Goal: Task Accomplishment & Management: Use online tool/utility

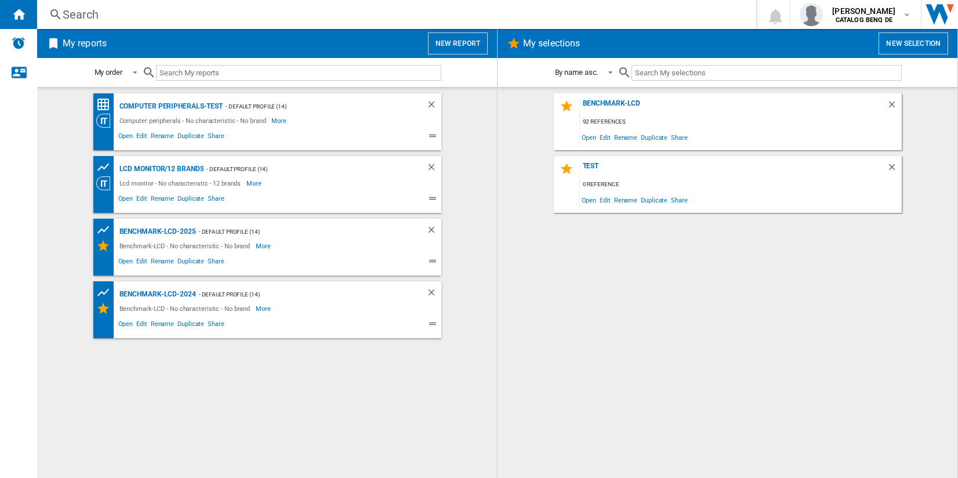
click at [447, 40] on button "New report" at bounding box center [458, 43] width 60 height 22
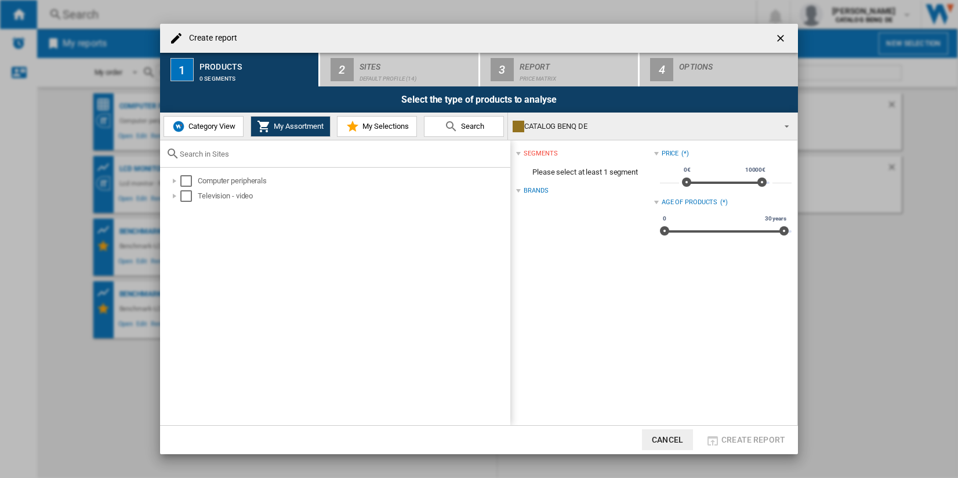
click at [361, 125] on span "My Selections" at bounding box center [384, 126] width 49 height 9
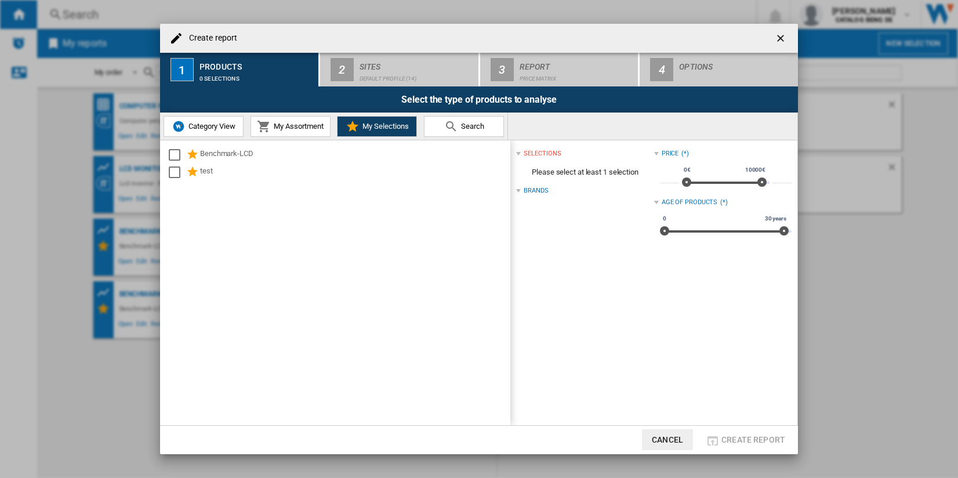
click at [209, 143] on div "Benchmark-LCD test" at bounding box center [335, 282] width 350 height 285
click at [209, 152] on div "Benchmark-LCD" at bounding box center [354, 155] width 309 height 14
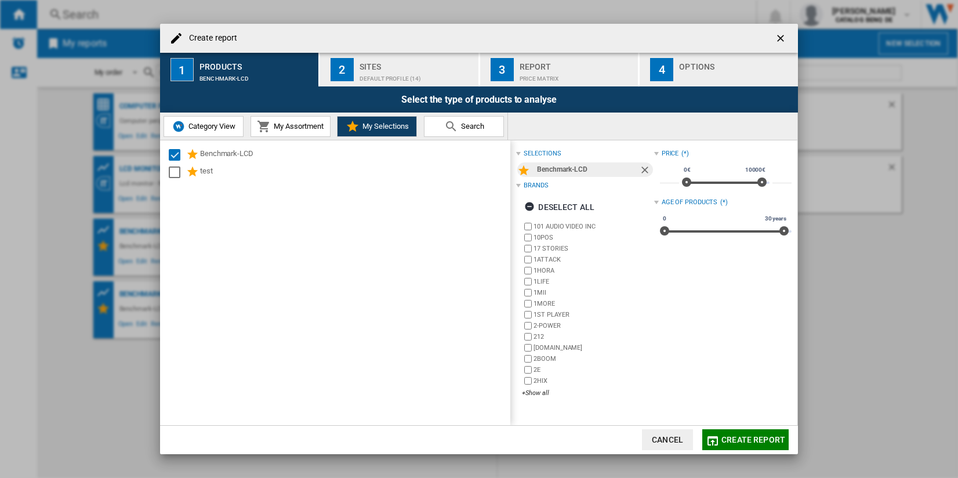
click at [419, 71] on div "Default profile (14)" at bounding box center [417, 76] width 114 height 12
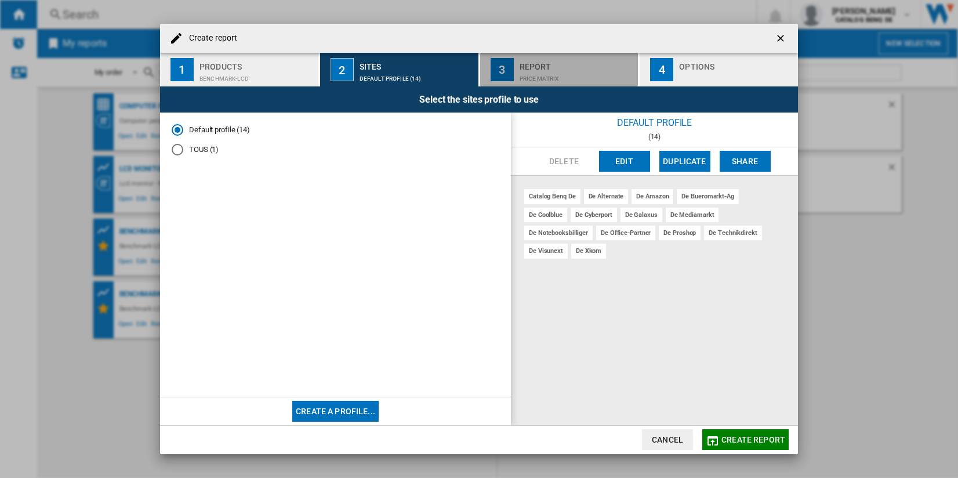
click at [557, 72] on div "Price Matrix" at bounding box center [577, 76] width 114 height 12
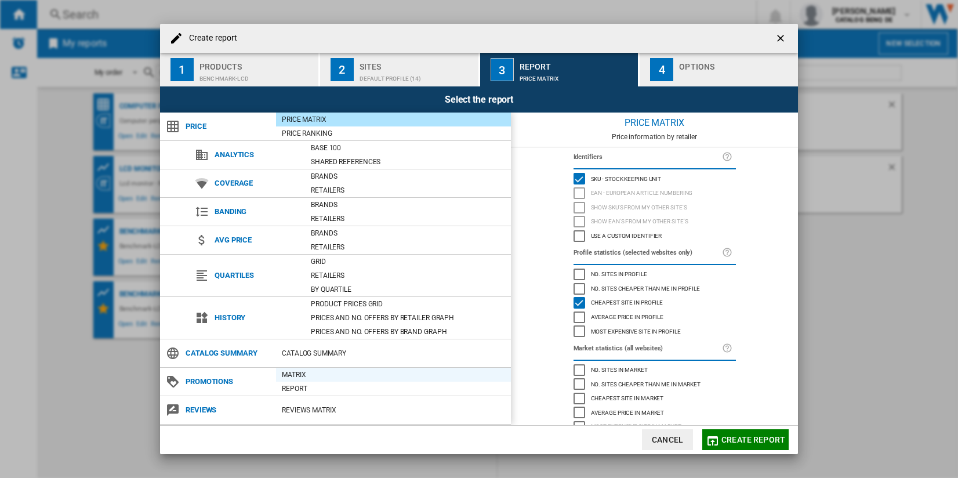
click at [316, 377] on div "Matrix" at bounding box center [393, 375] width 235 height 12
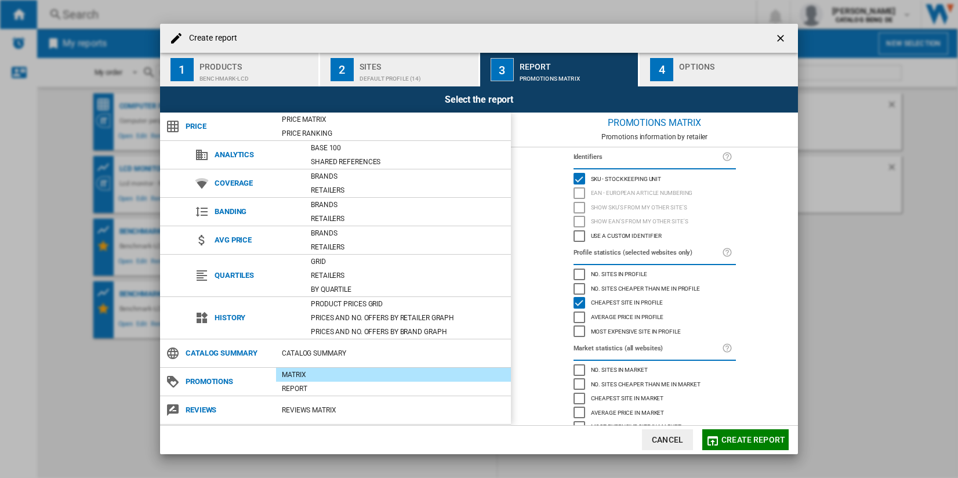
click at [733, 439] on span "Create report" at bounding box center [753, 439] width 64 height 9
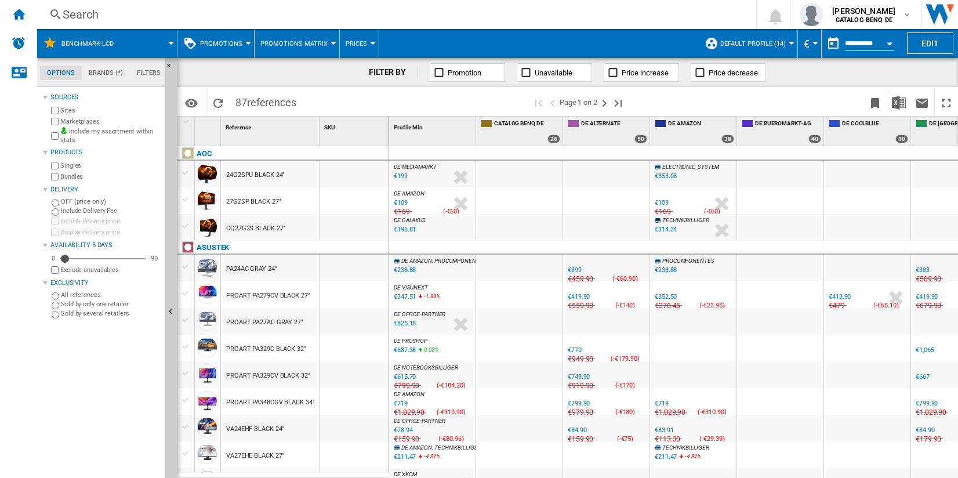
click at [84, 121] on label "Marketplaces" at bounding box center [110, 121] width 100 height 9
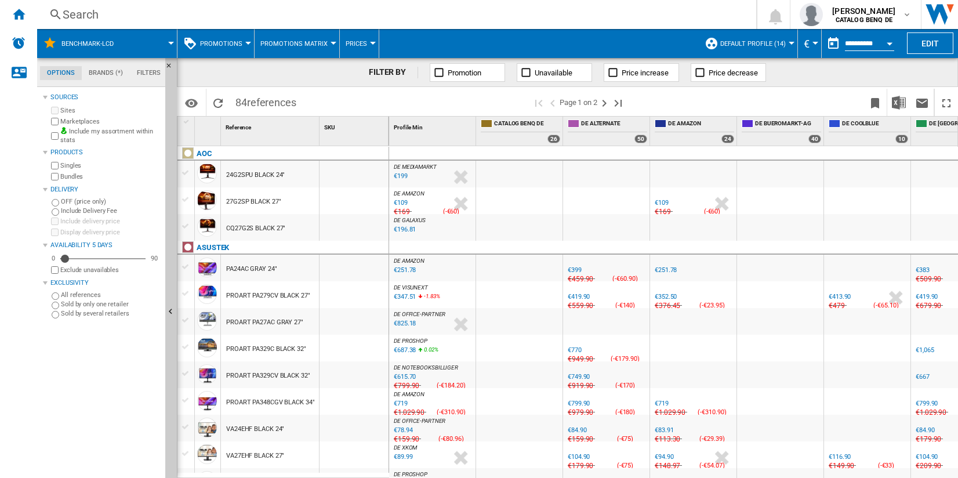
click at [296, 46] on span "Promotions Matrix" at bounding box center [293, 44] width 67 height 8
click at [298, 92] on button "Promotions Report" at bounding box center [299, 100] width 94 height 28
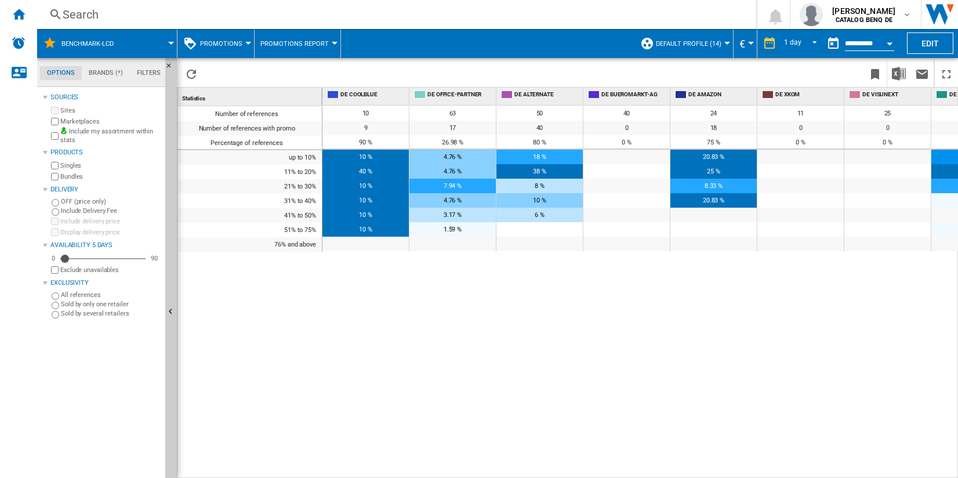
click at [323, 43] on span "Promotions Report" at bounding box center [294, 44] width 68 height 8
click at [320, 79] on button "Promotions Matrix" at bounding box center [299, 72] width 94 height 28
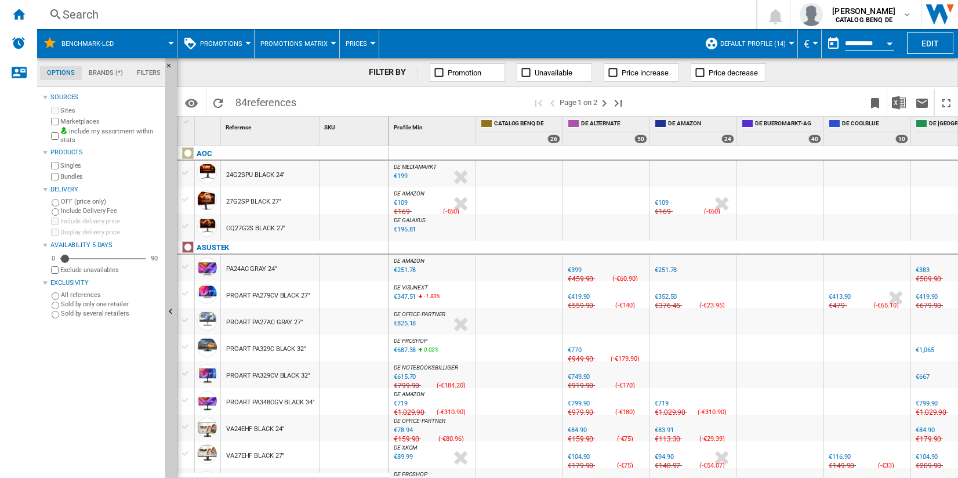
click at [437, 68] on ng-md-icon at bounding box center [439, 73] width 12 height 12
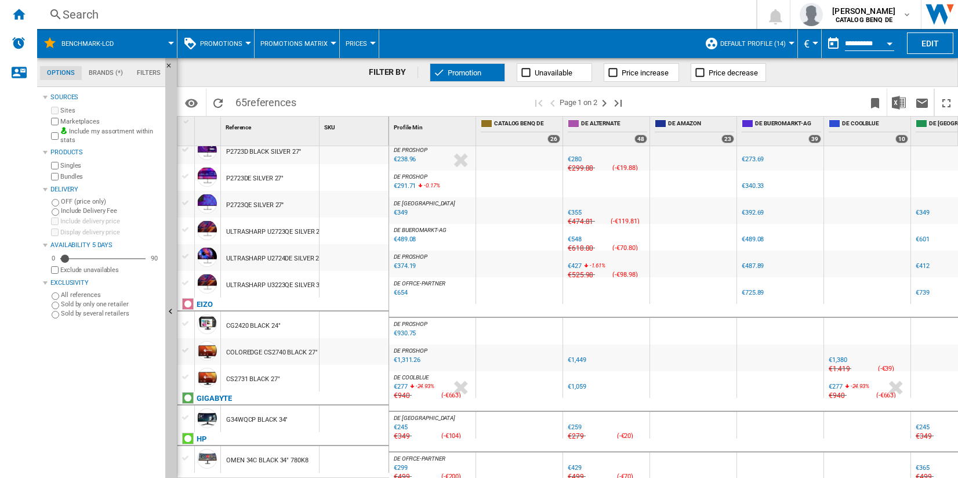
click at [317, 49] on button "Promotions Matrix" at bounding box center [296, 43] width 73 height 29
click at [314, 92] on button "Promotions Report" at bounding box center [299, 100] width 94 height 28
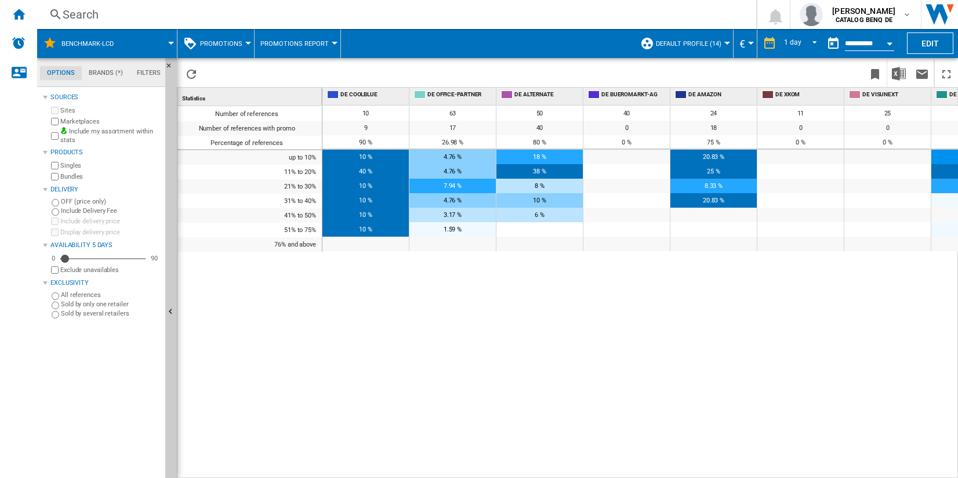
click at [311, 40] on span "Promotions Report" at bounding box center [294, 44] width 68 height 8
click at [307, 73] on span "Promotions Matrix" at bounding box center [299, 72] width 74 height 10
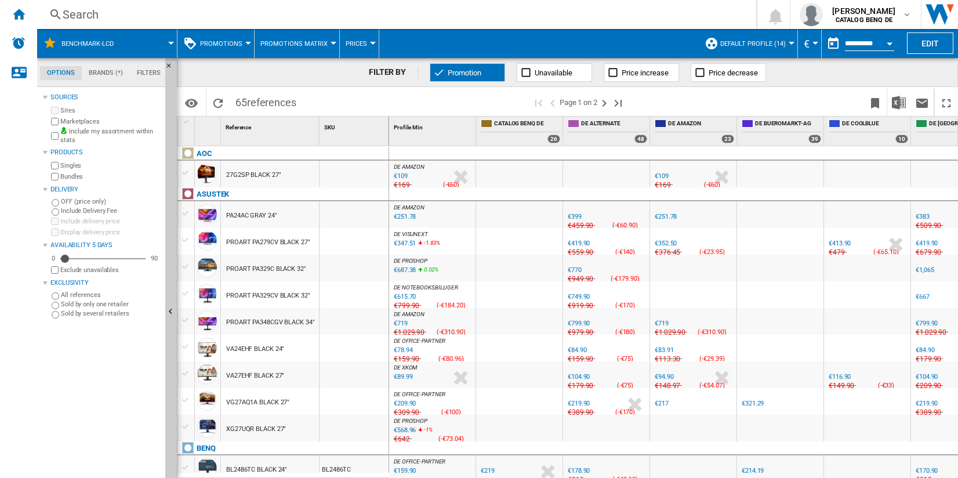
click at [322, 42] on span "Promotions Matrix" at bounding box center [293, 44] width 67 height 8
click at [322, 42] on md-backdrop at bounding box center [479, 239] width 958 height 478
click at [318, 96] on span "Promotions Report" at bounding box center [299, 100] width 75 height 10
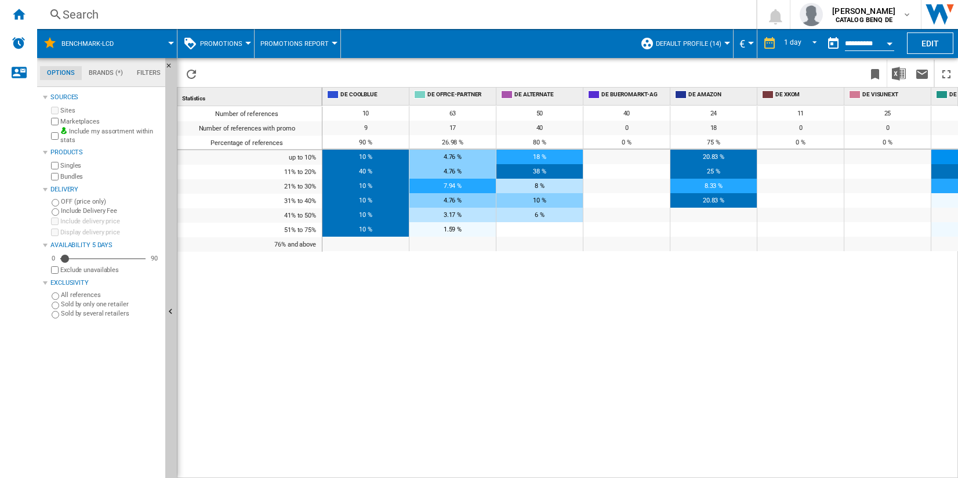
click at [79, 373] on div "Sources Sites Marketplaces Include my assortment within stats Products Singles …" at bounding box center [102, 284] width 118 height 388
click at [284, 44] on span "Promotions Report" at bounding box center [294, 44] width 68 height 8
click at [287, 80] on button "Promotions Matrix" at bounding box center [299, 72] width 94 height 28
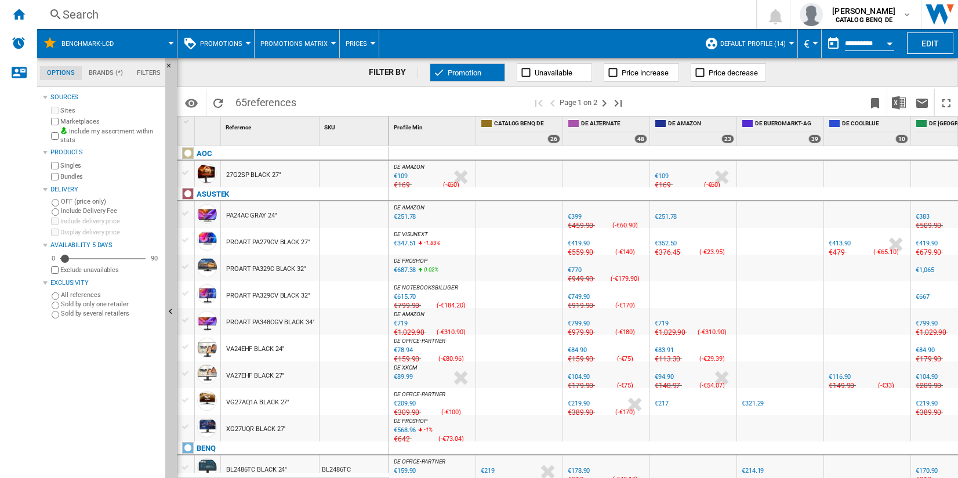
click at [300, 41] on span "Promotions Matrix" at bounding box center [293, 44] width 67 height 8
click at [352, 42] on md-backdrop at bounding box center [479, 239] width 958 height 478
click at [352, 42] on span "Prices" at bounding box center [356, 44] width 21 height 8
click at [319, 45] on md-backdrop at bounding box center [479, 239] width 958 height 478
click at [319, 45] on span "Promotions Matrix" at bounding box center [293, 44] width 67 height 8
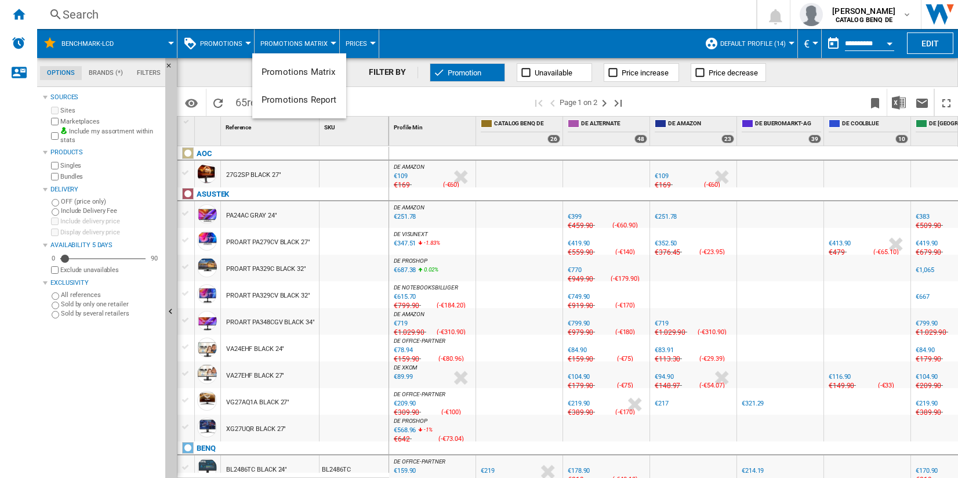
click at [352, 43] on md-backdrop at bounding box center [479, 239] width 958 height 478
click at [318, 44] on span "Promotions Matrix" at bounding box center [293, 44] width 67 height 8
click at [310, 93] on button "Promotions Report" at bounding box center [299, 100] width 94 height 28
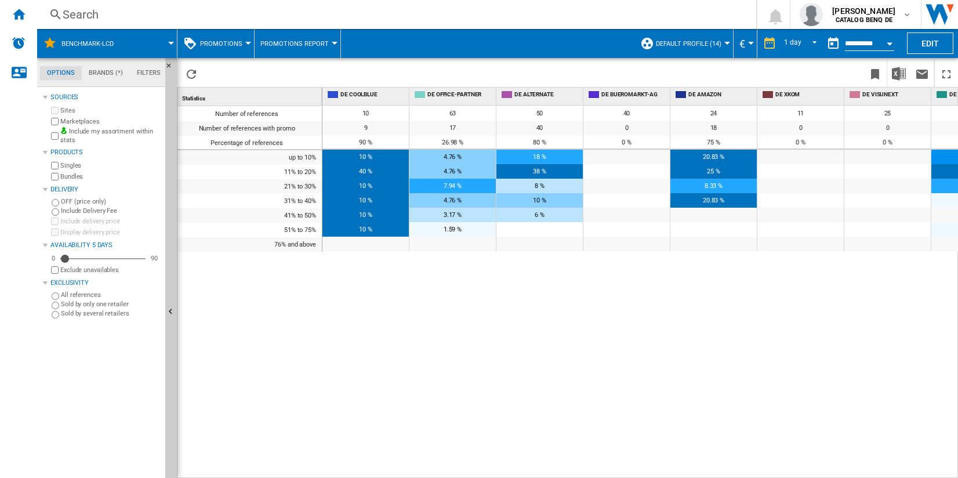
click at [312, 49] on button "Promotions Report" at bounding box center [297, 43] width 74 height 29
click at [310, 72] on span "Promotions Matrix" at bounding box center [299, 72] width 74 height 10
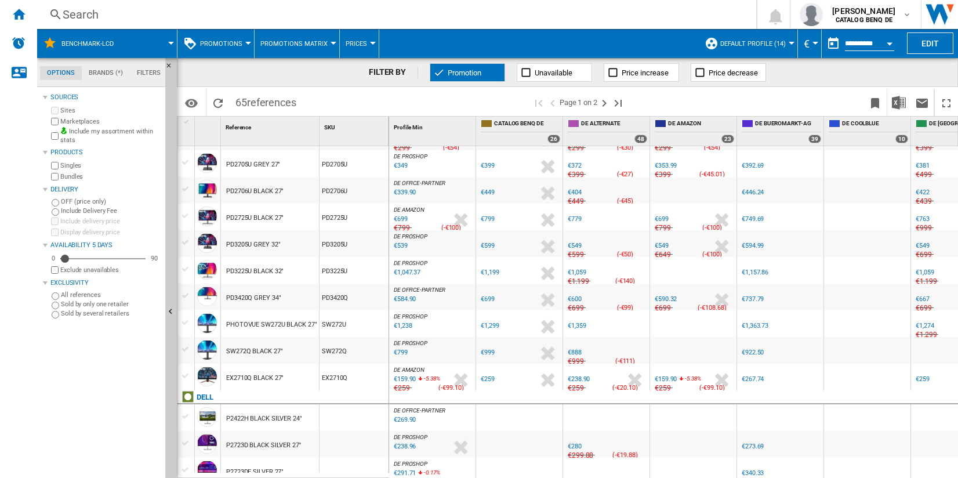
scroll to position [1044, 0]
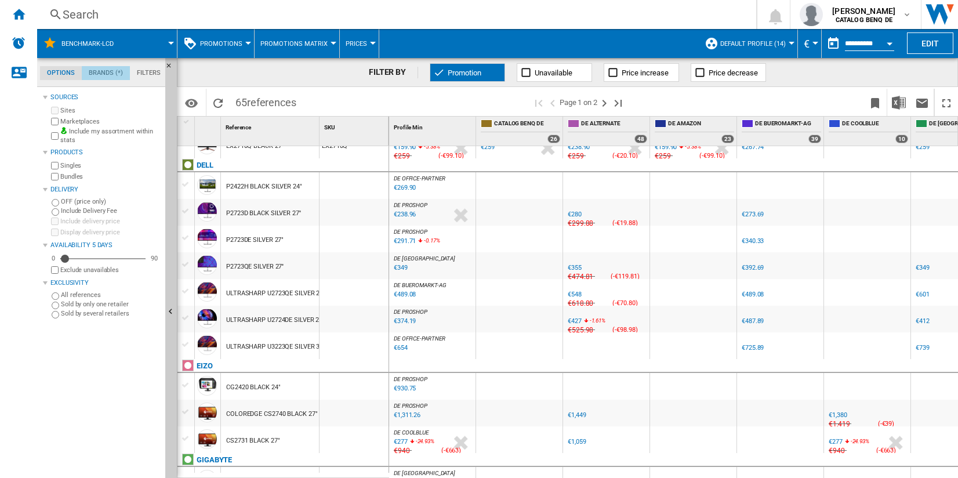
click at [100, 75] on md-tab-item "Brands (*)" at bounding box center [106, 73] width 48 height 14
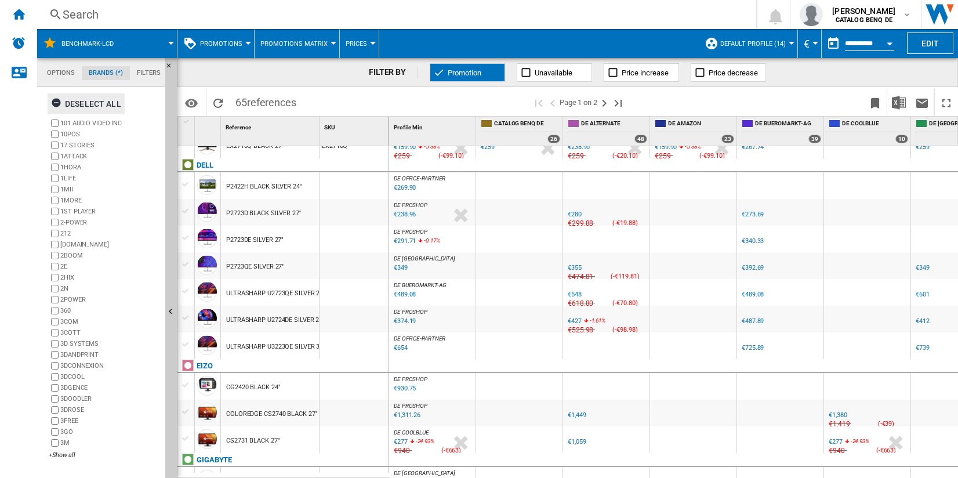
click at [71, 106] on div "Deselect all" at bounding box center [86, 103] width 70 height 21
click at [59, 456] on div "+Show all" at bounding box center [105, 455] width 112 height 9
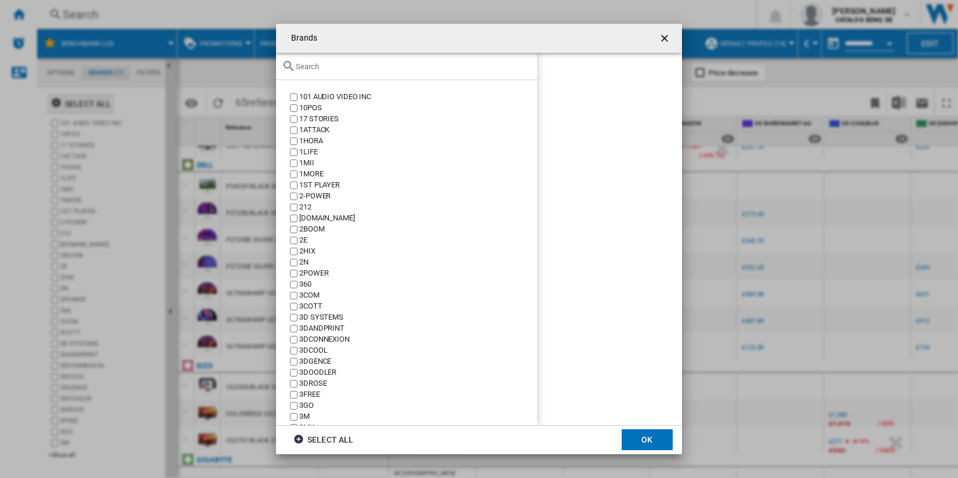
click at [309, 66] on input "text" at bounding box center [413, 66] width 235 height 9
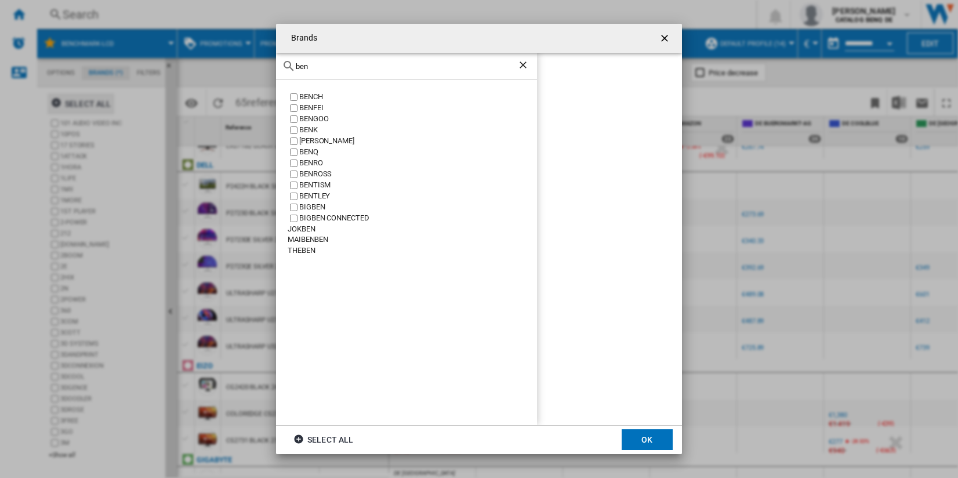
scroll to position [0, 0]
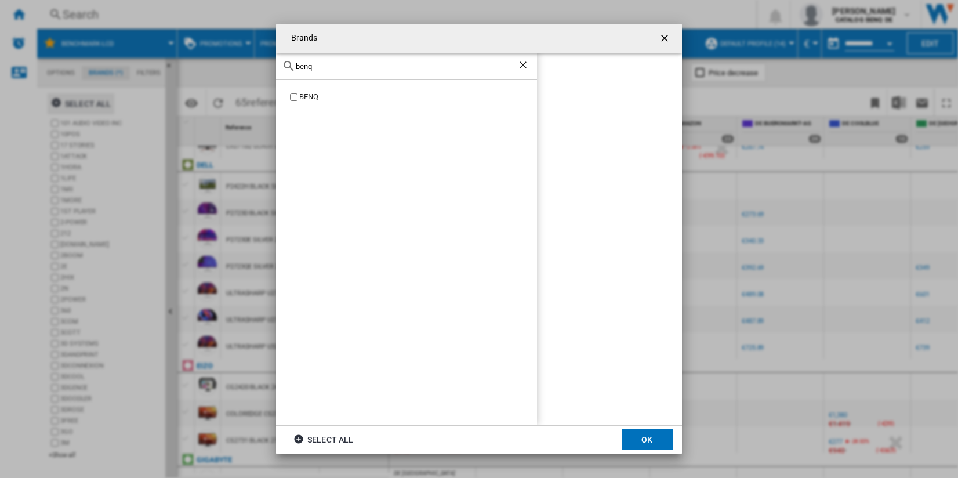
type input "benq"
click at [648, 434] on button "OK" at bounding box center [647, 439] width 51 height 21
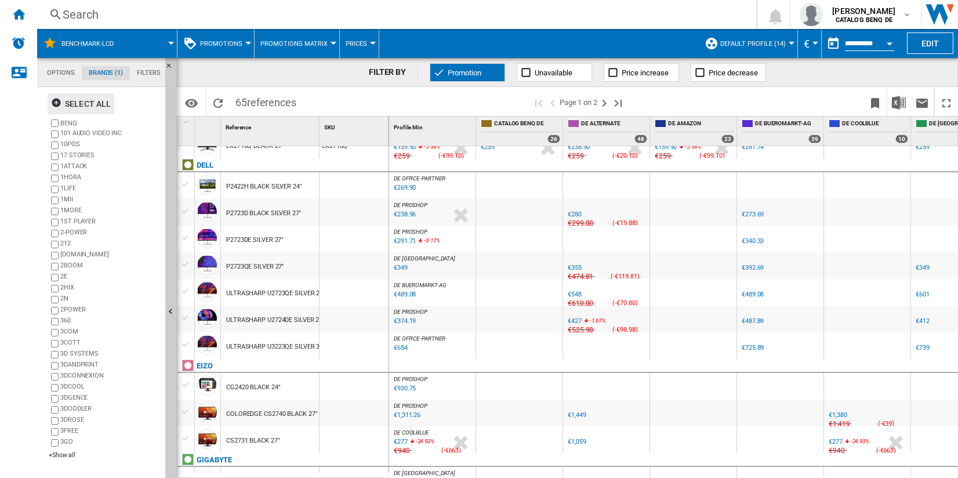
scroll to position [754, 0]
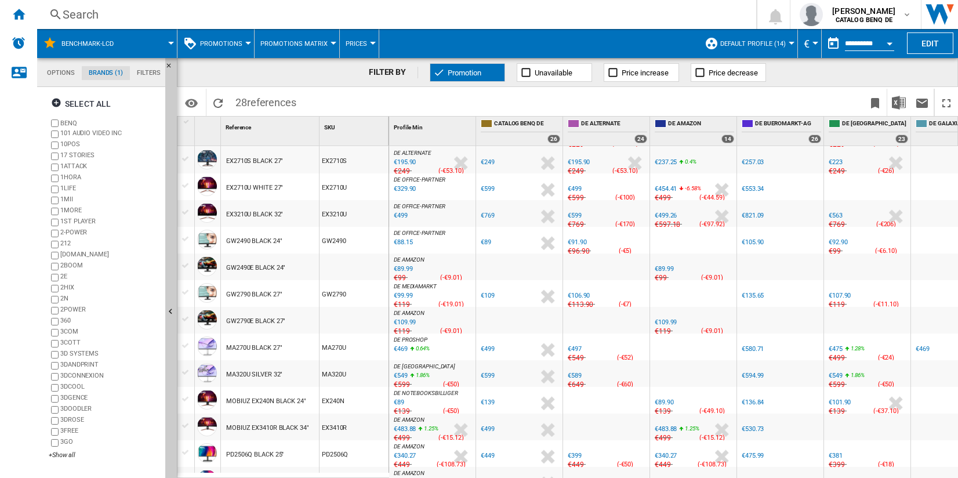
scroll to position [348, 0]
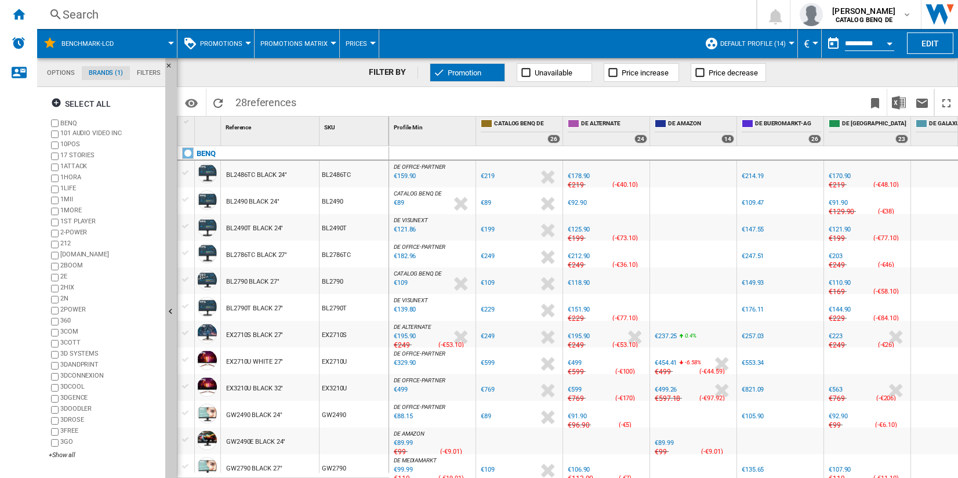
click at [331, 44] on div at bounding box center [334, 43] width 6 height 3
click at [308, 92] on button "Promotions Report" at bounding box center [299, 100] width 94 height 28
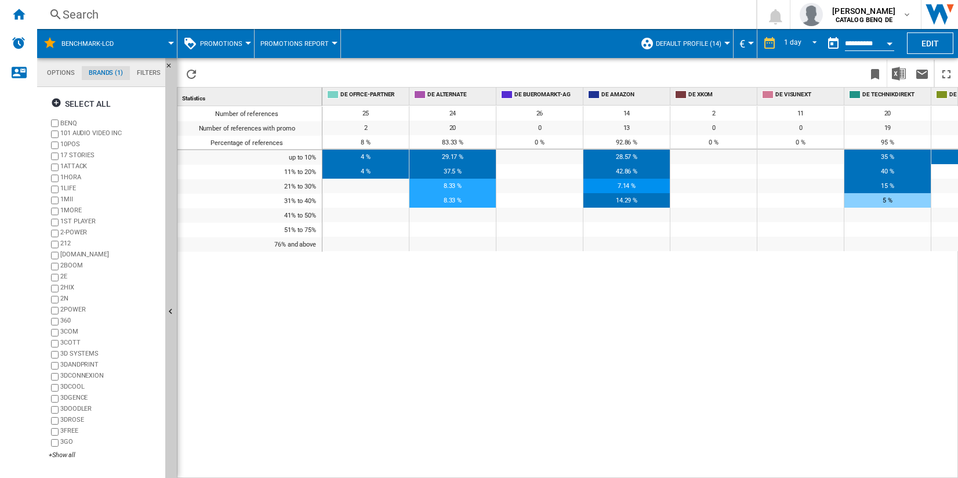
click at [310, 43] on span "Promotions Report" at bounding box center [294, 44] width 68 height 8
click at [895, 70] on md-backdrop at bounding box center [479, 239] width 958 height 478
click at [895, 70] on img "Download in Excel" at bounding box center [899, 74] width 14 height 14
click at [265, 288] on div "Number of references Number of references with promo Percentage of references u…" at bounding box center [249, 289] width 145 height 367
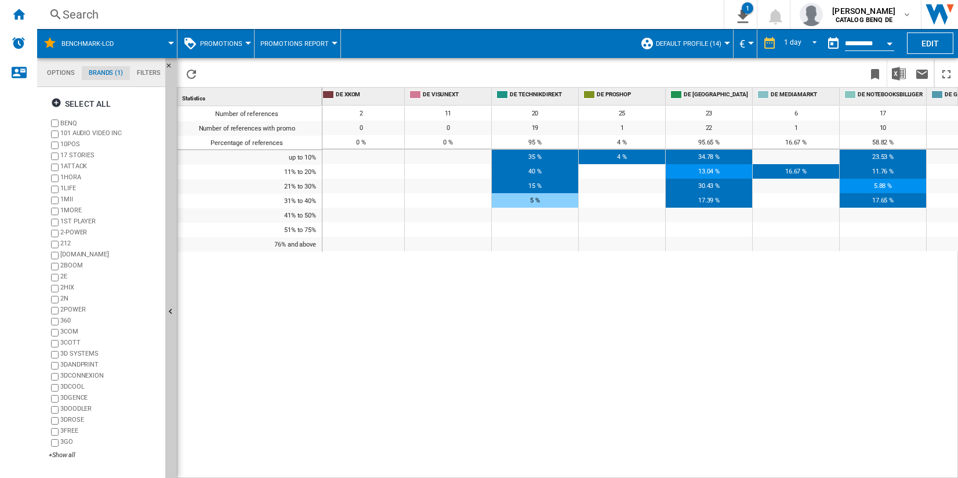
scroll to position [0, 354]
click at [299, 36] on button "Promotions Report" at bounding box center [297, 43] width 74 height 29
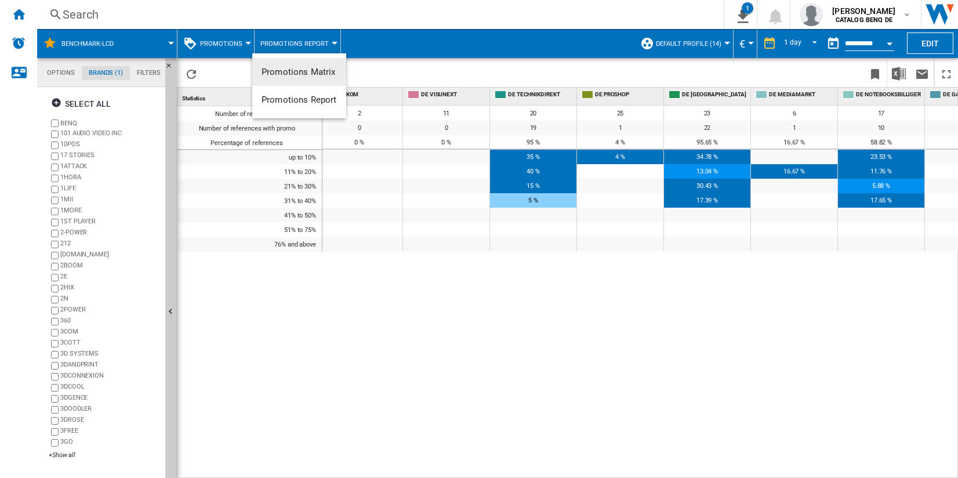
click at [305, 73] on span "Promotions Matrix" at bounding box center [299, 72] width 74 height 10
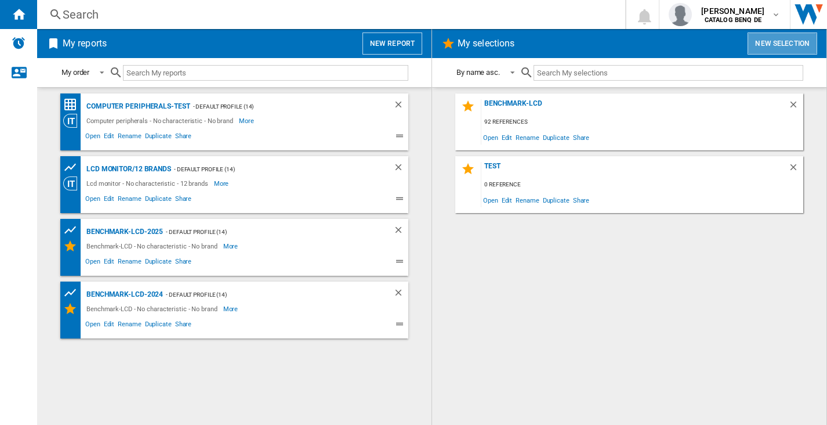
click at [775, 39] on button "New selection" at bounding box center [783, 43] width 70 height 22
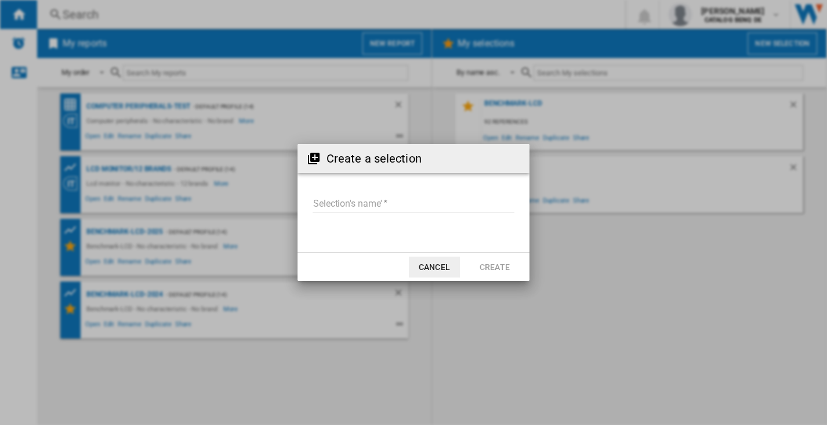
click at [380, 198] on input "Selection's name'" at bounding box center [414, 203] width 202 height 17
click at [398, 200] on input "Selection's name'" at bounding box center [414, 203] width 202 height 17
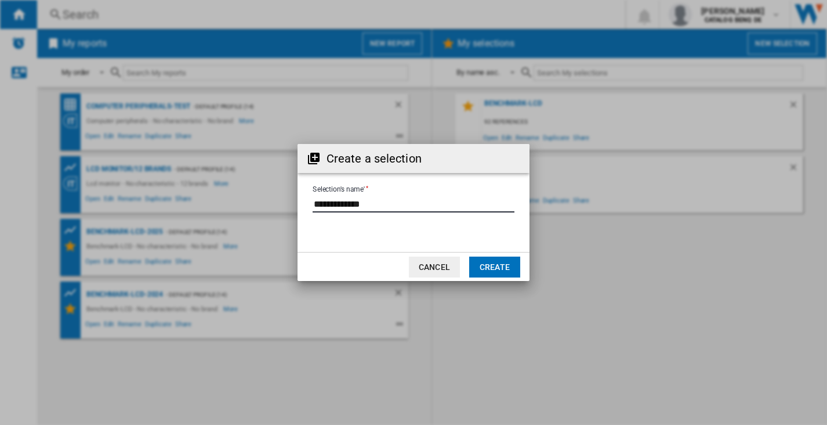
type input "**********"
click at [504, 270] on button "Create" at bounding box center [494, 266] width 51 height 21
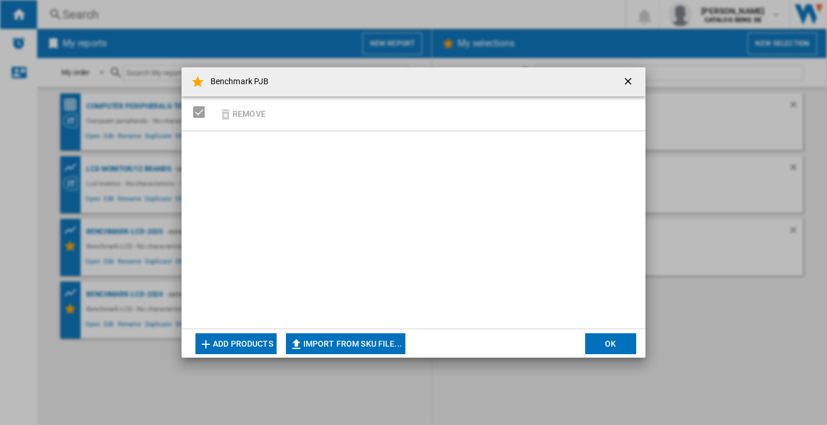
click at [257, 345] on button "Add products" at bounding box center [235, 343] width 81 height 21
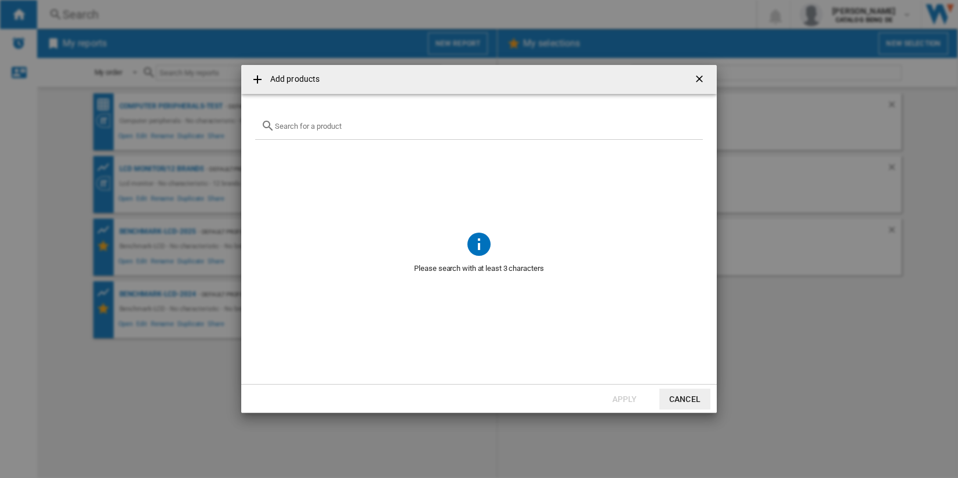
click at [398, 118] on div at bounding box center [479, 126] width 448 height 27
click at [398, 119] on div at bounding box center [479, 126] width 448 height 27
click at [399, 122] on input "text" at bounding box center [486, 126] width 422 height 9
type input "p"
click at [310, 155] on div "BENQ LH650 WHITE 4000 ANSI LUMENS" at bounding box center [498, 153] width 405 height 12
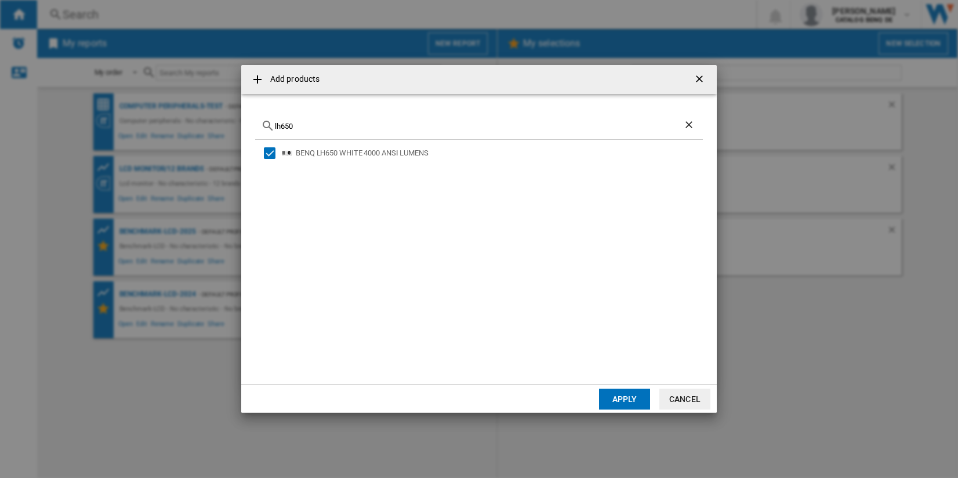
click at [314, 131] on div "lh650" at bounding box center [479, 126] width 448 height 27
click at [318, 123] on input "lh650" at bounding box center [479, 126] width 408 height 9
type input "l"
click at [388, 153] on div "BENQ LH730 WHITE 4000 ANSI LUMENS" at bounding box center [498, 153] width 405 height 12
click at [346, 130] on input "lh730" at bounding box center [479, 126] width 408 height 9
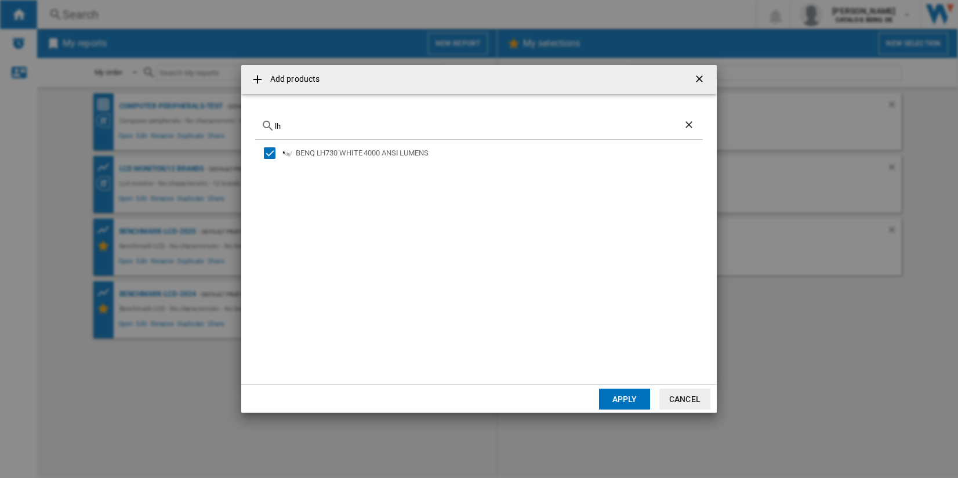
type input "l"
click at [340, 152] on div "OPTOMA ZH400 WHITE 4000 ANSI LUMENS" at bounding box center [498, 153] width 405 height 12
click at [337, 122] on input "zh400" at bounding box center [479, 126] width 408 height 9
type input "z"
click at [343, 117] on div at bounding box center [479, 126] width 448 height 27
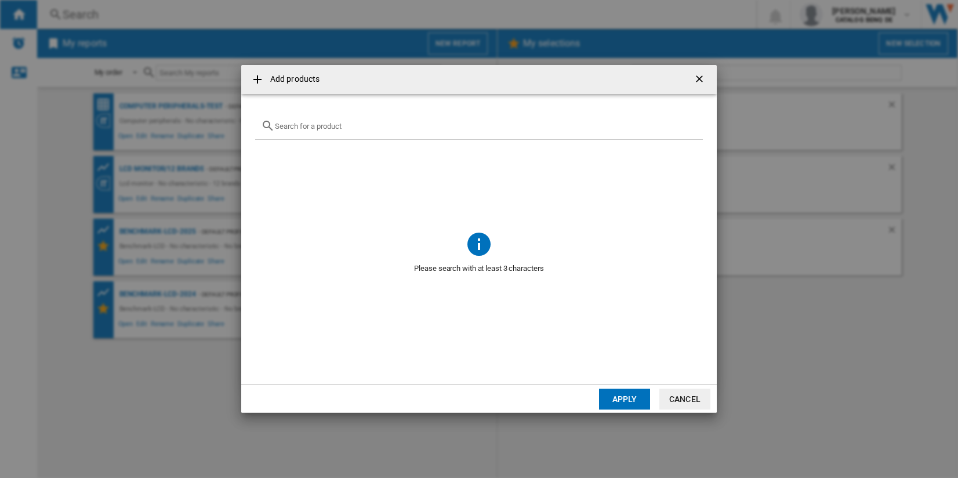
click at [342, 122] on input "text" at bounding box center [486, 126] width 422 height 9
click at [342, 123] on input "text" at bounding box center [486, 126] width 422 height 9
paste input "LS610HDH"
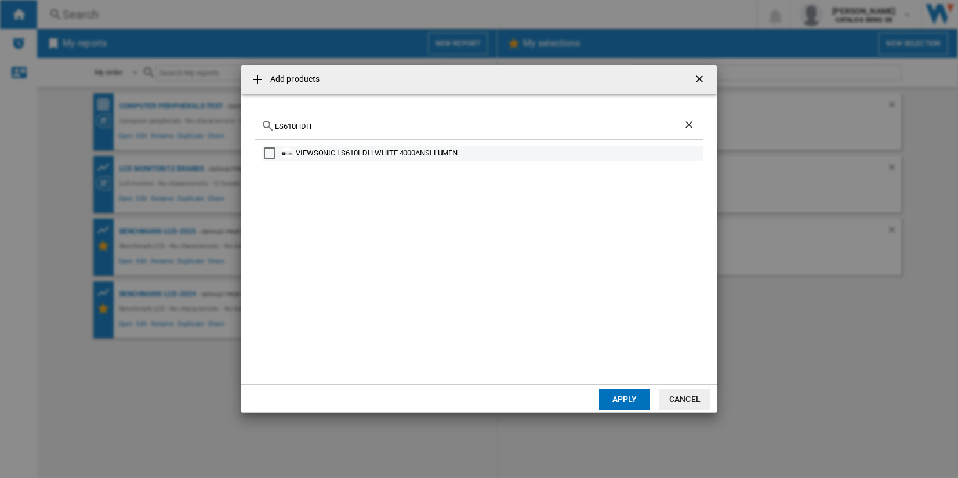
click at [350, 157] on div "VIEWSONIC LS610HDH WHITE 4000ANSI LUMEN" at bounding box center [498, 153] width 405 height 12
click at [343, 121] on div "LS610HDH" at bounding box center [479, 126] width 448 height 27
click at [340, 124] on input "LS610HDH" at bounding box center [479, 126] width 408 height 9
type input "L"
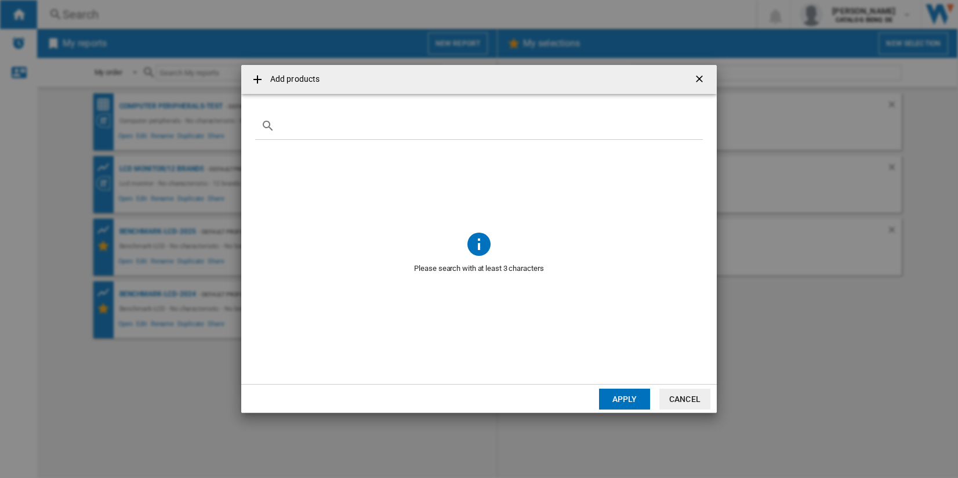
click at [345, 125] on input "text" at bounding box center [486, 126] width 422 height 9
paste input "EB-L265F"
click at [288, 124] on input "EB-L265F" at bounding box center [479, 126] width 408 height 9
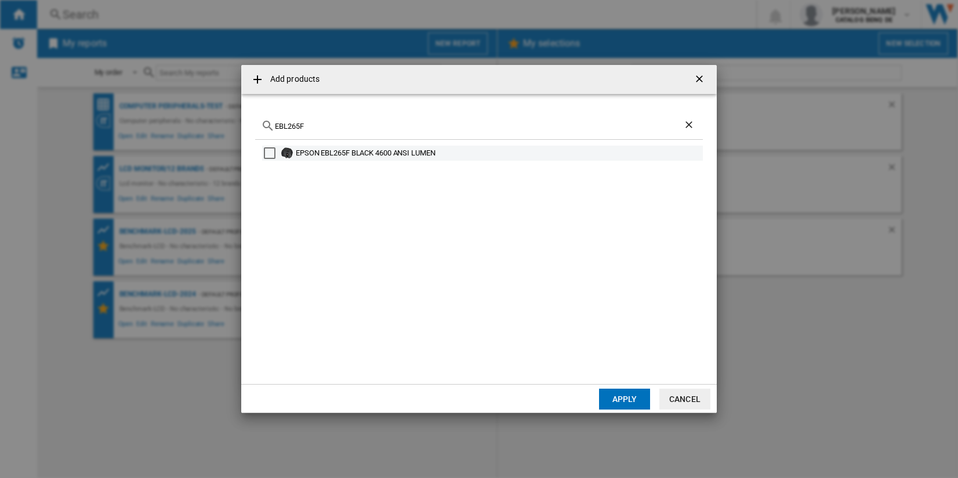
click at [373, 150] on div "EPSON EBL265F BLACK 4600 ANSI LUMEN" at bounding box center [498, 153] width 405 height 12
click at [373, 128] on input "EBL265F" at bounding box center [479, 126] width 408 height 9
type input "E"
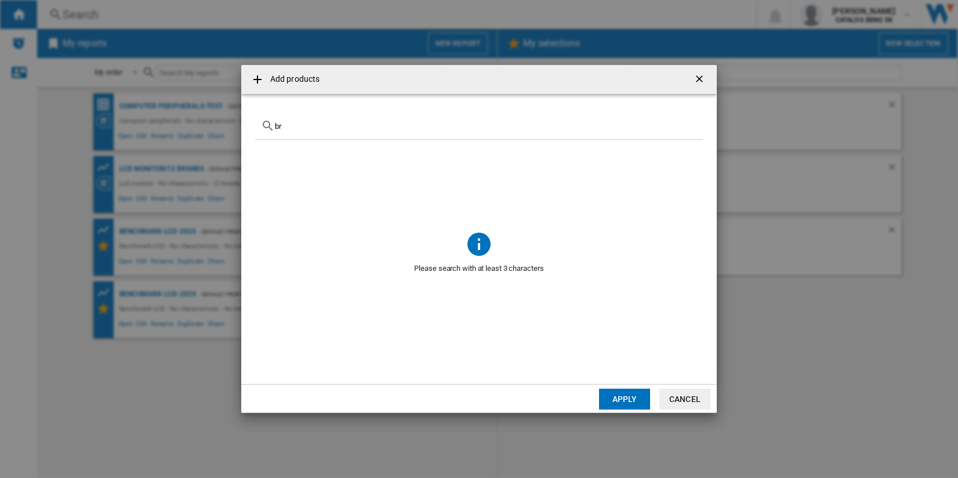
type input "b"
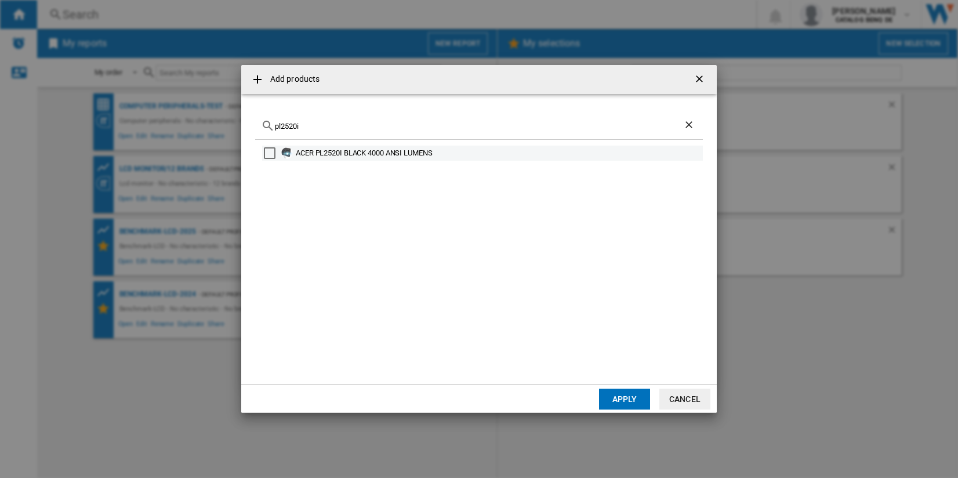
click at [346, 150] on div "ACER PL2520I BLACK 4000 ANSI LUMENS" at bounding box center [498, 153] width 405 height 12
click at [345, 128] on input "pl2520i" at bounding box center [479, 126] width 408 height 9
type input "p"
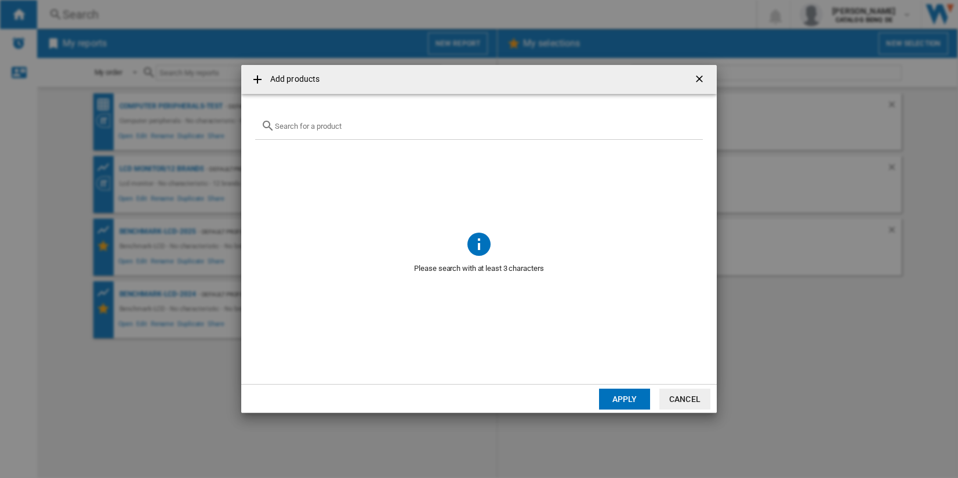
click at [333, 128] on input "text" at bounding box center [486, 126] width 422 height 9
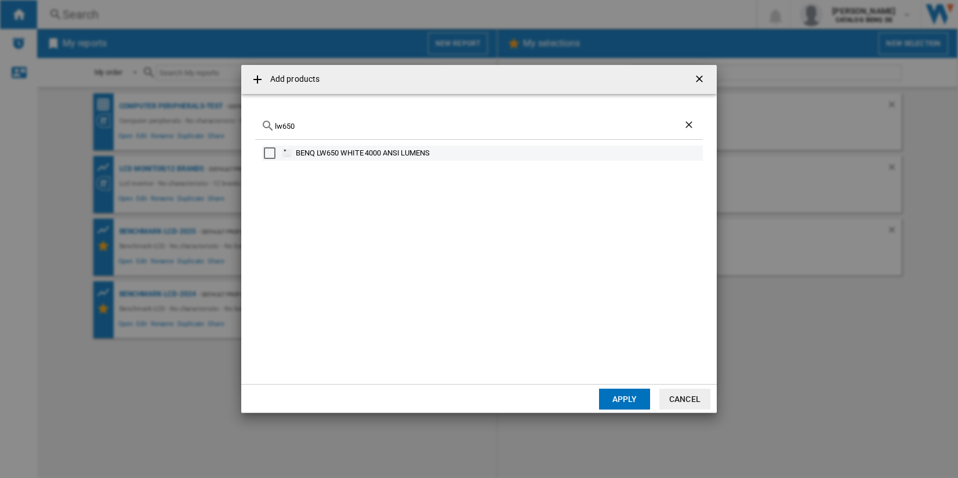
click at [299, 149] on div "BENQ LW650 WHITE 4000 ANSI LUMENS" at bounding box center [498, 153] width 405 height 12
click at [349, 124] on input "lw650" at bounding box center [479, 126] width 408 height 9
type input "l"
type input "y"
click at [342, 157] on div "OPTOMA ZW350E WHITE 4000 ANSI LUMENS" at bounding box center [498, 153] width 405 height 12
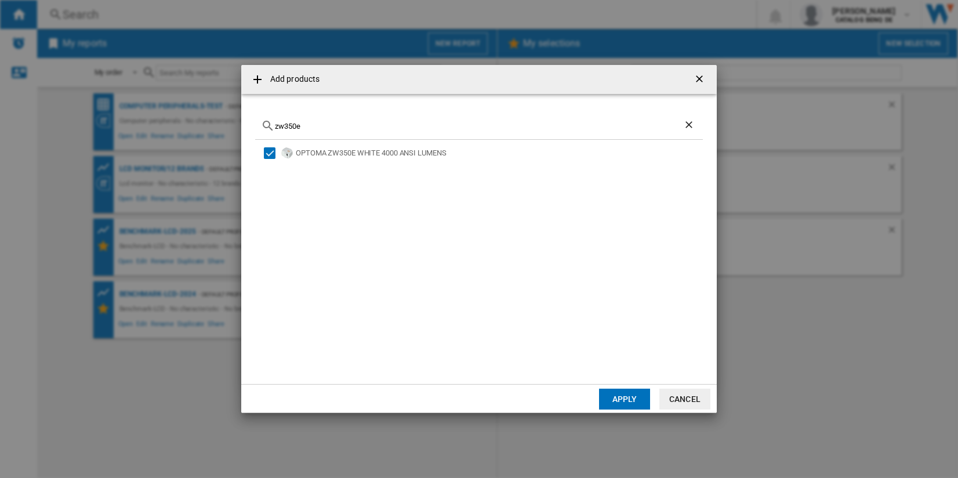
click at [322, 126] on input "zw350e" at bounding box center [479, 126] width 408 height 9
drag, startPoint x: 322, startPoint y: 126, endPoint x: 236, endPoint y: 137, distance: 87.1
click at [236, 137] on div "Add products zw350e OPTOMA ZW350E WHITE 4000 ANSI LUMENS Apply Cancel" at bounding box center [479, 239] width 958 height 478
click at [351, 144] on div "BENQ SH753P WHITE 5000 ANSI LUMENS" at bounding box center [479, 255] width 448 height 230
click at [351, 154] on div "BENQ SH753P WHITE 5000 ANSI LUMENS" at bounding box center [498, 153] width 405 height 12
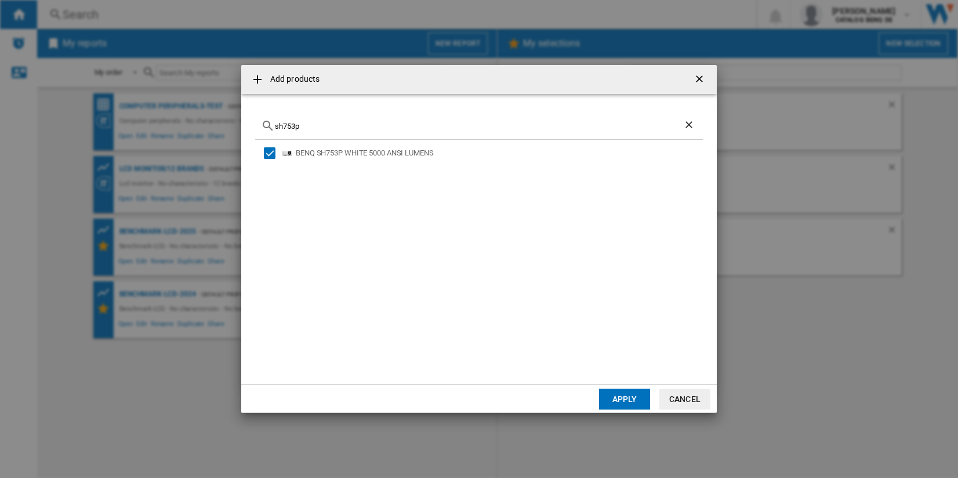
click at [316, 119] on div "sh753p" at bounding box center [479, 126] width 448 height 27
click at [317, 124] on input "sh753p" at bounding box center [479, 126] width 408 height 9
type input "s"
click at [390, 154] on div "EPSON EB2250U WHITE 5000 ANSI LUMENS" at bounding box center [498, 153] width 405 height 12
click at [389, 131] on div "eb2250u" at bounding box center [479, 126] width 448 height 27
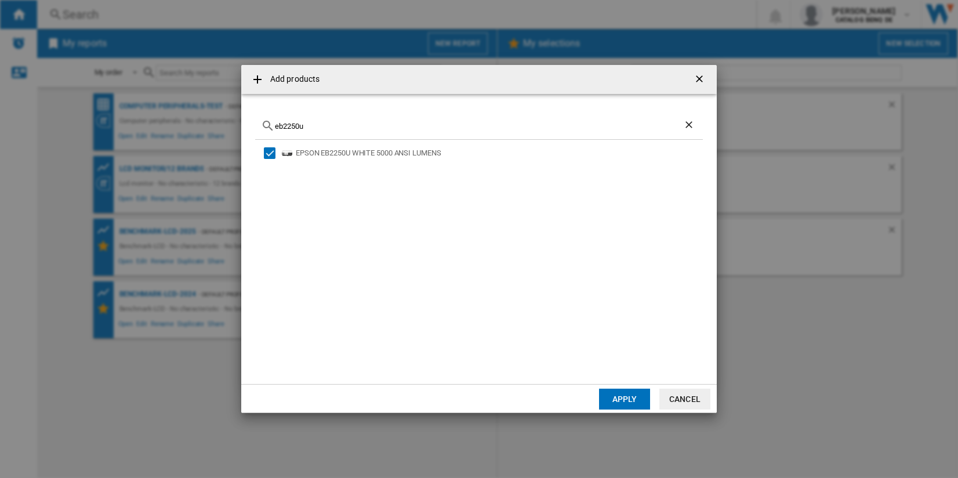
click at [389, 130] on div "eb2250u" at bounding box center [479, 126] width 448 height 27
click at [391, 129] on input "eb2250u" at bounding box center [479, 126] width 408 height 9
type input "e"
click at [372, 153] on div "BENQ LH750 WHITE 5000 ANSI LUMENS" at bounding box center [498, 153] width 405 height 12
click at [371, 124] on input "lh750" at bounding box center [479, 126] width 408 height 9
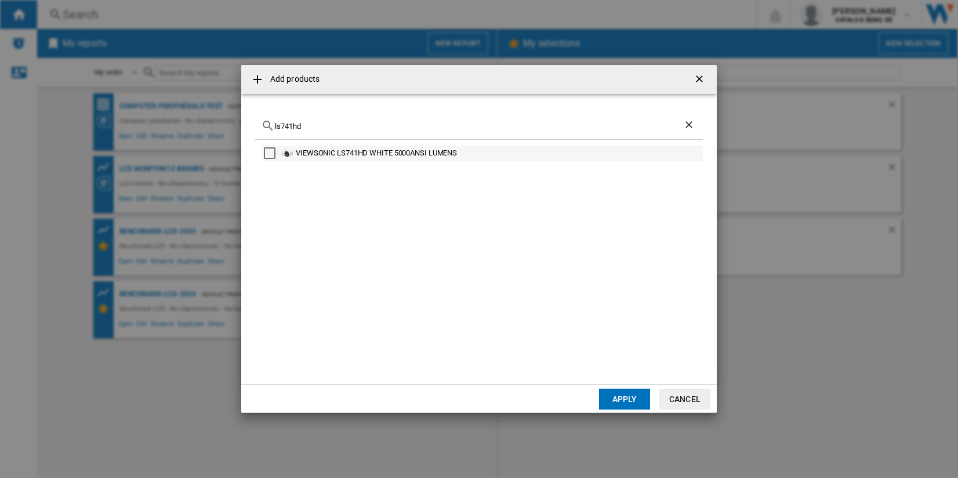
click at [310, 154] on div "VIEWSONIC LS741HD WHITE 5000ANSI LUMENS" at bounding box center [498, 153] width 405 height 12
click at [322, 128] on input "ls741hd" at bounding box center [479, 126] width 408 height 9
type input "l"
click at [322, 151] on div "OPTOMA ZH462 WHITE 5000 ANSI LUMENS" at bounding box center [498, 153] width 405 height 12
click at [346, 128] on input "zh462" at bounding box center [479, 126] width 408 height 9
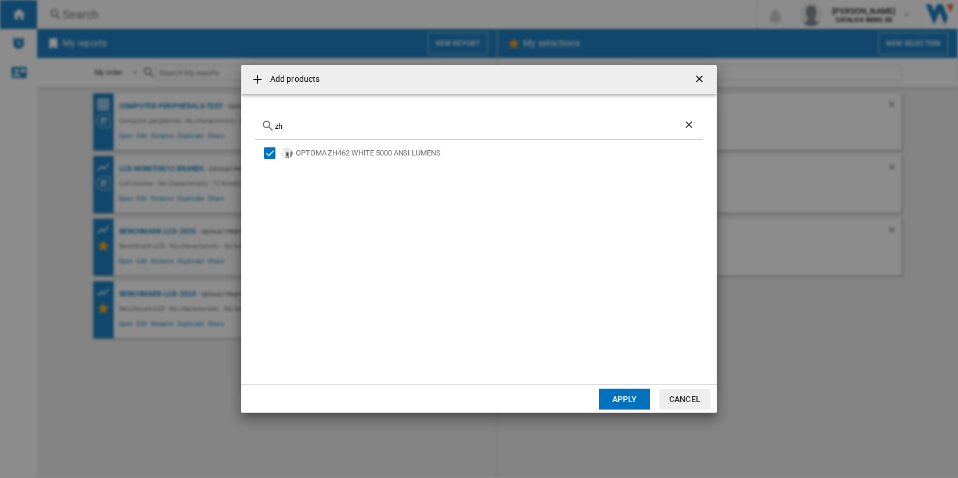
type input "z"
click at [320, 151] on div "EPSON EBL530U WHITE 5200 ANSI LUMENS" at bounding box center [498, 153] width 405 height 12
click at [465, 135] on div "ebl530u" at bounding box center [479, 126] width 448 height 27
click at [467, 122] on input "ebl530u" at bounding box center [479, 126] width 408 height 9
type input "e"
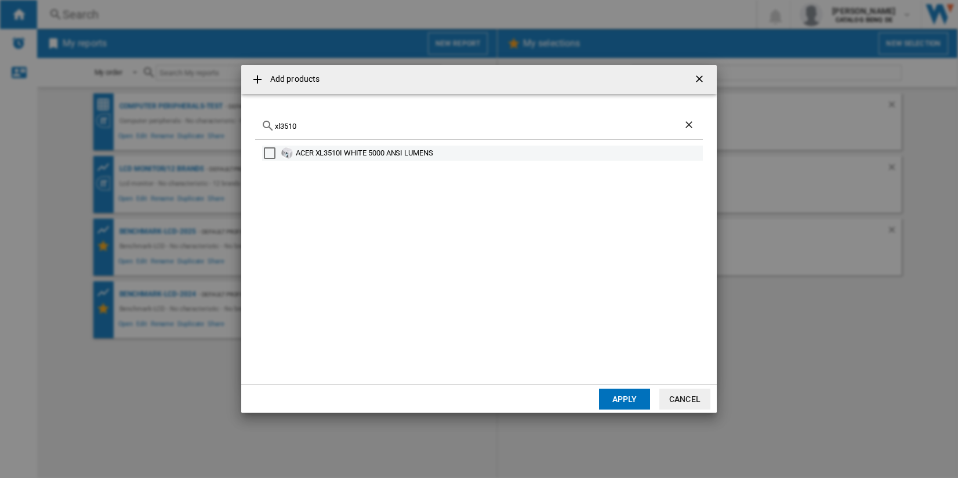
click at [389, 151] on div "ACER XL3510I WHITE 5000 ANSI LUMENS" at bounding box center [498, 153] width 405 height 12
click at [318, 128] on input "xl3510" at bounding box center [479, 126] width 408 height 9
type input "x"
click at [398, 150] on div "BENQ LU935 WHITE 6000 ANSI LUMENS" at bounding box center [498, 153] width 405 height 12
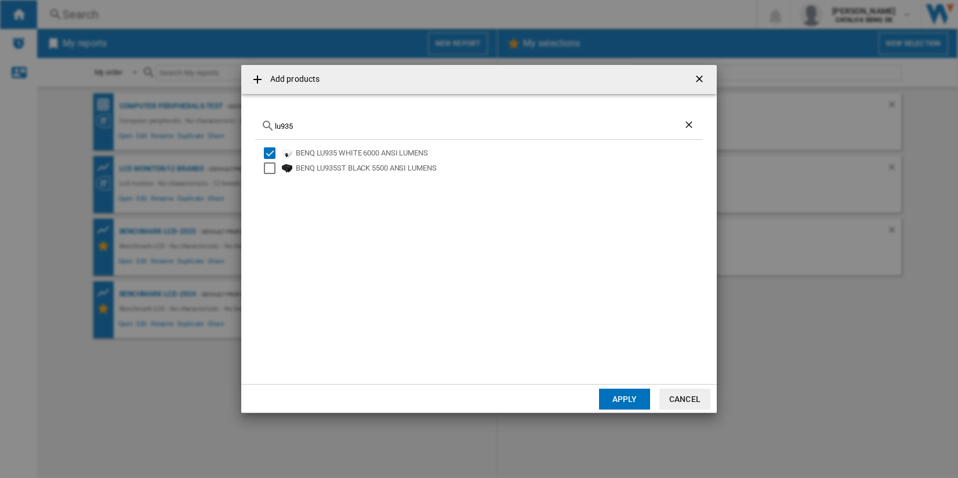
click at [347, 128] on input "lu935" at bounding box center [479, 126] width 408 height 9
type input "l"
click at [327, 158] on div "VIEWSONIC LS920WU WHITE 6000 ANSI LUMENS" at bounding box center [498, 153] width 405 height 12
click at [347, 128] on input "ls920wu" at bounding box center [479, 126] width 408 height 9
type input "l"
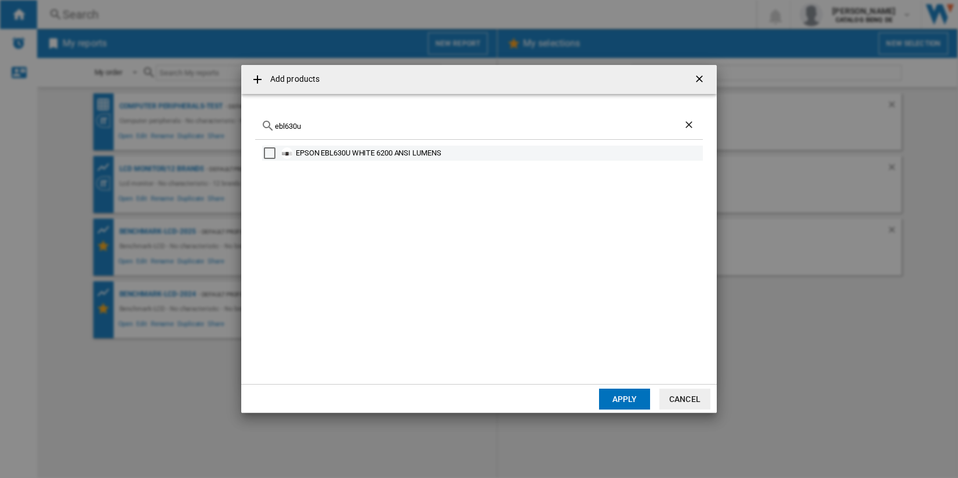
click at [344, 155] on div "EPSON EBL630U WHITE 6200 ANSI LUMENS" at bounding box center [498, 153] width 405 height 12
click at [318, 124] on input "ebl630u" at bounding box center [479, 126] width 408 height 9
type input "e"
click at [321, 147] on div "BENQ LU935ST BLACK 5500 ANSI LUMENS" at bounding box center [482, 153] width 441 height 15
click at [340, 149] on div "BENQ LU935ST BLACK 5500 ANSI LUMENS" at bounding box center [498, 153] width 405 height 12
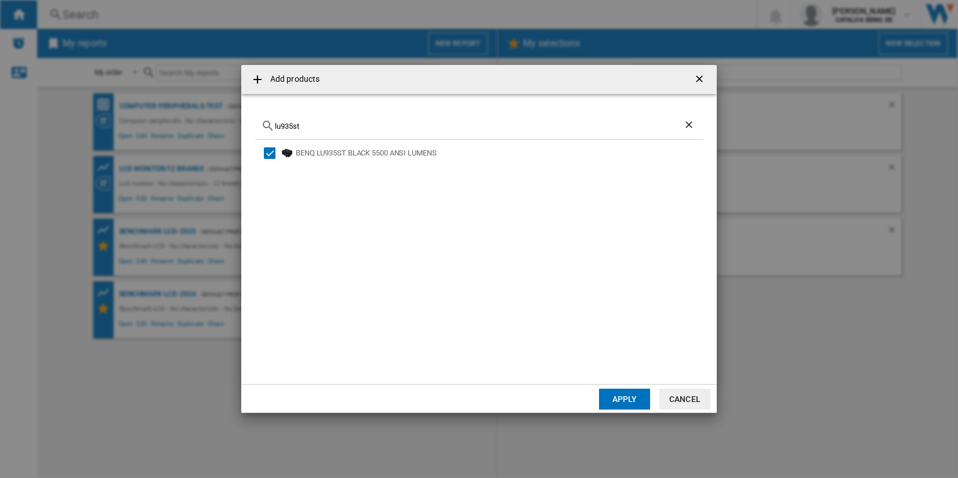
click at [320, 130] on input "lu935st" at bounding box center [479, 126] width 408 height 9
click at [337, 130] on input "lu935st" at bounding box center [479, 126] width 408 height 9
type input "l"
click at [338, 154] on div "OPTOMA ZH606E WHITE 6300 ANSI LUMENS" at bounding box center [498, 153] width 405 height 12
click at [425, 128] on input "zh606" at bounding box center [479, 126] width 408 height 9
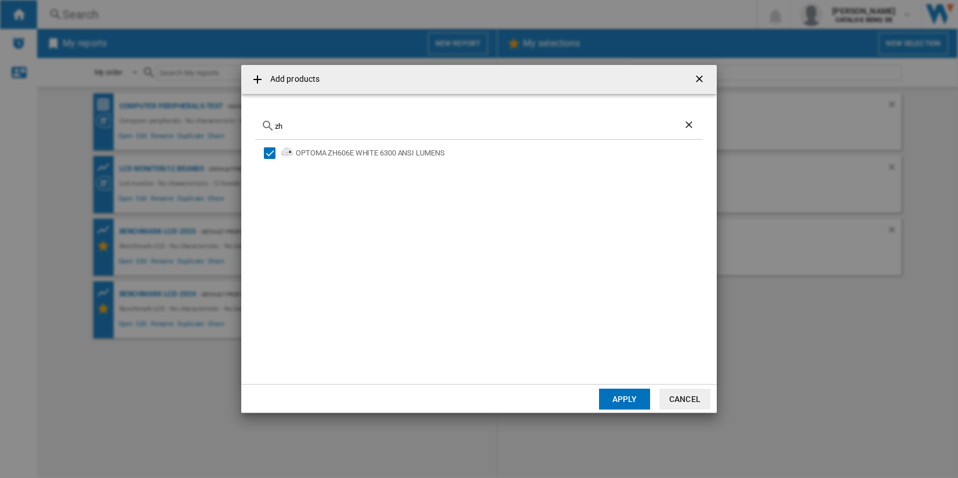
type input "z"
click at [332, 126] on input "ebl630u" at bounding box center [479, 126] width 408 height 9
type input "e"
click at [321, 150] on div "BENQ LU930 WHITE 5000 ANSI LUMENS" at bounding box center [498, 153] width 405 height 12
click at [340, 124] on input "lu930" at bounding box center [479, 126] width 408 height 9
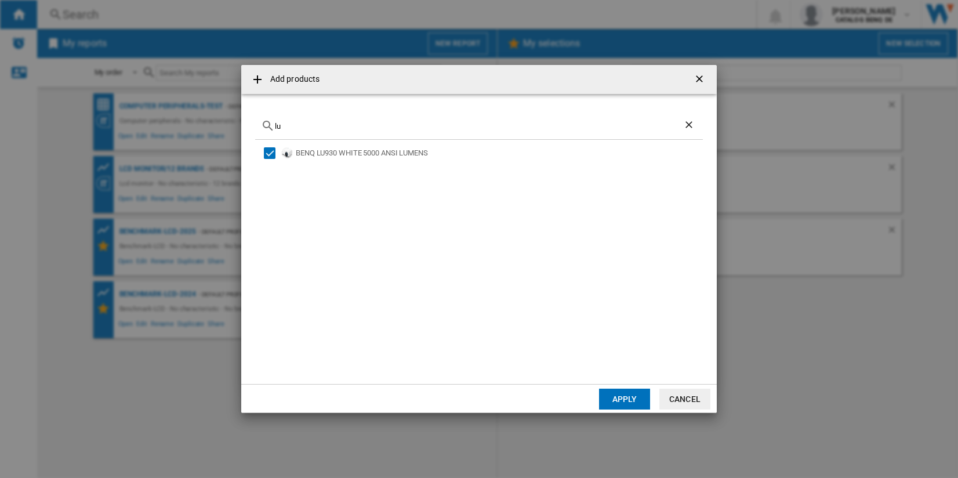
type input "l"
click at [394, 148] on div "EPSON EBL520U WHITE 5200 ANSI LUMENS" at bounding box center [498, 153] width 405 height 12
click at [355, 124] on input "ebl520u" at bounding box center [479, 126] width 408 height 9
click at [293, 126] on input "ebl530u" at bounding box center [479, 126] width 408 height 9
click at [324, 150] on div "EPSON EBL570U WHITE 1200 ANSI LUMENS" at bounding box center [498, 153] width 405 height 12
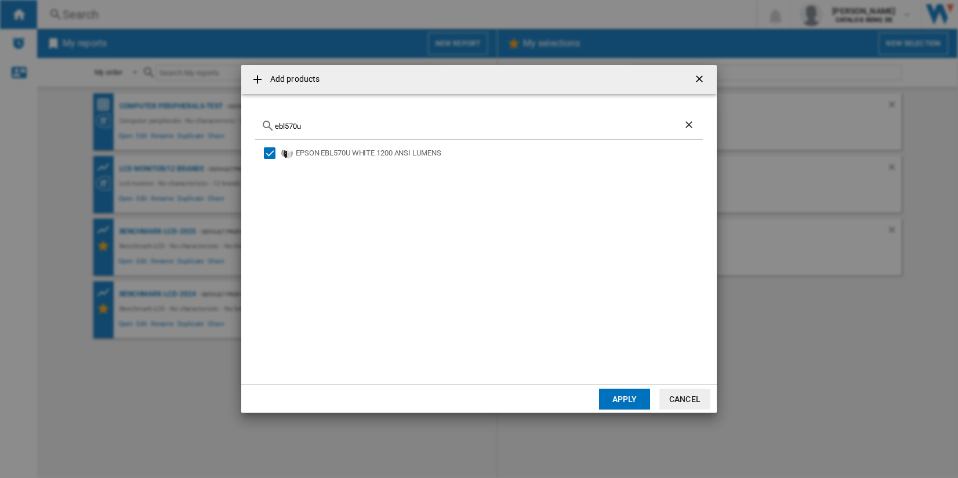
click at [366, 125] on input "ebl570u" at bounding box center [479, 126] width 408 height 9
type input "e"
drag, startPoint x: 295, startPoint y: 124, endPoint x: 255, endPoint y: 124, distance: 40.0
click at [255, 124] on div "zh461" at bounding box center [479, 126] width 448 height 27
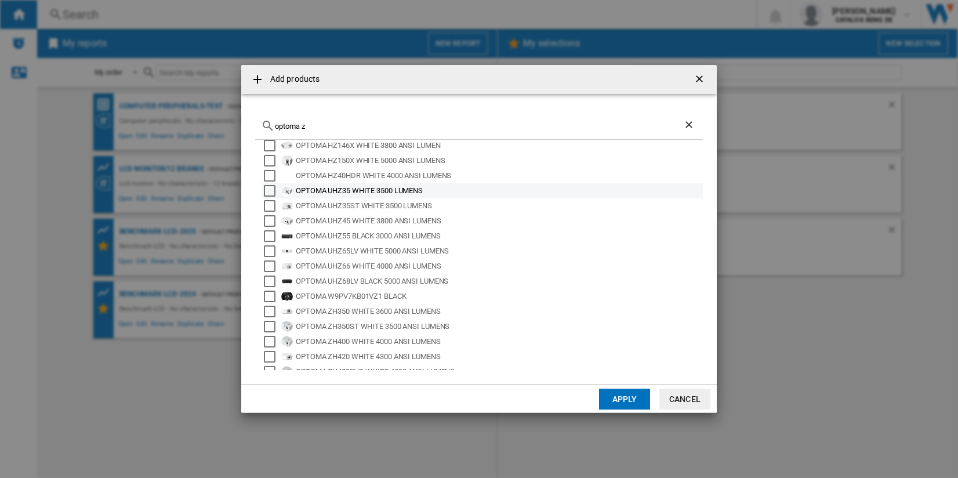
scroll to position [77, 0]
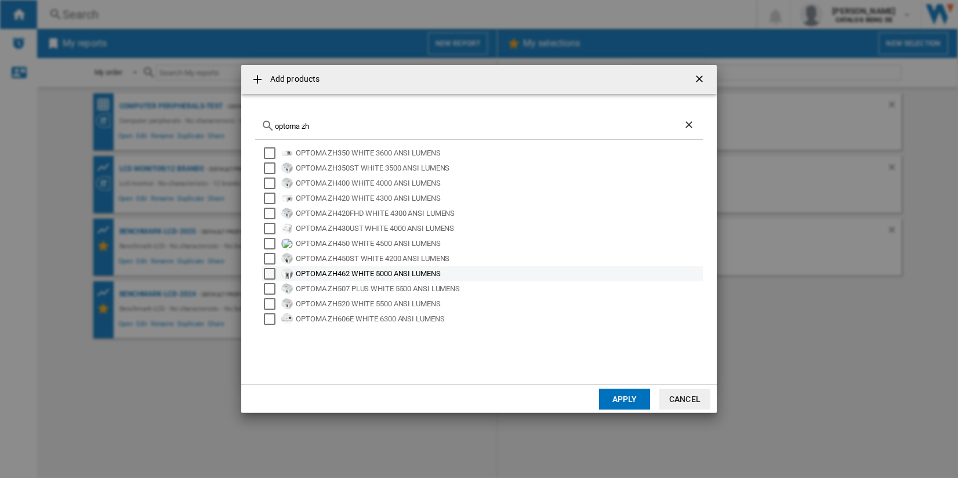
click at [373, 274] on div "OPTOMA ZH462 WHITE 5000 ANSI LUMENS" at bounding box center [498, 274] width 405 height 12
drag, startPoint x: 322, startPoint y: 126, endPoint x: 257, endPoint y: 127, distance: 65.0
click at [257, 127] on div "optoma zh" at bounding box center [479, 126] width 448 height 27
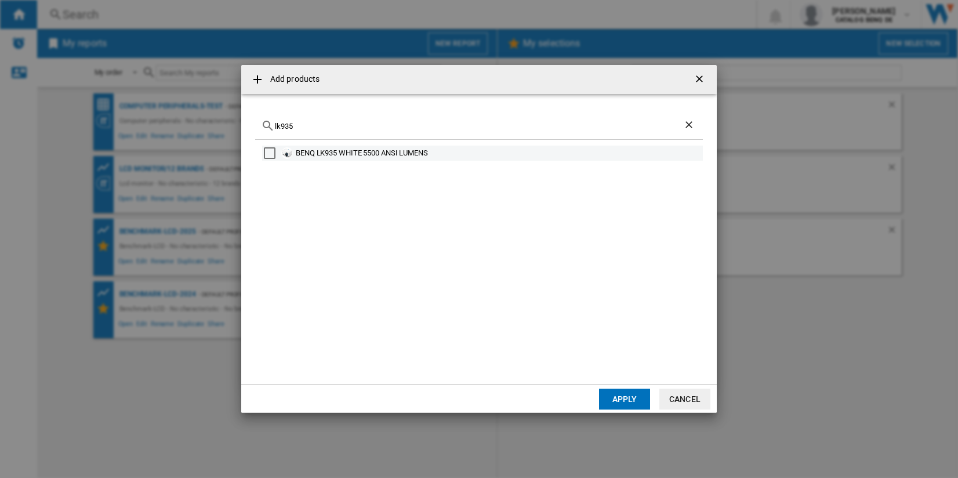
click at [419, 146] on div "BENQ LK935 WHITE 5500 ANSI LUMENS" at bounding box center [482, 153] width 441 height 15
click at [416, 151] on div "BENQ LK935 WHITE 5500 ANSI LUMENS" at bounding box center [498, 153] width 405 height 12
click at [306, 126] on input "lk935" at bounding box center [479, 126] width 408 height 9
type input "l"
type input "zk507"
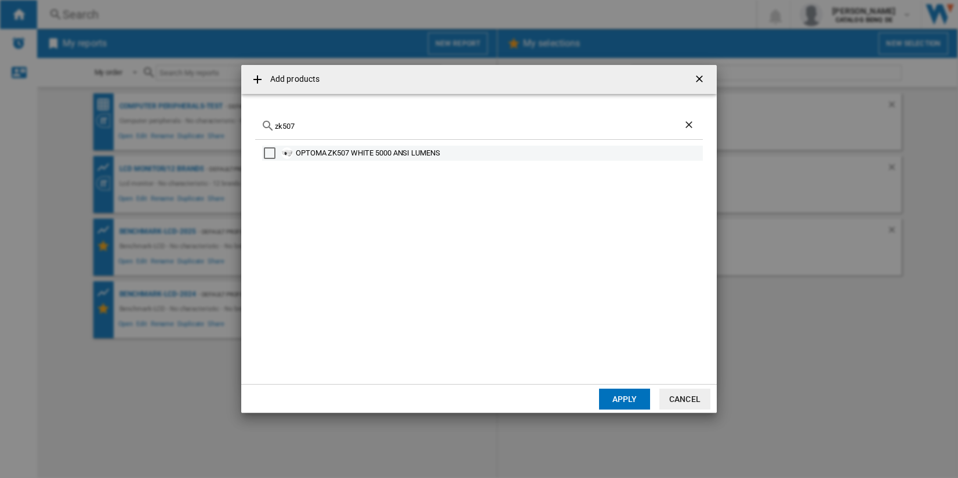
click at [335, 152] on div "OPTOMA ZK507 WHITE 5000 ANSI LUMENS" at bounding box center [498, 153] width 405 height 12
click at [631, 395] on button "Apply" at bounding box center [624, 399] width 51 height 21
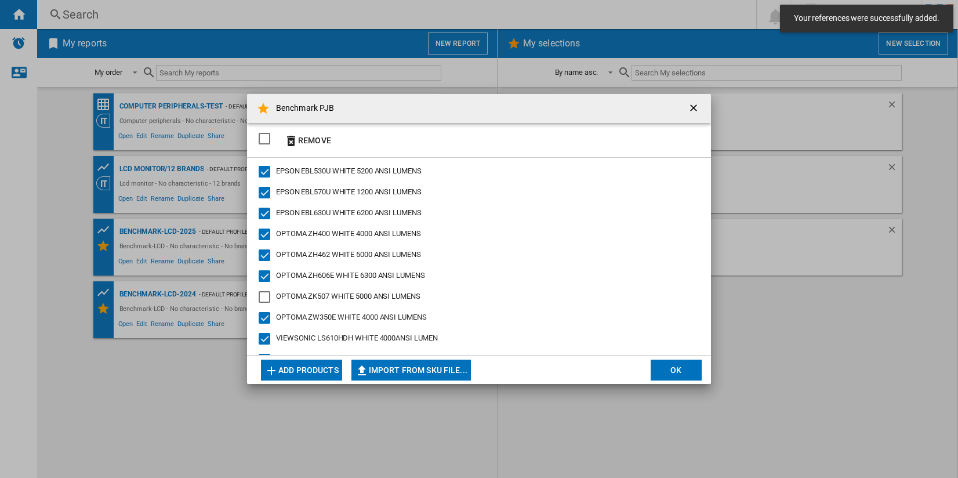
scroll to position [336, 0]
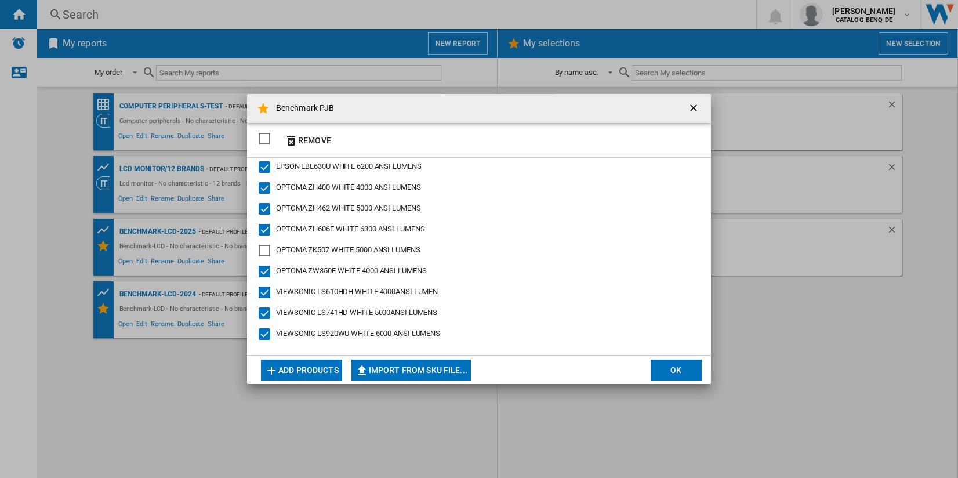
click at [373, 250] on span "OPTOMA ZK507 WHITE 5000 ANSI LUMENS" at bounding box center [348, 249] width 144 height 9
click at [673, 364] on button "OK" at bounding box center [676, 370] width 51 height 21
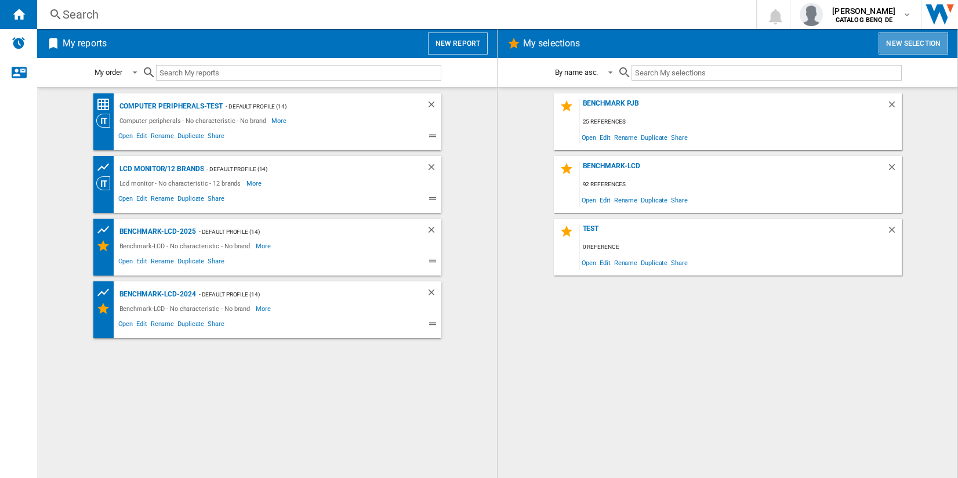
click at [826, 38] on button "New selection" at bounding box center [914, 43] width 70 height 22
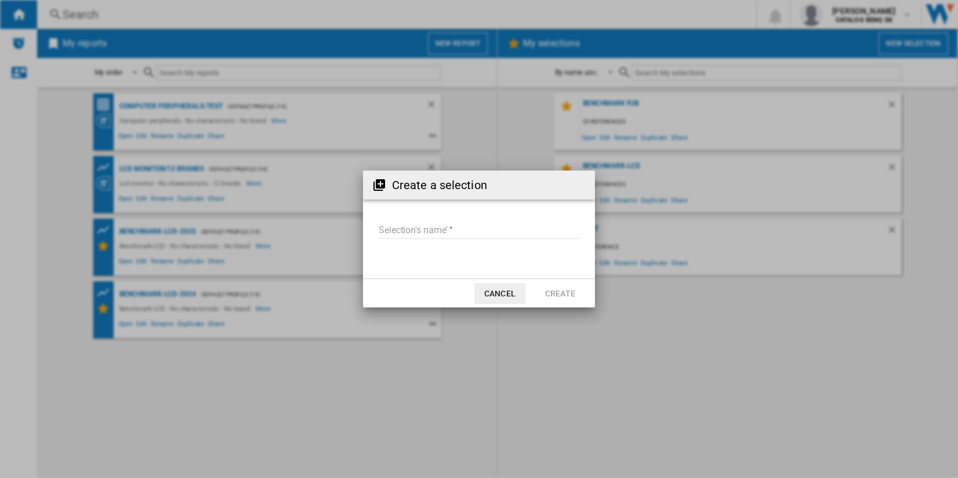
click at [517, 230] on input "Selection's name'" at bounding box center [479, 230] width 202 height 17
type input "**********"
click at [562, 282] on md-dialog-actions "Cancel Create" at bounding box center [479, 292] width 232 height 29
click at [562, 286] on button "Create" at bounding box center [560, 293] width 51 height 21
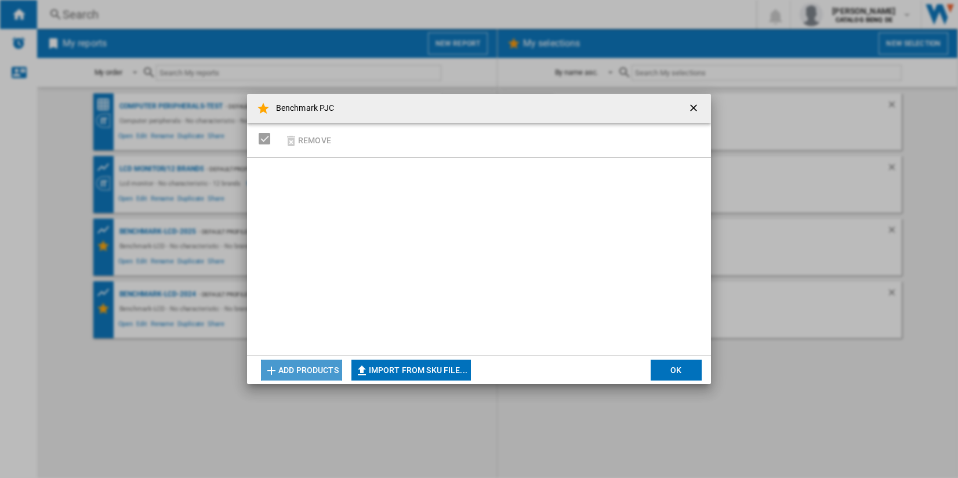
click at [319, 365] on button "Add products" at bounding box center [301, 370] width 81 height 21
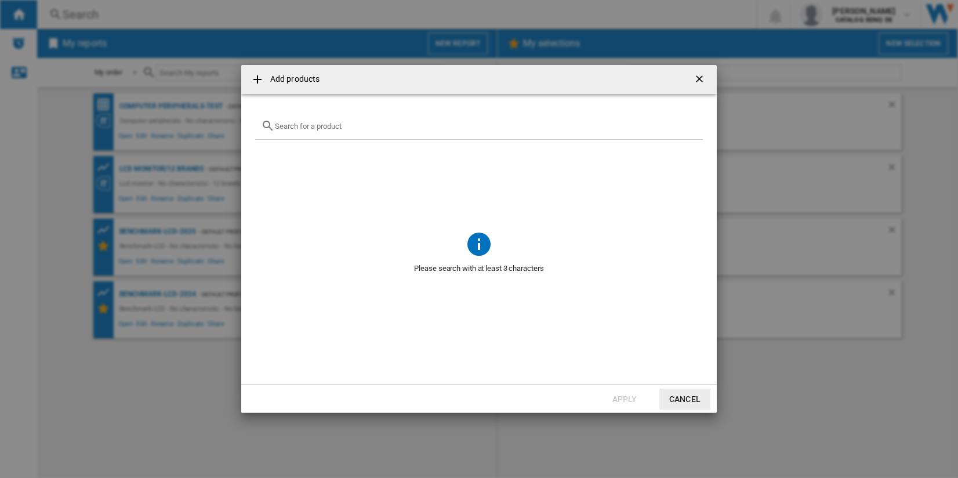
click at [335, 126] on input "{{getI18NText('SELECTIONS.EDITION_POPUP.OPEN_PRODUCTS_POPUP')}} {{::getI18NText…" at bounding box center [486, 126] width 422 height 9
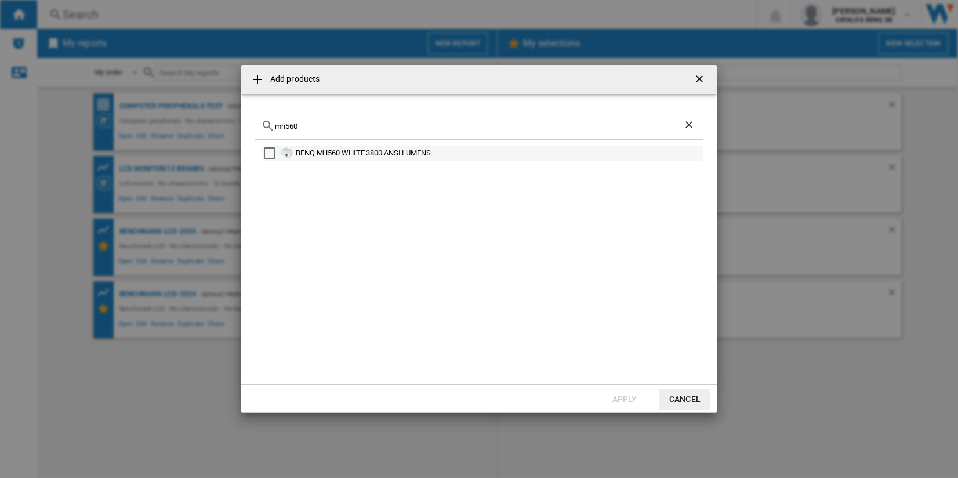
click at [323, 151] on div "BENQ MH560 WHITE 3800 ANSI LUMENS" at bounding box center [498, 153] width 405 height 12
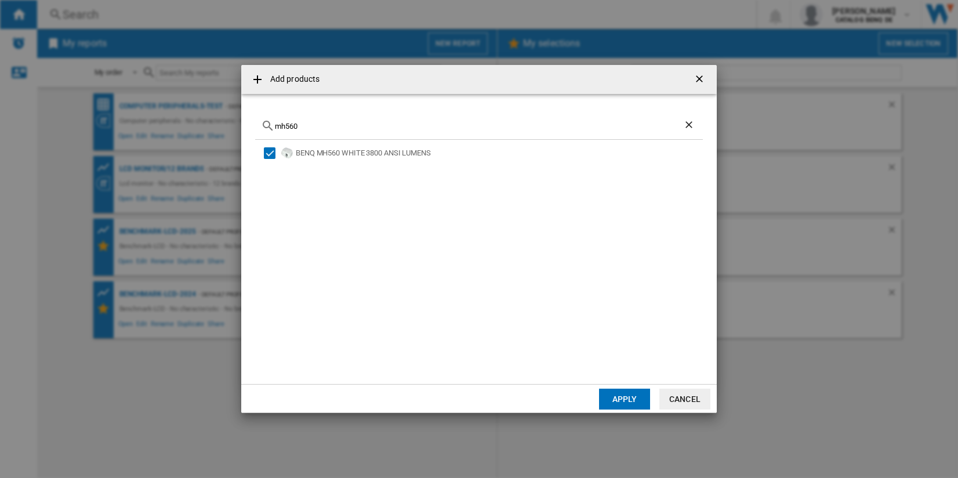
click at [327, 123] on input "mh560" at bounding box center [479, 126] width 408 height 9
type input "m"
click at [345, 157] on div "OPTOMA EH401 WHITE 4000 ANSI LUMENS" at bounding box center [498, 153] width 405 height 12
click at [350, 118] on div "EH401" at bounding box center [479, 126] width 448 height 27
click at [346, 124] on input "EH401" at bounding box center [479, 126] width 408 height 9
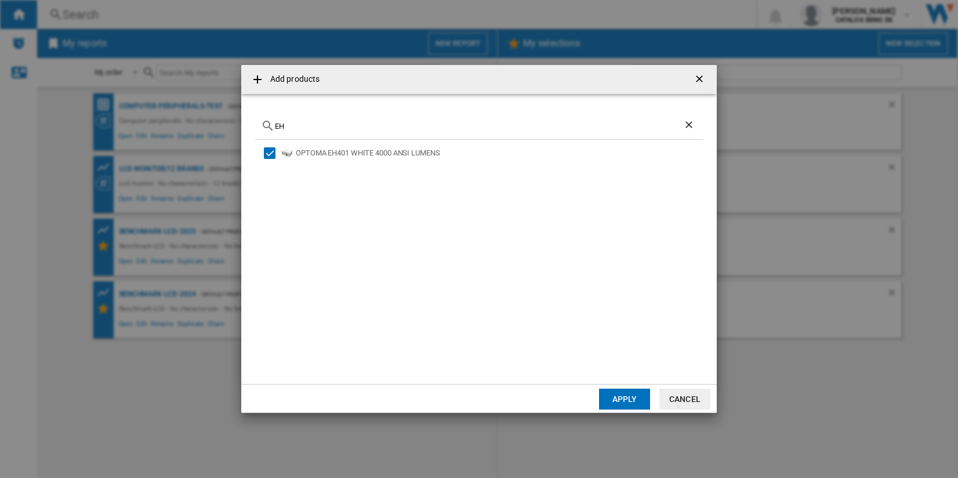
type input "E"
type input "EBFH52"
click at [329, 157] on div "EPSON EBFH52 WHITE 4000ANSI LUMENS" at bounding box center [498, 153] width 405 height 12
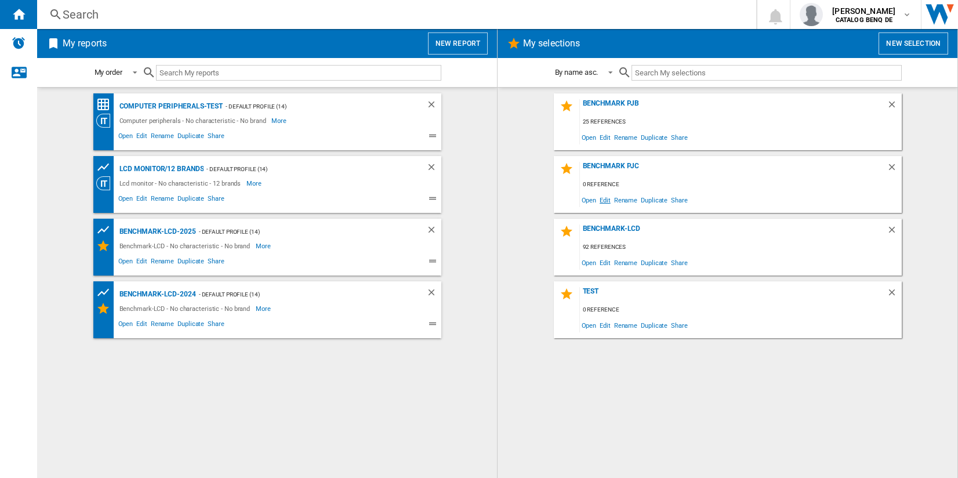
click at [606, 202] on span "Edit" at bounding box center [605, 200] width 14 height 16
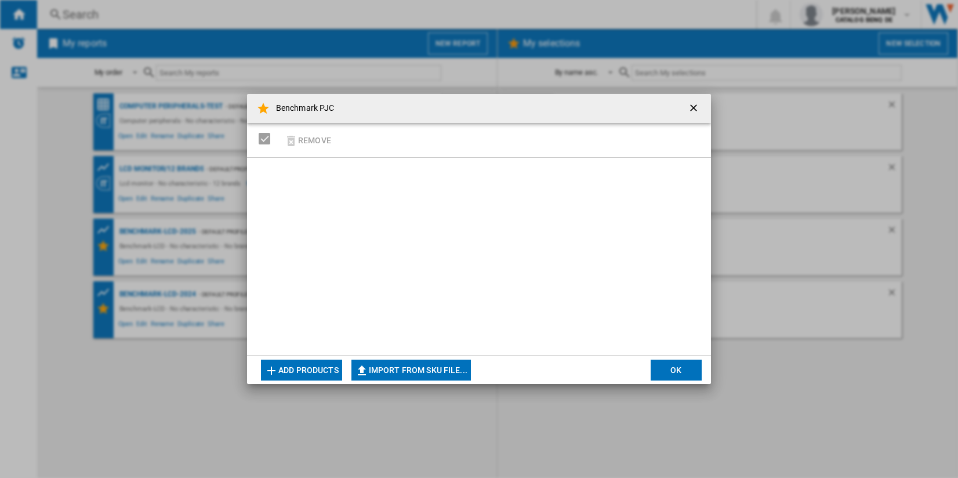
click at [302, 361] on button "Add products" at bounding box center [301, 370] width 81 height 21
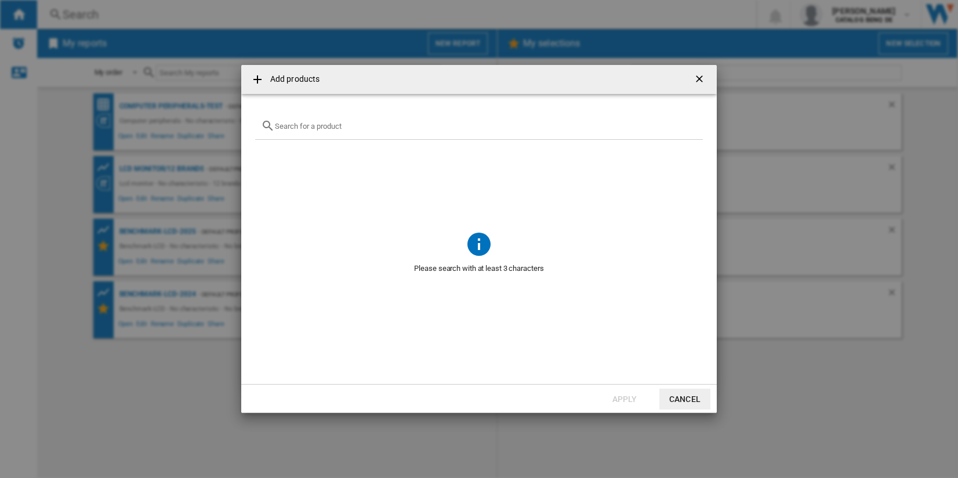
click at [338, 119] on div at bounding box center [479, 126] width 448 height 27
click at [339, 122] on input "text" at bounding box center [486, 126] width 422 height 9
click at [311, 159] on div "BENQ MH560 WHITE 3800 ANSI LUMENS" at bounding box center [482, 153] width 441 height 15
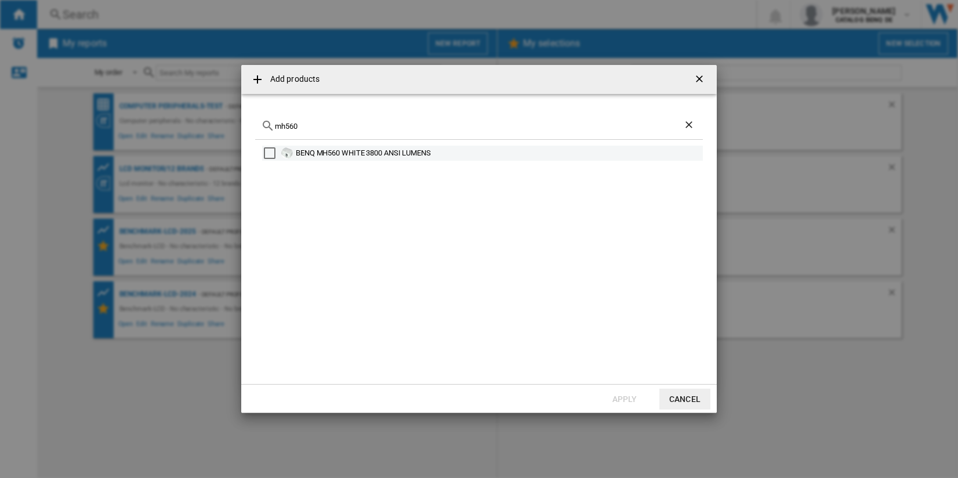
click at [271, 153] on div "Select" at bounding box center [270, 153] width 12 height 12
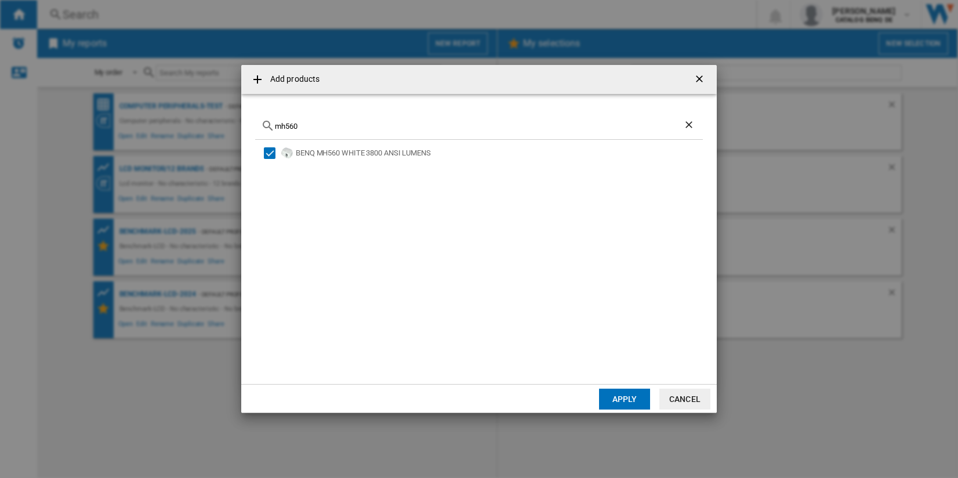
click at [313, 126] on input "mh560" at bounding box center [479, 126] width 408 height 9
type input "m"
click at [320, 156] on div "OPTOMA EH401 WHITE 4000 ANSI LUMENS" at bounding box center [498, 153] width 405 height 12
click at [317, 129] on input "eh401" at bounding box center [479, 126] width 408 height 9
type input "e"
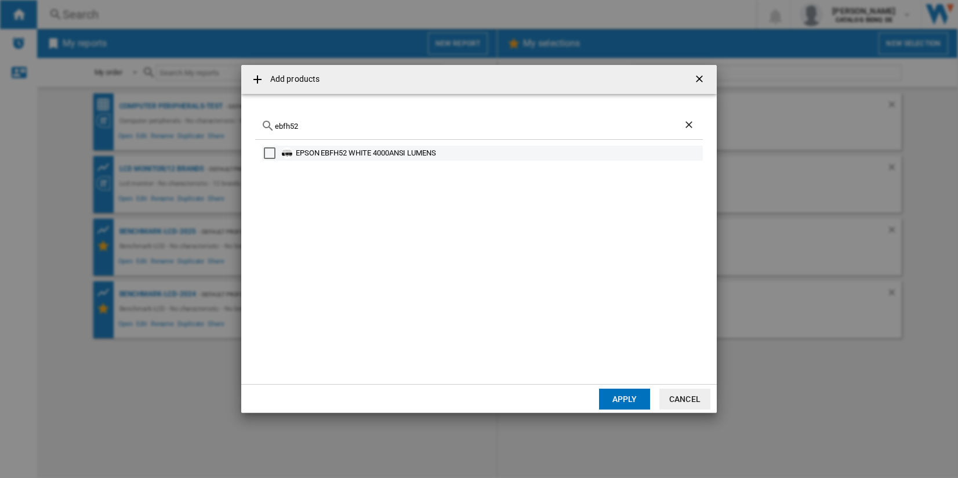
click at [310, 147] on div "EPSON EBFH52 WHITE 4000ANSI LUMENS" at bounding box center [482, 153] width 441 height 15
click at [267, 155] on div "Select" at bounding box center [270, 153] width 12 height 12
click at [321, 128] on input "ebfh52" at bounding box center [479, 126] width 408 height 9
type input "e"
click at [332, 152] on div "ACER P5535 WHITE 4500 ANSI LUMENS" at bounding box center [498, 153] width 405 height 12
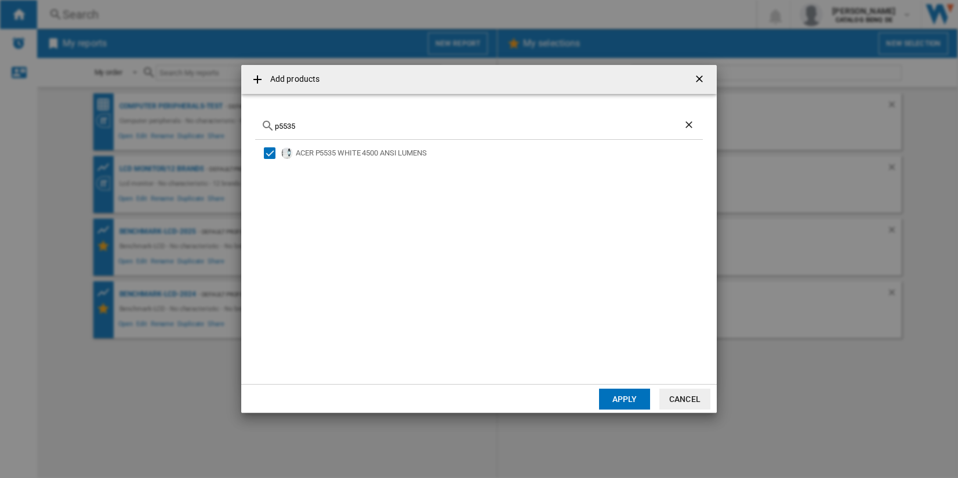
click at [323, 124] on input "p5535" at bounding box center [479, 126] width 408 height 9
type input "p"
click at [358, 154] on div "BENQ MW560 WHITE 4000 ANSI LUMENS" at bounding box center [498, 153] width 405 height 12
click at [320, 126] on input "mw560" at bounding box center [479, 126] width 408 height 9
type input "m"
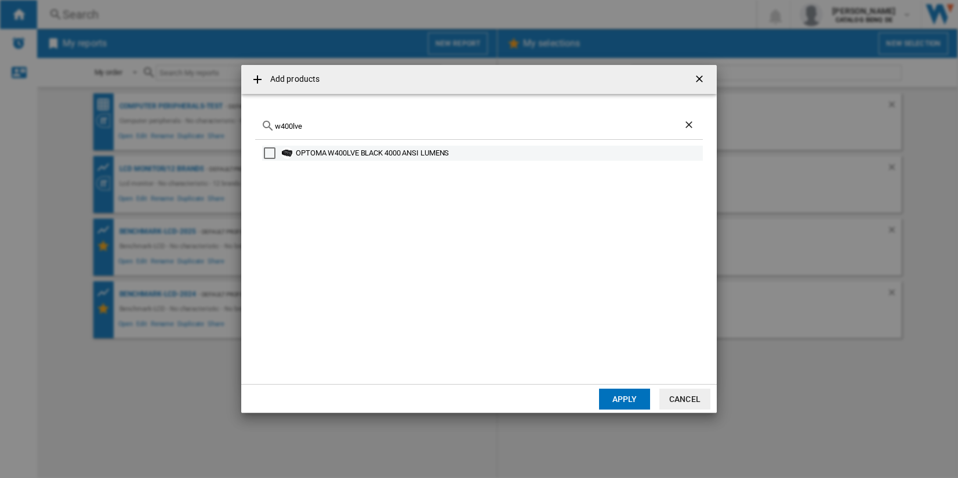
click at [333, 151] on div "OPTOMA W400LVE BLACK 4000 ANSI LUMENS" at bounding box center [498, 153] width 405 height 12
click at [361, 124] on input "w400lve" at bounding box center [479, 126] width 408 height 9
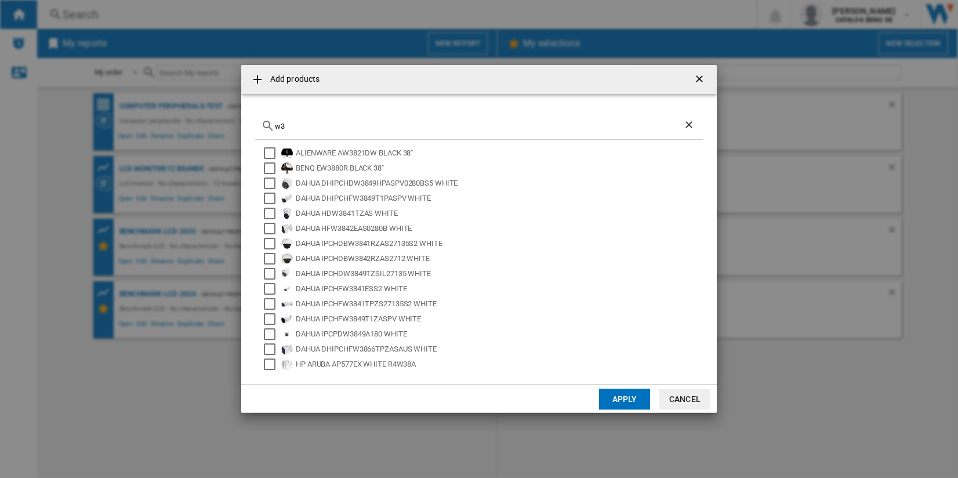
type input "w"
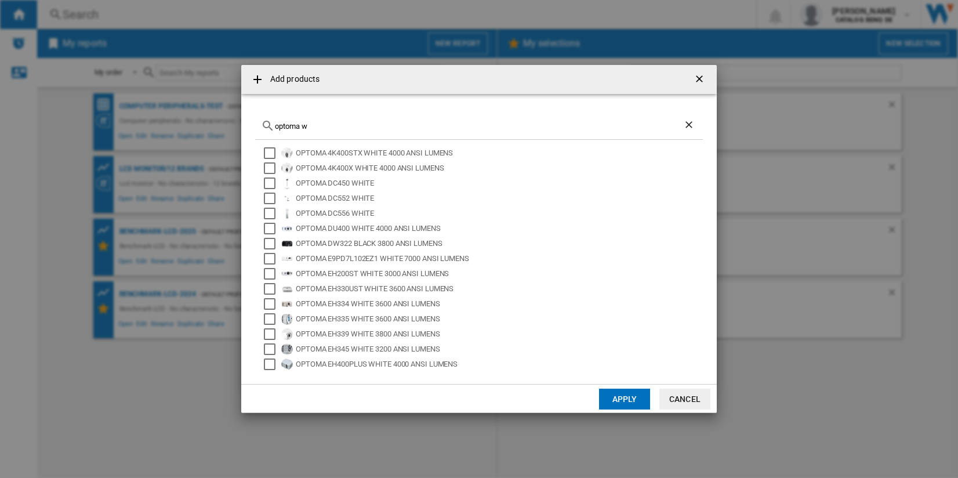
drag, startPoint x: 340, startPoint y: 128, endPoint x: 232, endPoint y: 126, distance: 108.5
click at [232, 126] on div "Add products optoma w OPTOMA 4K400STX WHITE 4000 ANSI LUMENS OPTOMA 4K400X WHIT…" at bounding box center [479, 239] width 958 height 478
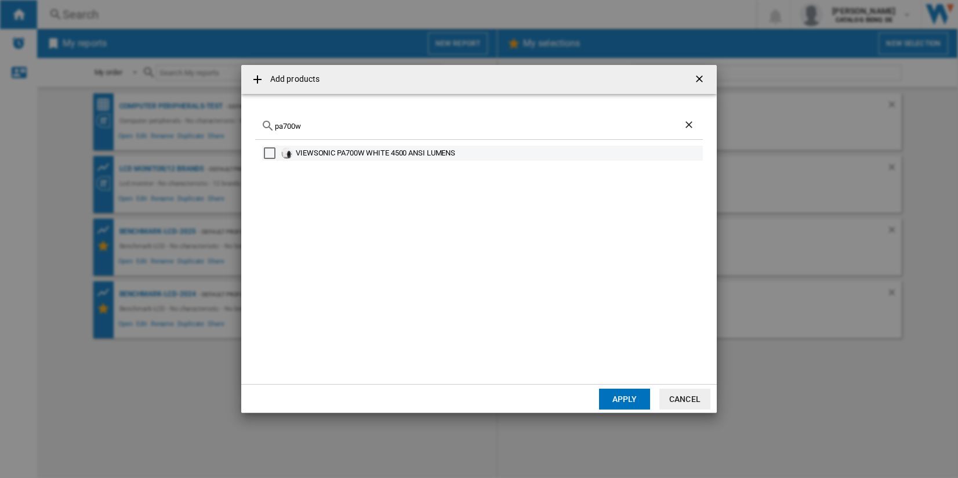
click at [358, 150] on div "VIEWSONIC PA700W WHITE 4500 ANSI LUMENS" at bounding box center [498, 153] width 405 height 12
click at [311, 125] on input "pa700w" at bounding box center [479, 126] width 408 height 9
type input "p"
click at [350, 160] on div "BENQ MH733 WHITE 4000 ANSI LUMENS" at bounding box center [482, 153] width 441 height 15
click at [302, 154] on div "BENQ MH733 WHITE 4000 ANSI LUMENS" at bounding box center [498, 153] width 405 height 12
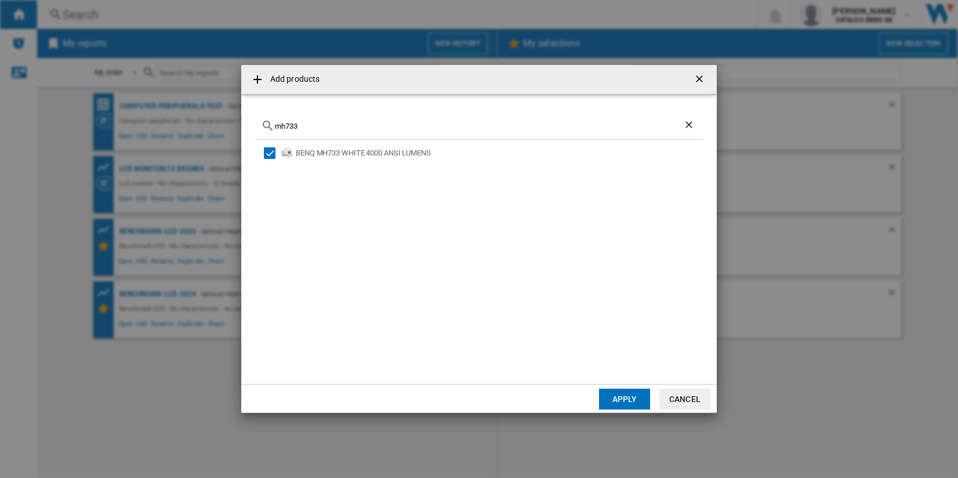
click at [369, 122] on input "mh733" at bounding box center [479, 126] width 408 height 9
type input "m"
click at [347, 130] on input "eh401" at bounding box center [479, 126] width 408 height 9
type input "e"
click at [328, 126] on input "mh733" at bounding box center [479, 126] width 408 height 9
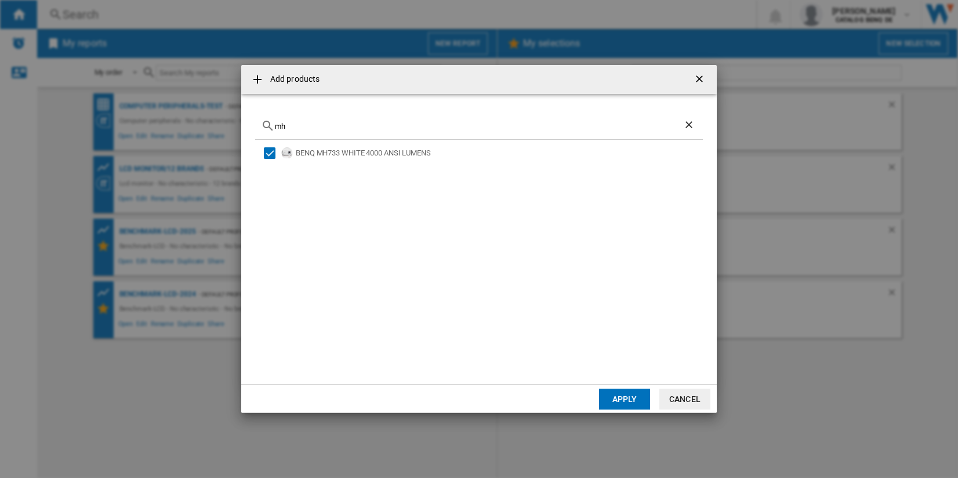
type input "m"
click at [376, 157] on div "BENQ MX560 WHITE 4000 ANSI LUMENS" at bounding box center [498, 153] width 405 height 12
drag, startPoint x: 343, startPoint y: 124, endPoint x: 264, endPoint y: 125, distance: 79.5
click at [264, 125] on div "mx560" at bounding box center [479, 126] width 448 height 27
click at [412, 150] on div "VIEWSONIC PA700X WHITE 4500 ANSI LUMENS" at bounding box center [498, 153] width 405 height 12
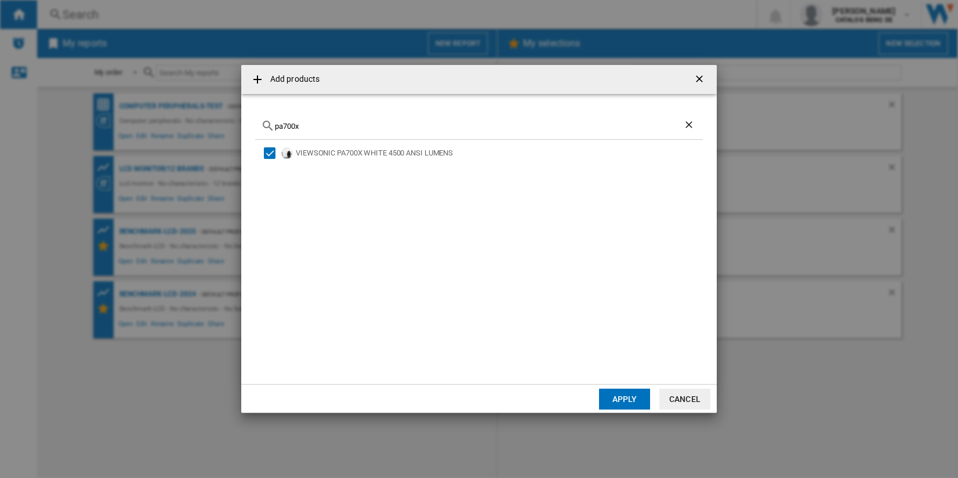
click at [309, 125] on input "pa700x" at bounding box center [479, 126] width 408 height 9
click at [369, 163] on div "VIEWSONIC PA503X WHITE 4000ANSI LUMENS" at bounding box center [479, 255] width 448 height 230
click at [369, 157] on div "VIEWSONIC PA503X WHITE 4000ANSI LUMENS" at bounding box center [498, 153] width 405 height 12
click at [358, 128] on input "pa503x" at bounding box center [479, 126] width 408 height 9
type input "p"
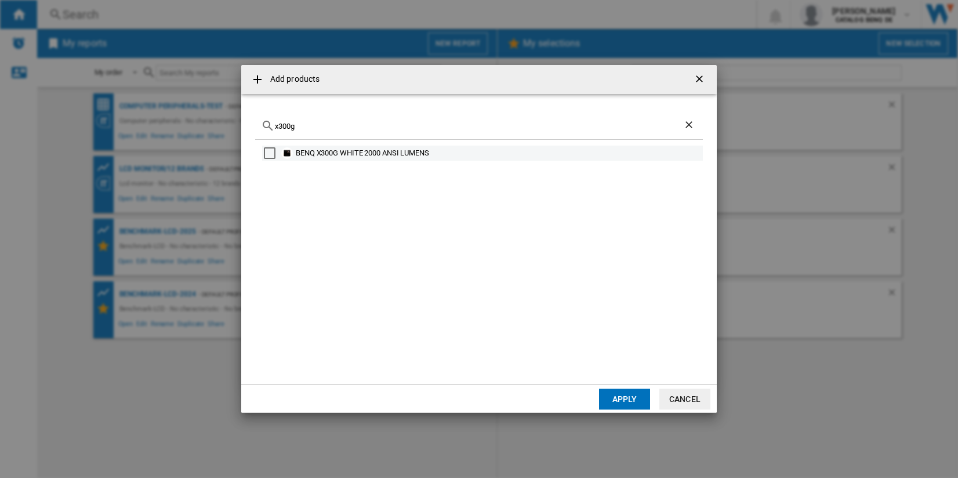
click at [375, 155] on div "BENQ X300G WHITE 2000 ANSI LUMENS" at bounding box center [498, 153] width 405 height 12
click at [333, 125] on input "x300g" at bounding box center [479, 126] width 408 height 9
type input "x"
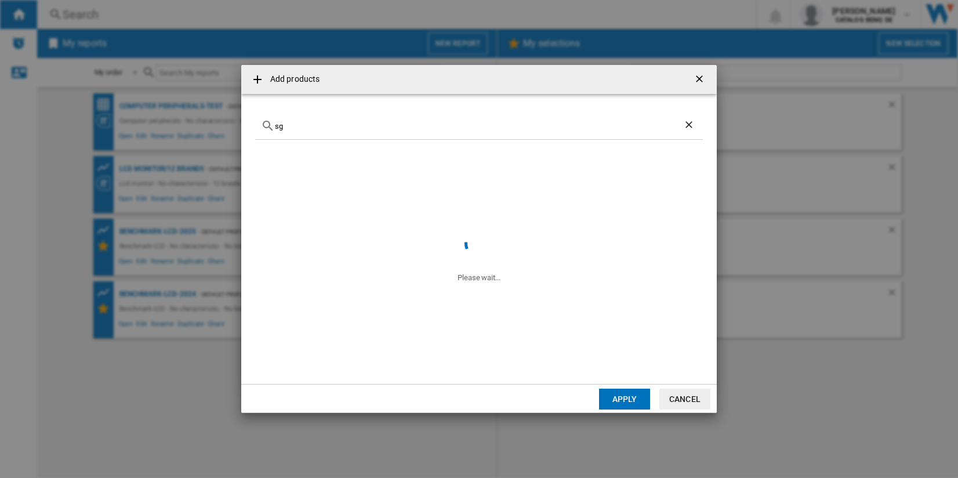
type input "s"
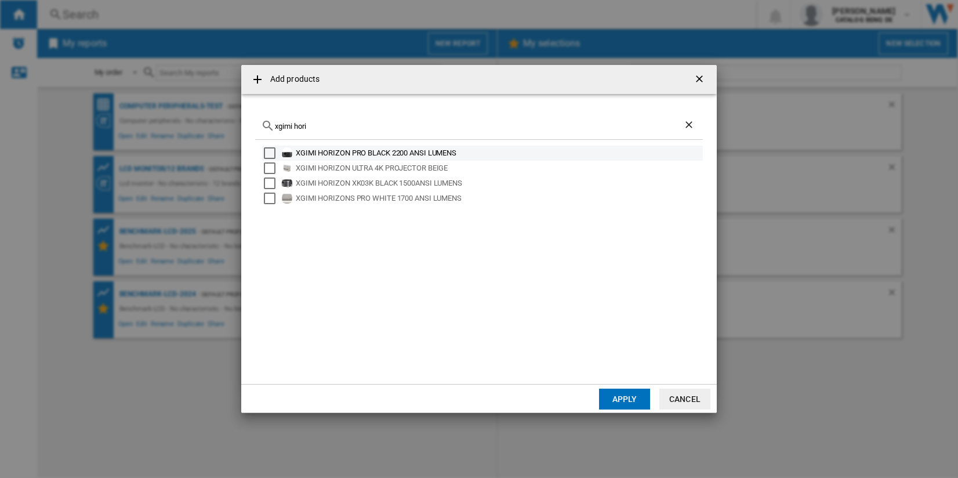
click at [381, 155] on div "XGIMI HORIZON PRO BLACK 2200 ANSI LUMENS" at bounding box center [498, 153] width 405 height 12
click at [357, 126] on input "xgimi hori" at bounding box center [479, 126] width 408 height 9
type input "x"
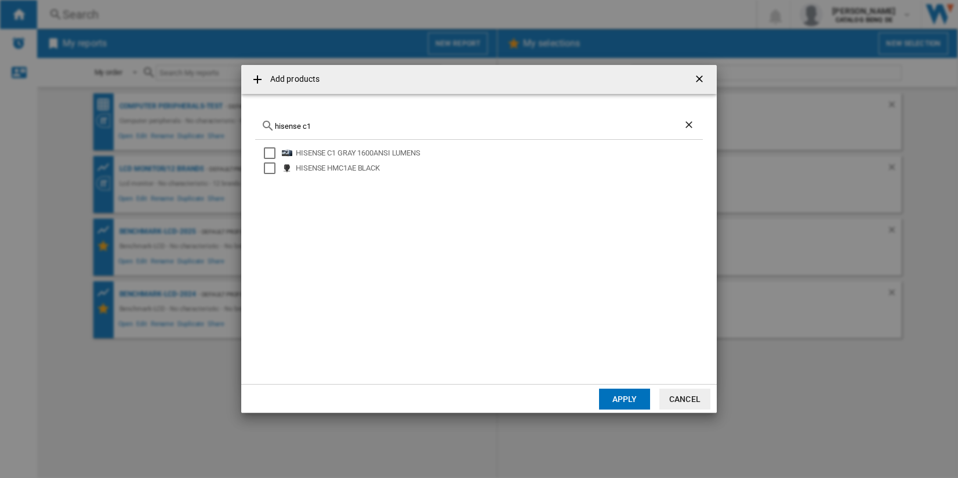
click at [368, 151] on div "HISENSE C1 GRAY 1600ANSI LUMENS" at bounding box center [498, 153] width 405 height 12
drag, startPoint x: 409, startPoint y: 125, endPoint x: 274, endPoint y: 121, distance: 135.2
click at [275, 122] on input "hisense c1" at bounding box center [479, 126] width 408 height 9
click at [342, 154] on div "BENQ X500I WHITE 2200 ANSI LUMENS" at bounding box center [498, 153] width 405 height 12
click at [315, 128] on input "x500i" at bounding box center [479, 126] width 408 height 9
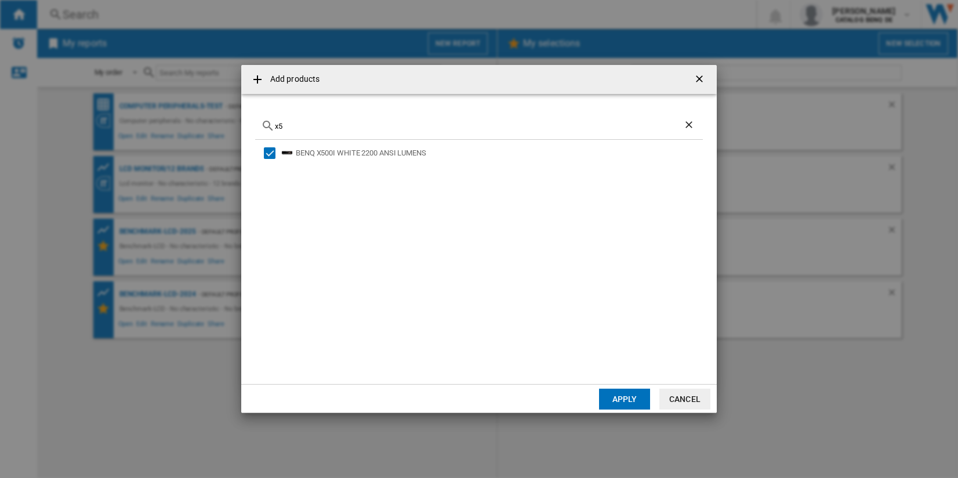
type input "x"
click at [393, 152] on div "BENQ X3100I WHITE 3300 ANSI LUMENS" at bounding box center [498, 153] width 405 height 12
drag, startPoint x: 415, startPoint y: 127, endPoint x: 256, endPoint y: 126, distance: 158.9
click at [256, 126] on div "x3100i" at bounding box center [479, 126] width 448 height 27
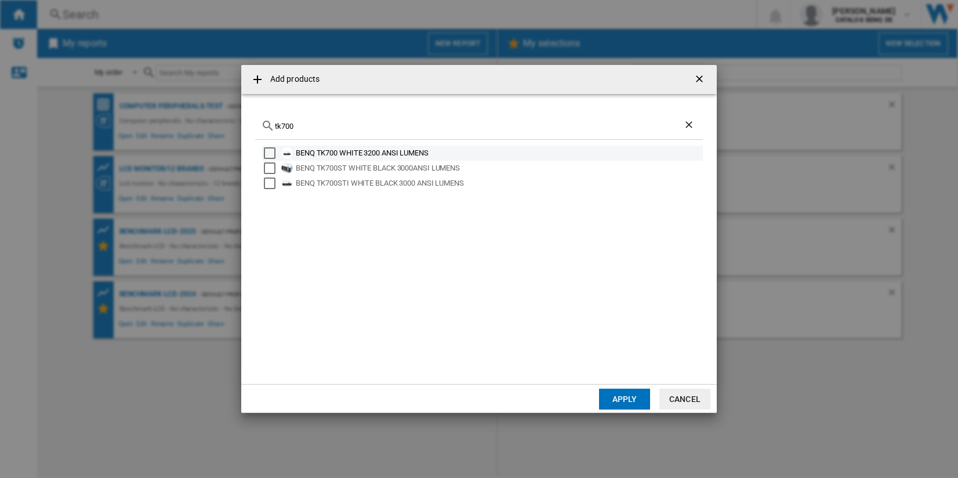
click at [427, 157] on div "BENQ TK700 WHITE 3200 ANSI LUMENS" at bounding box center [498, 153] width 405 height 12
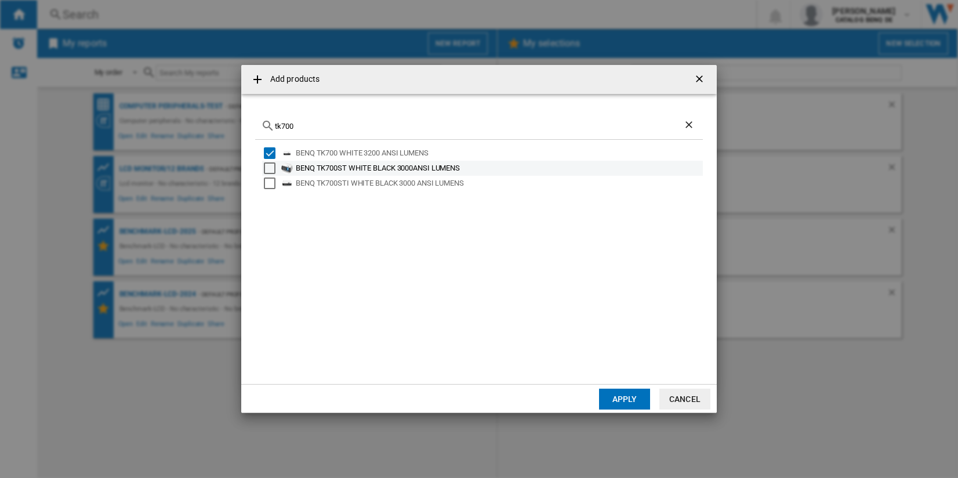
click at [428, 169] on div "BENQ TK700ST WHITE BLACK 3000ANSI LUMENS" at bounding box center [498, 168] width 405 height 12
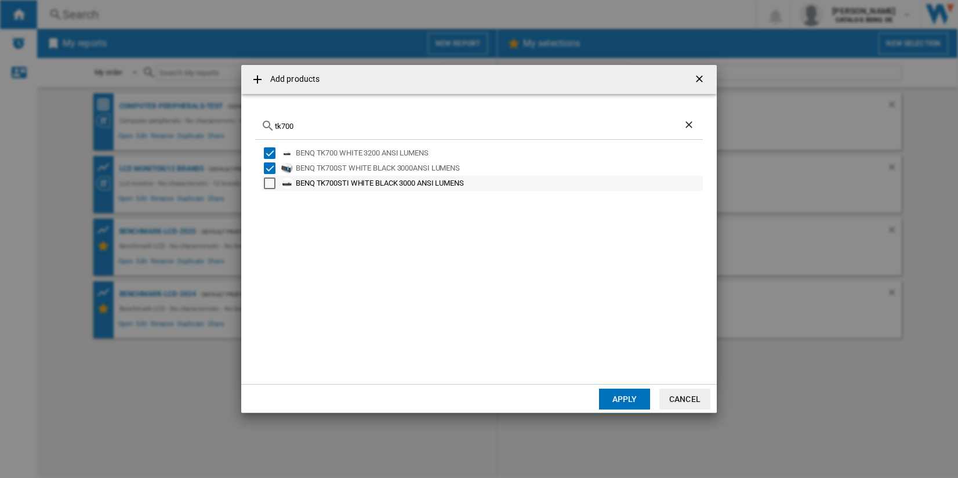
click at [433, 186] on div "BENQ TK700STI WHITE BLACK 3000 ANSI LUMENS" at bounding box center [498, 183] width 405 height 12
drag, startPoint x: 326, startPoint y: 121, endPoint x: 316, endPoint y: 124, distance: 10.1
click at [325, 122] on input "tk700" at bounding box center [479, 126] width 408 height 9
drag, startPoint x: 282, startPoint y: 126, endPoint x: 257, endPoint y: 126, distance: 25.5
click at [257, 126] on div "tk700" at bounding box center [479, 126] width 448 height 27
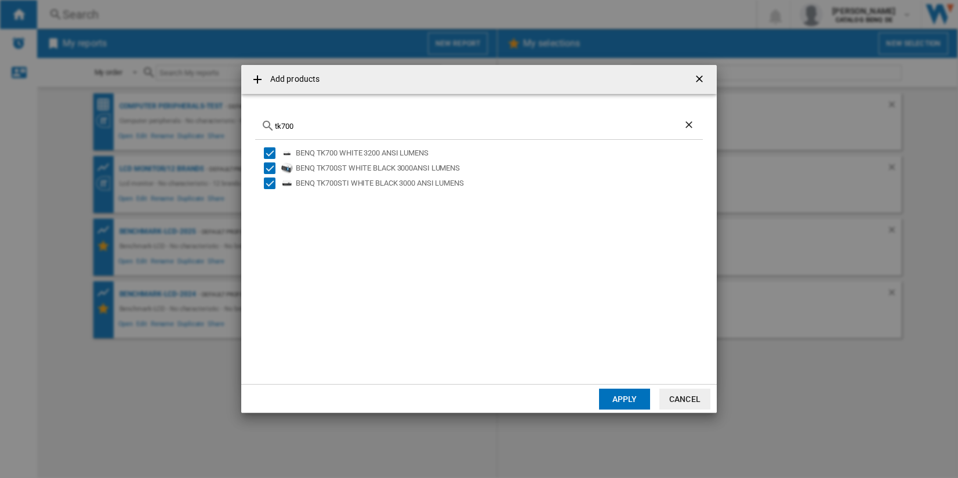
drag, startPoint x: 335, startPoint y: 126, endPoint x: 242, endPoint y: 125, distance: 92.8
click at [242, 125] on md-dialog-content "tk700 BENQ TK700 WHITE 3200 ANSI LUMENS BENQ TK700ST WHITE BLACK 3000ANSI LUMEN…" at bounding box center [479, 239] width 476 height 290
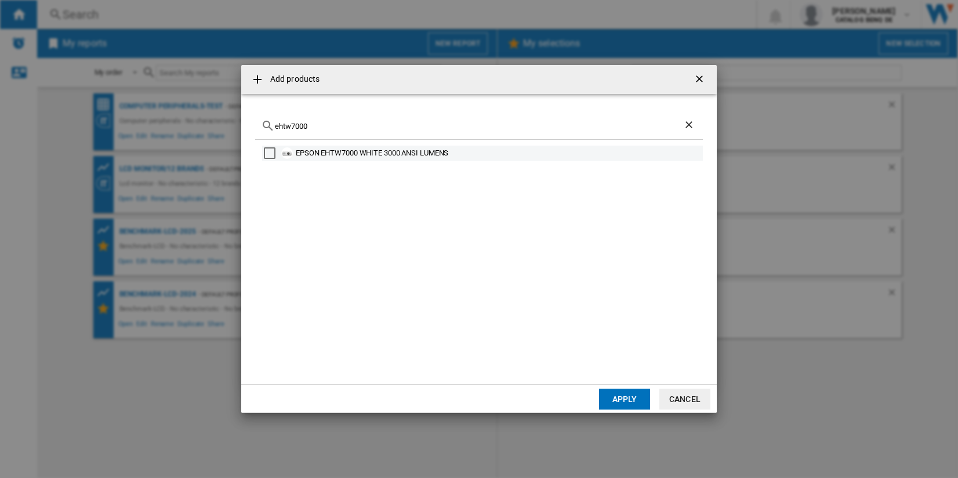
click at [345, 152] on div "EPSON EHTW7000 WHITE 3000 ANSI LUMENS" at bounding box center [498, 153] width 405 height 12
click at [360, 125] on input "ehtw7000" at bounding box center [479, 126] width 408 height 9
click at [360, 147] on div "EPSON EHTW7100 WHITE 3000 ANSI LUMENS" at bounding box center [498, 153] width 405 height 12
drag, startPoint x: 369, startPoint y: 122, endPoint x: 216, endPoint y: 125, distance: 153.7
click at [216, 125] on div "Add products ehtw7100 EPSON EHTW7100 WHITE 3000 ANSI LUMENS Apply Cancel" at bounding box center [479, 239] width 958 height 478
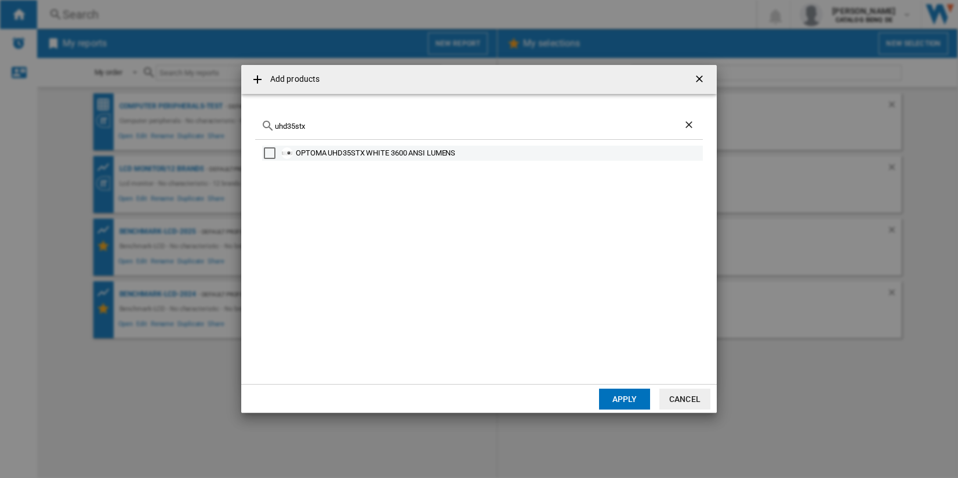
click at [386, 147] on div "OPTOMA UHD35STX WHITE 3600 ANSI LUMENS" at bounding box center [498, 153] width 405 height 12
drag, startPoint x: 355, startPoint y: 130, endPoint x: 345, endPoint y: 130, distance: 10.4
click at [345, 130] on div "uhd35stx" at bounding box center [479, 126] width 448 height 27
click at [320, 128] on input "uhd35stx" at bounding box center [479, 126] width 408 height 9
click at [336, 152] on div "OPTOMA UHD38X WHITE 4000 ANSI LUMENS" at bounding box center [498, 153] width 405 height 12
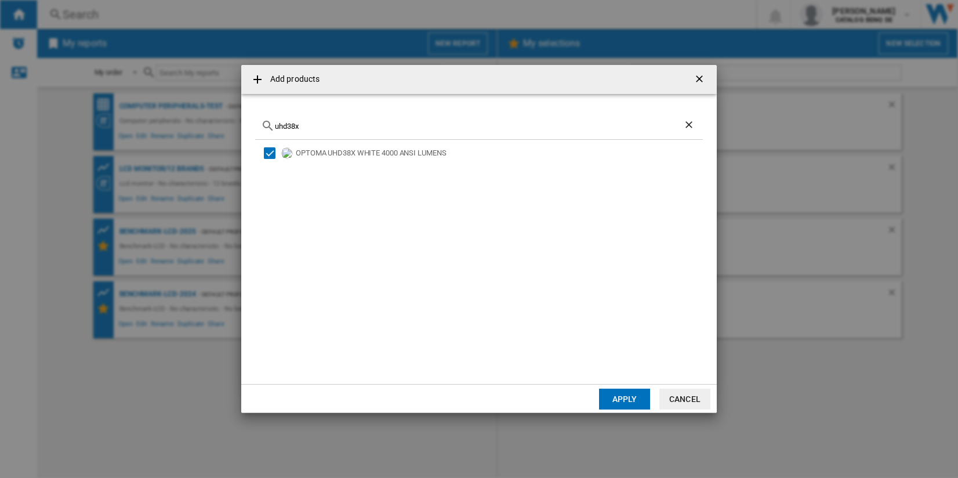
click at [389, 124] on input "uhd38x" at bounding box center [479, 126] width 408 height 9
type input "u"
click at [371, 152] on div "BENQ TH585P WHITE 3500 ANSI LUMENS" at bounding box center [498, 153] width 405 height 12
click at [340, 122] on input "th585" at bounding box center [479, 126] width 408 height 9
type input "t"
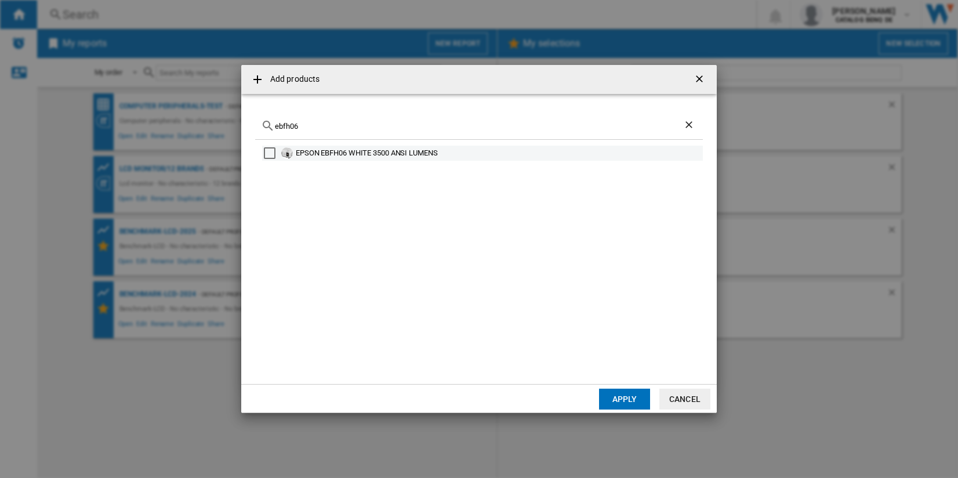
click at [412, 154] on div "EPSON EBFH06 WHITE 3500 ANSI LUMENS" at bounding box center [498, 153] width 405 height 12
click at [375, 130] on input "ebfh06" at bounding box center [479, 126] width 408 height 9
type input "e"
click at [344, 150] on div "OPTOMA HD28E BLACK 3800 ANSI LUMENS" at bounding box center [498, 153] width 405 height 12
click at [344, 130] on input "hd28e" at bounding box center [479, 126] width 408 height 9
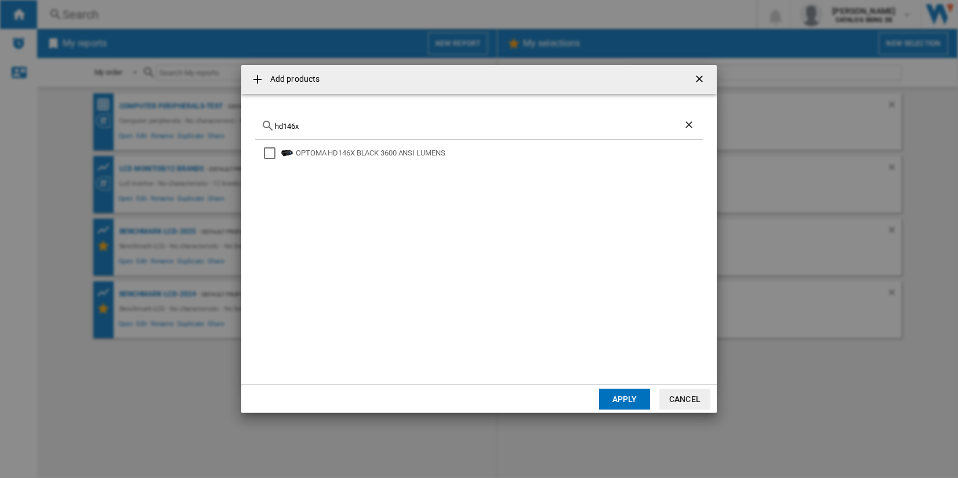
click at [347, 159] on div "OPTOMA HD146X BLACK 3600 ANSI LUMENS" at bounding box center [482, 153] width 441 height 15
click at [342, 150] on div "OPTOMA HD146X BLACK 3600 ANSI LUMENS" at bounding box center [498, 153] width 405 height 12
drag, startPoint x: 400, startPoint y: 124, endPoint x: 258, endPoint y: 122, distance: 141.5
click at [258, 122] on div "hd146x" at bounding box center [479, 126] width 448 height 27
click at [412, 155] on div "BENQ TH685P WHITE 3500 ANSI LUMENS" at bounding box center [498, 153] width 405 height 12
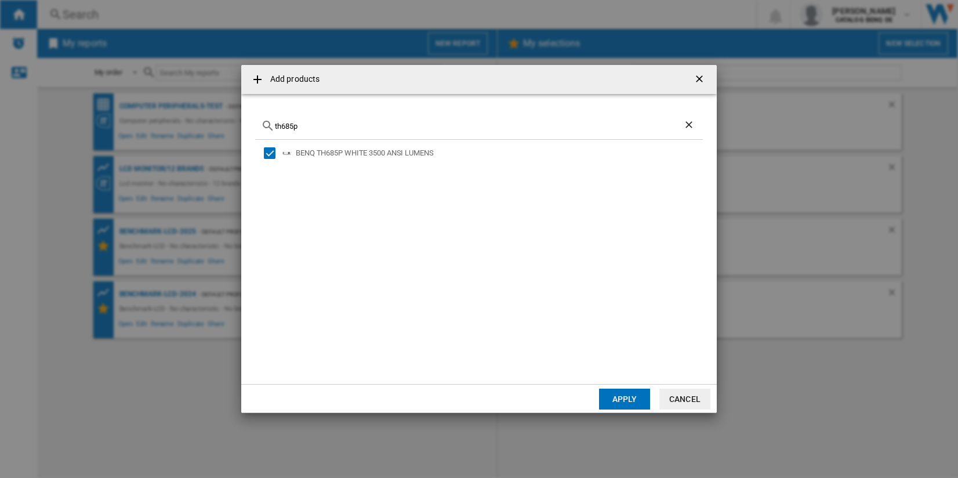
drag, startPoint x: 301, startPoint y: 126, endPoint x: 285, endPoint y: 126, distance: 16.2
click at [285, 126] on input "th685p" at bounding box center [479, 126] width 408 height 9
click at [402, 147] on div "BENQ TH671ST WHITE 3000 ANSI LUMENS" at bounding box center [498, 153] width 405 height 12
click at [326, 124] on input "th671st" at bounding box center [479, 126] width 408 height 9
type input "t"
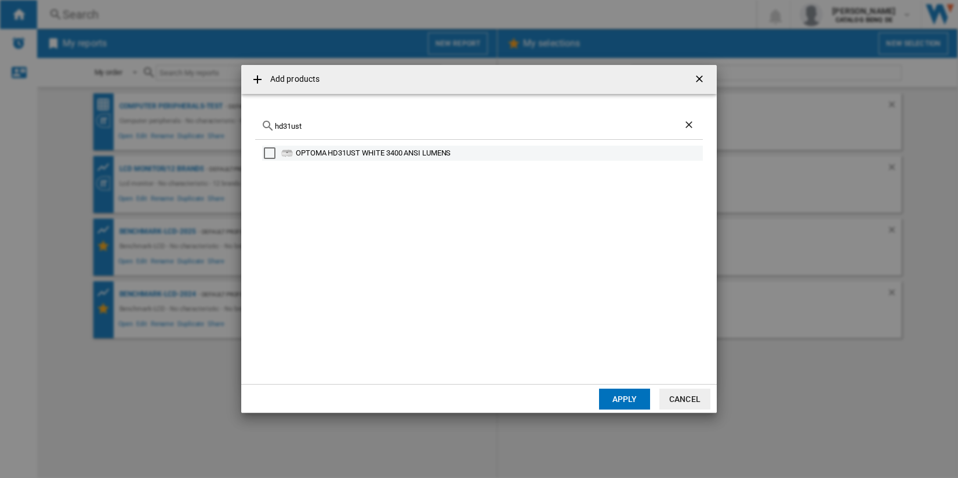
click at [353, 155] on div "OPTOMA HD31UST WHITE 3400 ANSI LUMENS" at bounding box center [498, 153] width 405 height 12
click at [337, 126] on input "hd31ust" at bounding box center [479, 126] width 408 height 9
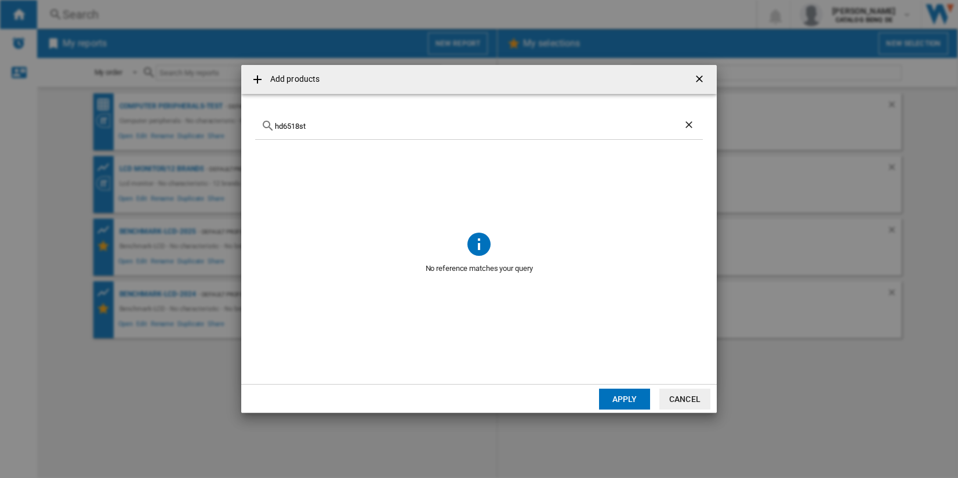
click at [286, 123] on input "hd6518st" at bounding box center [479, 126] width 408 height 9
click at [285, 124] on input "hd6518st" at bounding box center [479, 126] width 408 height 9
click at [329, 122] on input "h6518st" at bounding box center [479, 126] width 408 height 9
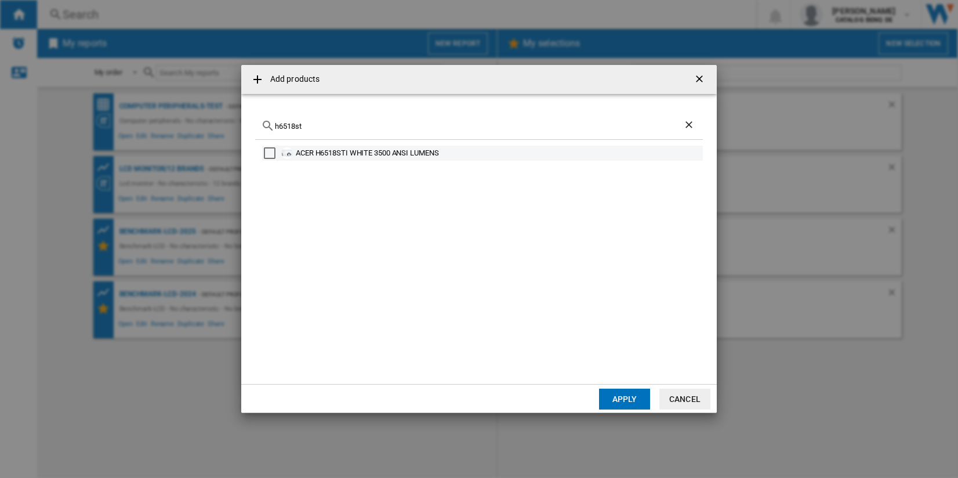
click at [341, 151] on div "ACER H6518STI WHITE 3500 ANSI LUMENS" at bounding box center [498, 153] width 405 height 12
drag, startPoint x: 361, startPoint y: 128, endPoint x: 281, endPoint y: 124, distance: 80.1
click at [281, 124] on input "h6518st" at bounding box center [479, 126] width 408 height 9
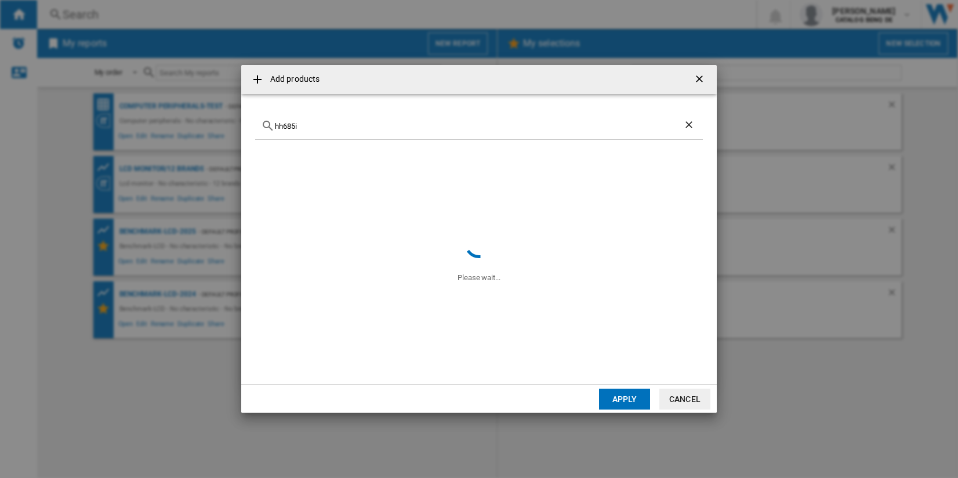
click at [273, 128] on div "hh685i" at bounding box center [479, 126] width 448 height 27
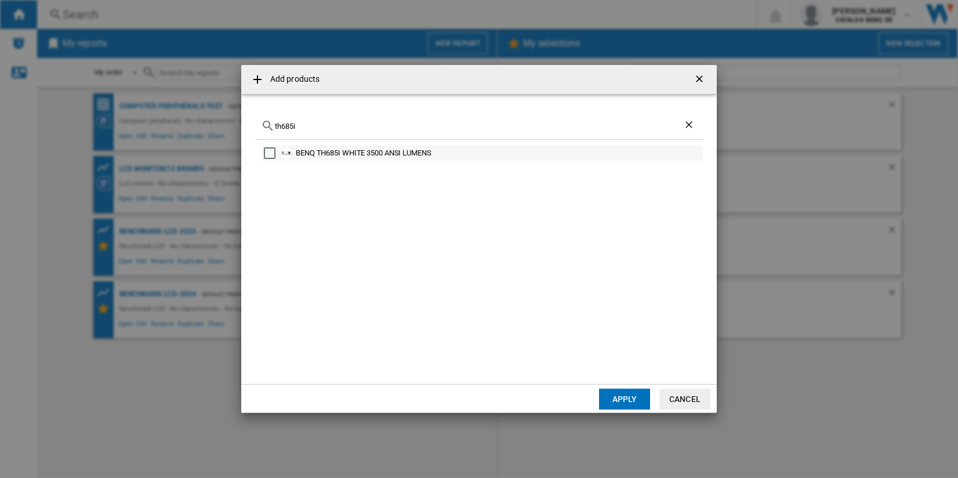
click at [311, 151] on div "BENQ TH685I WHITE 3500 ANSI LUMENS" at bounding box center [498, 153] width 405 height 12
drag, startPoint x: 310, startPoint y: 124, endPoint x: 250, endPoint y: 129, distance: 59.9
click at [250, 129] on md-dialog-content "th685i BENQ TH685I WHITE 3500 ANSI LUMENS" at bounding box center [479, 239] width 476 height 290
click at [454, 153] on div "BENQ W5700 BLACK 1800 ANSI LUMENS" at bounding box center [498, 153] width 405 height 12
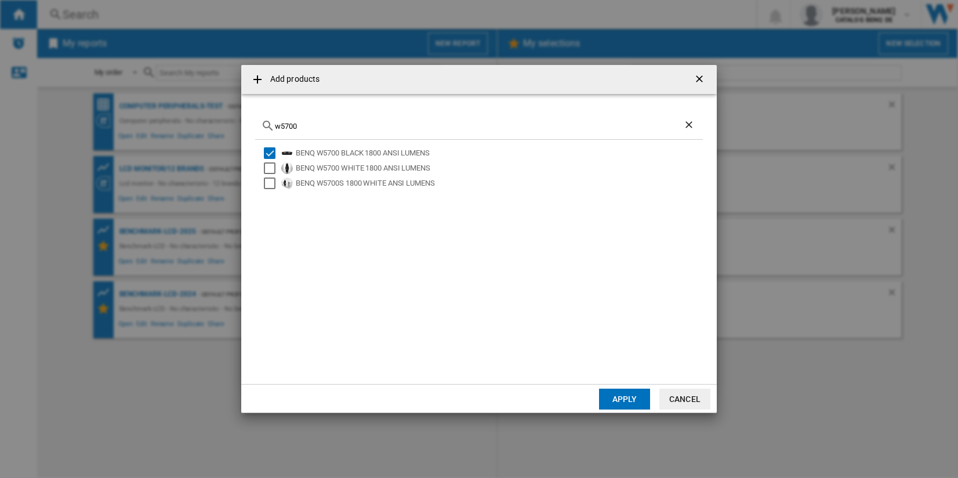
drag, startPoint x: 324, startPoint y: 124, endPoint x: 277, endPoint y: 124, distance: 46.4
click at [277, 124] on input "w5700" at bounding box center [479, 126] width 408 height 9
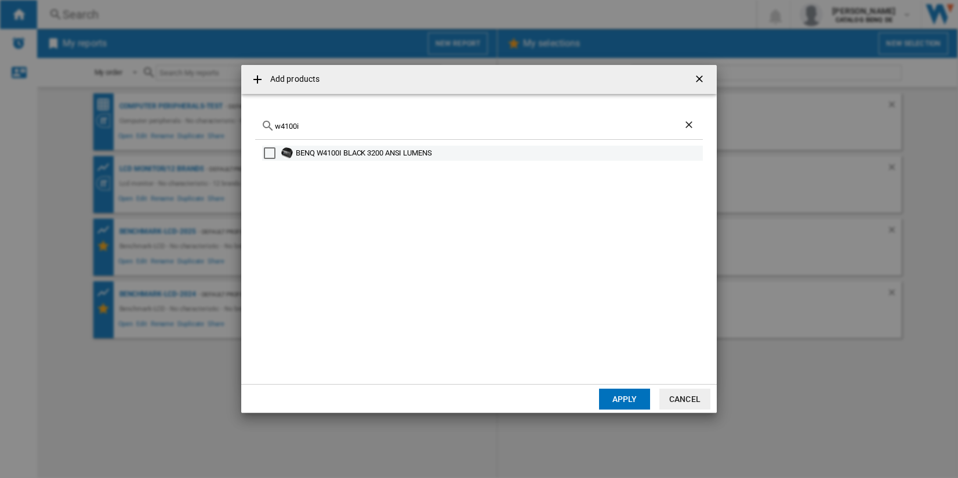
click at [353, 154] on div "BENQ W4100I BLACK 3200 ANSI LUMENS" at bounding box center [498, 153] width 405 height 12
drag, startPoint x: 307, startPoint y: 124, endPoint x: 270, endPoint y: 124, distance: 37.1
click at [270, 124] on div "w4100i" at bounding box center [479, 126] width 448 height 27
click at [380, 159] on div "OPTOMA UHZ65LV WHITE 5000 ANSI LUMENS" at bounding box center [482, 153] width 441 height 15
click at [298, 151] on div "OPTOMA UHZ65LV WHITE 5000 ANSI LUMENS" at bounding box center [498, 153] width 405 height 12
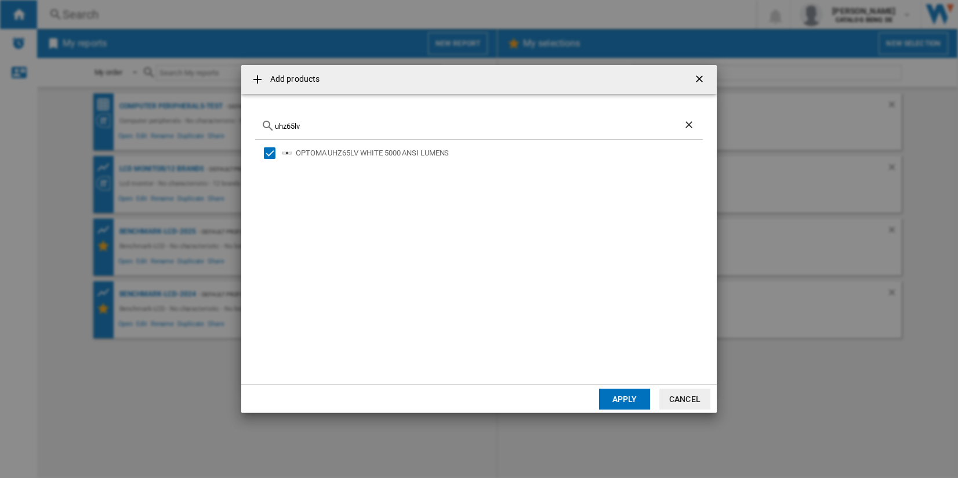
click at [325, 119] on div "uhz65lv" at bounding box center [479, 126] width 448 height 27
click at [325, 124] on input "uhz65lv" at bounding box center [479, 126] width 408 height 9
type input "u"
type input "l"
click at [329, 148] on div "EPSON EHLS800W WHITE 4000 LUMENS" at bounding box center [498, 153] width 405 height 12
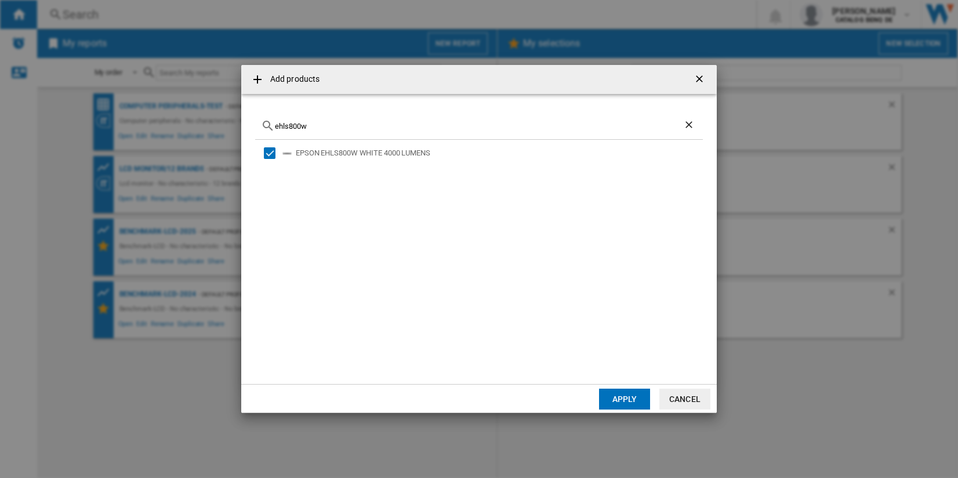
drag, startPoint x: 362, startPoint y: 128, endPoint x: 274, endPoint y: 127, distance: 88.2
click at [274, 127] on div "ehls800w" at bounding box center [479, 126] width 448 height 27
drag, startPoint x: 305, startPoint y: 124, endPoint x: 269, endPoint y: 125, distance: 36.6
click at [269, 125] on div "5050ub" at bounding box center [479, 126] width 448 height 27
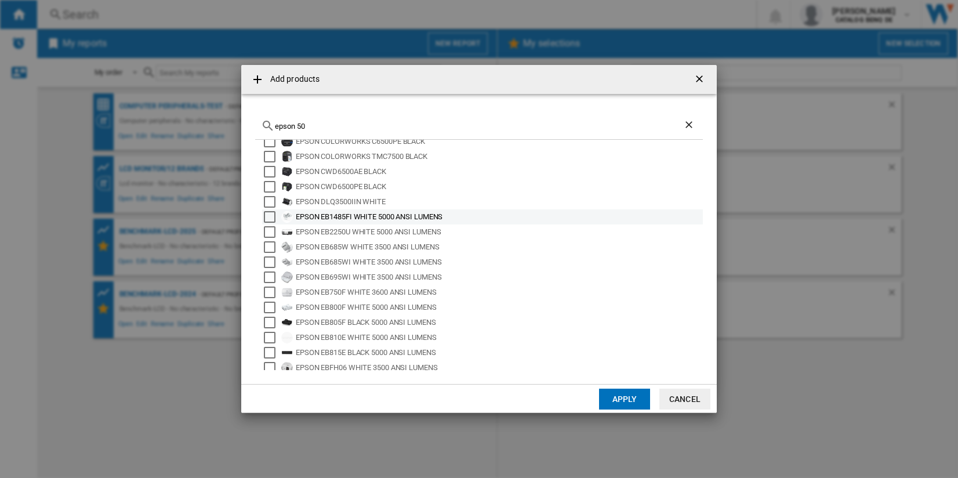
scroll to position [77, 0]
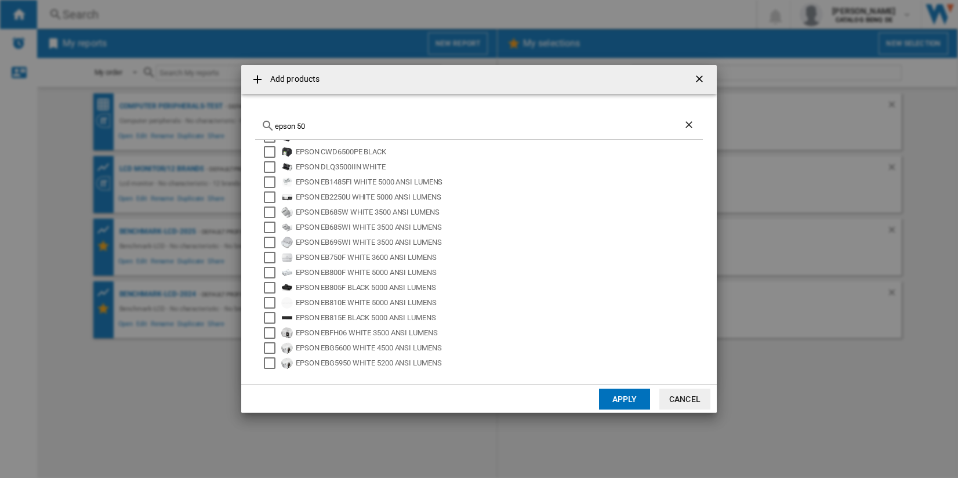
drag, startPoint x: 322, startPoint y: 124, endPoint x: 276, endPoint y: 125, distance: 45.8
click at [276, 125] on input "epson 50" at bounding box center [479, 126] width 408 height 9
click at [314, 126] on input "epson 50" at bounding box center [479, 126] width 408 height 9
drag, startPoint x: 368, startPoint y: 132, endPoint x: 310, endPoint y: 126, distance: 58.2
click at [310, 126] on div "epson 50" at bounding box center [479, 126] width 448 height 27
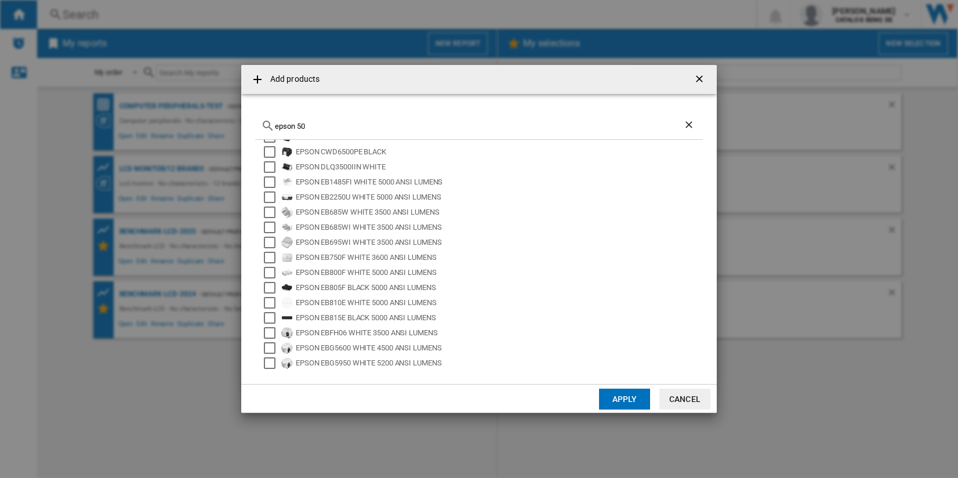
drag, startPoint x: 313, startPoint y: 124, endPoint x: 271, endPoint y: 124, distance: 42.3
click at [271, 124] on div "epson 50" at bounding box center [479, 126] width 448 height 27
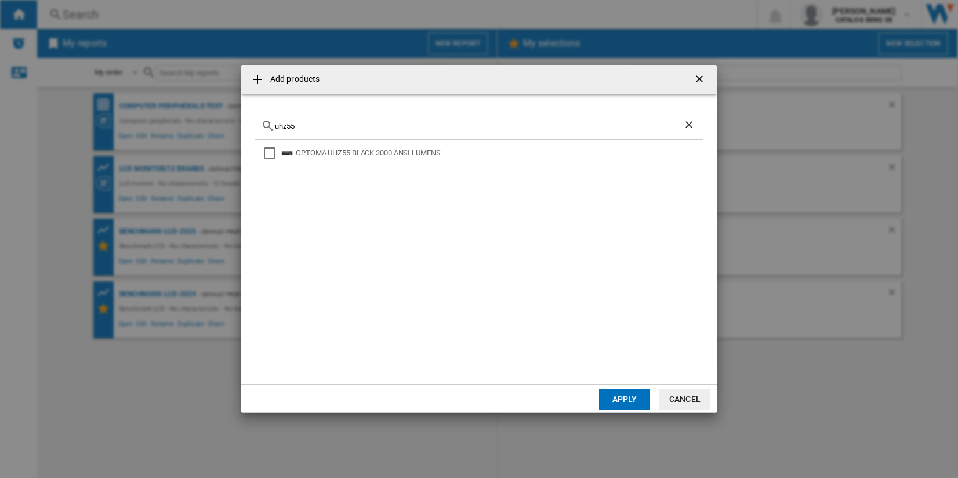
click at [312, 150] on div "OPTOMA UHZ55 BLACK 3000 ANSI LUMENS" at bounding box center [498, 153] width 405 height 12
drag, startPoint x: 325, startPoint y: 127, endPoint x: 256, endPoint y: 127, distance: 69.6
click at [256, 127] on div "uhz55" at bounding box center [479, 126] width 448 height 27
drag, startPoint x: 381, startPoint y: 154, endPoint x: 383, endPoint y: 169, distance: 15.2
click at [381, 154] on div "BENQ W2710 WHITE BROWN 2200 ANSI LUMENS" at bounding box center [498, 153] width 405 height 12
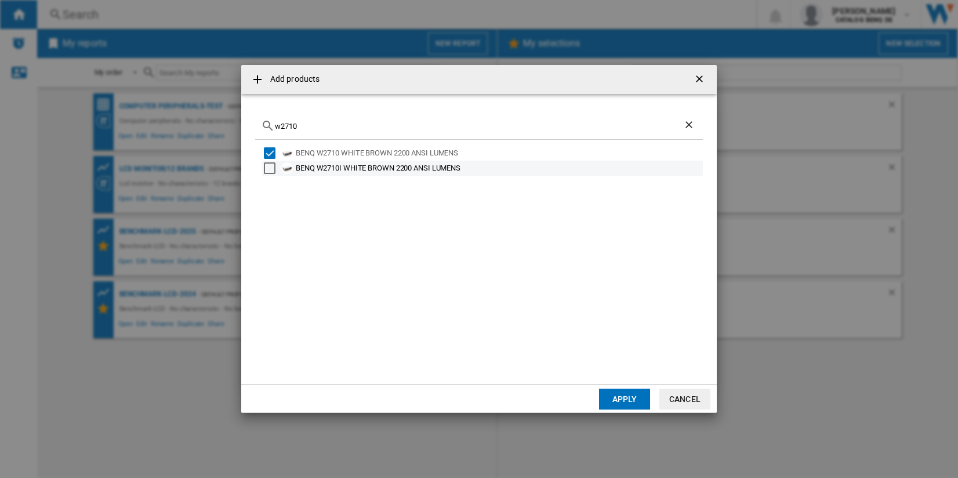
click at [383, 169] on div "BENQ W2710I WHITE BROWN 2200 ANSI LUMENS" at bounding box center [498, 168] width 405 height 12
drag, startPoint x: 322, startPoint y: 121, endPoint x: 241, endPoint y: 121, distance: 81.8
click at [242, 121] on md-dialog-content "w2710 BENQ W2710 WHITE BROWN 2200 ANSI LUMENS BENQ W2710I WHITE BROWN 2200 ANSI…" at bounding box center [479, 239] width 476 height 290
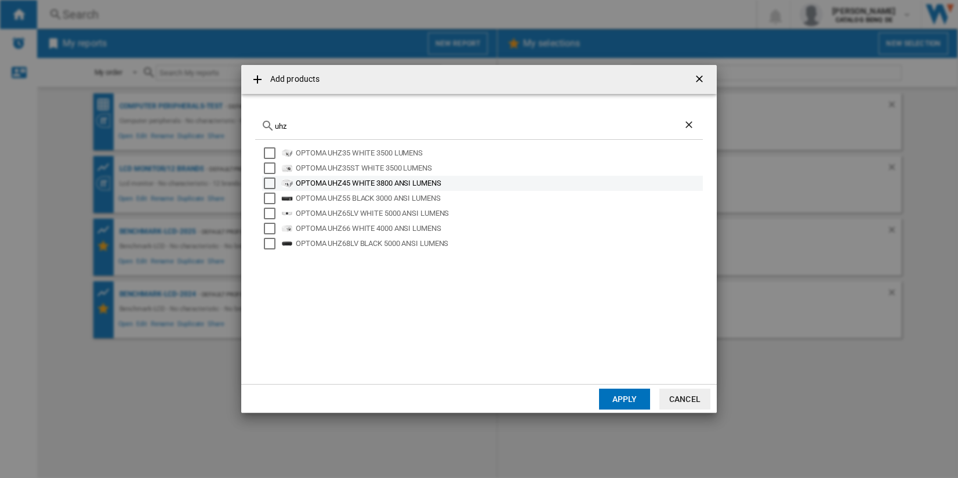
click at [412, 183] on div "OPTOMA UHZ45 WHITE 3800 ANSI LUMENS" at bounding box center [498, 183] width 405 height 12
drag, startPoint x: 323, startPoint y: 129, endPoint x: 222, endPoint y: 126, distance: 100.9
click at [222, 126] on div "Add products uhz OPTOMA UHZ35 WHITE 3500 LUMENS OPTOMA UHZ35ST WHITE 3500 LUMEN…" at bounding box center [479, 239] width 958 height 478
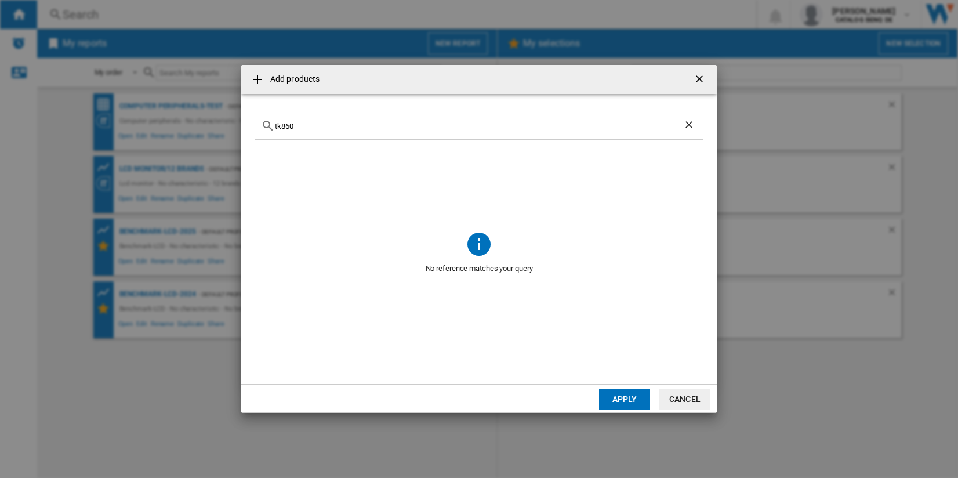
drag, startPoint x: 327, startPoint y: 125, endPoint x: 253, endPoint y: 125, distance: 74.2
click at [253, 125] on md-dialog-content "tk860 No reference matches your query" at bounding box center [479, 239] width 476 height 290
click at [288, 124] on input "v5000i" at bounding box center [479, 126] width 408 height 9
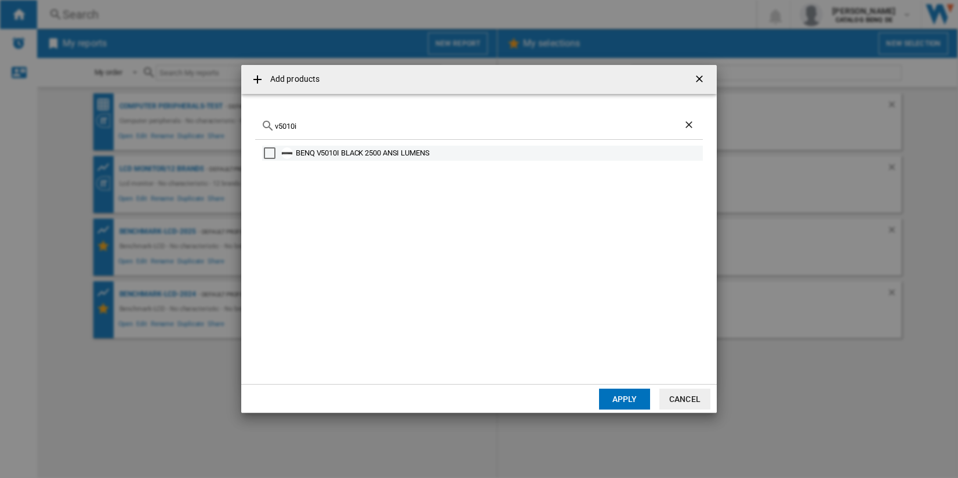
click at [320, 148] on div "BENQ V5010I BLACK 2500 ANSI LUMENS" at bounding box center [498, 153] width 405 height 12
click at [291, 124] on input "v5010i" at bounding box center [479, 126] width 408 height 9
click at [336, 157] on div "BENQ V5000I BLACK 2500 ANSI LUMENS" at bounding box center [498, 153] width 405 height 12
click at [289, 126] on input "v5000i" at bounding box center [479, 126] width 408 height 9
click at [444, 135] on div "v5000i" at bounding box center [479, 126] width 448 height 27
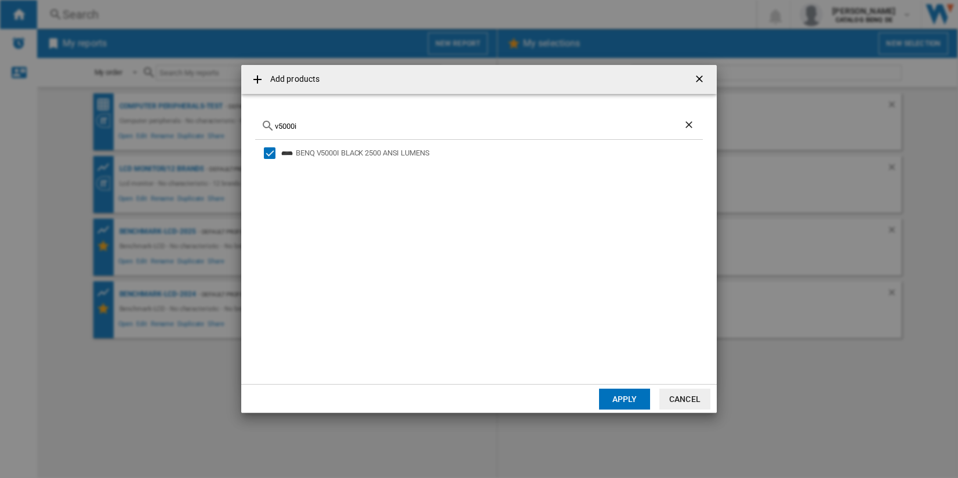
click at [444, 128] on input "v5000i" at bounding box center [479, 126] width 408 height 9
click at [384, 130] on input "v5000i" at bounding box center [479, 126] width 408 height 9
drag, startPoint x: 370, startPoint y: 120, endPoint x: 368, endPoint y: 127, distance: 7.2
click at [370, 122] on div "v5000i" at bounding box center [479, 126] width 448 height 27
click at [368, 128] on input "v5000i" at bounding box center [479, 126] width 408 height 9
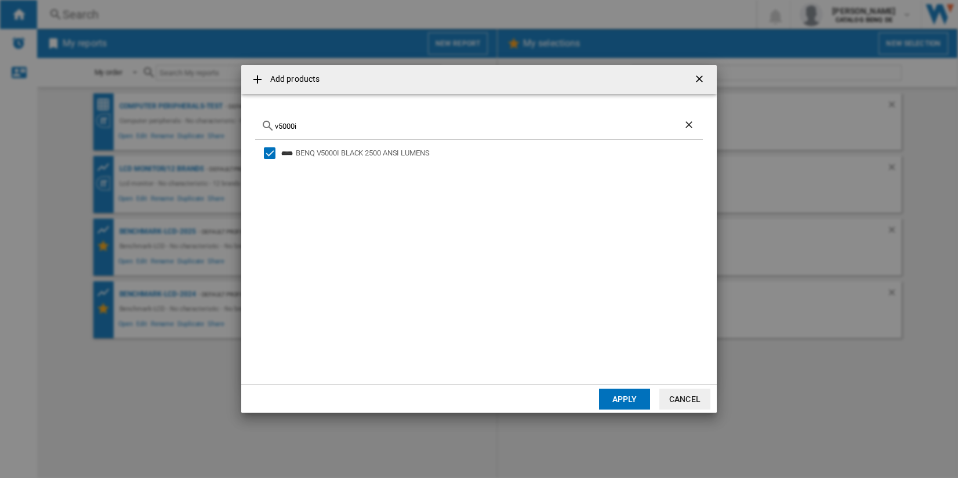
paste input "EHLS800B"
click at [333, 155] on div "EPSON EHLS800B UHD BLACK 4000 ANSI LUMENS" at bounding box center [498, 153] width 405 height 12
click at [446, 126] on input "EHLS800B" at bounding box center [479, 126] width 408 height 9
paste input "-LS800W"
click at [288, 128] on input "EH-LS800W" at bounding box center [479, 126] width 408 height 9
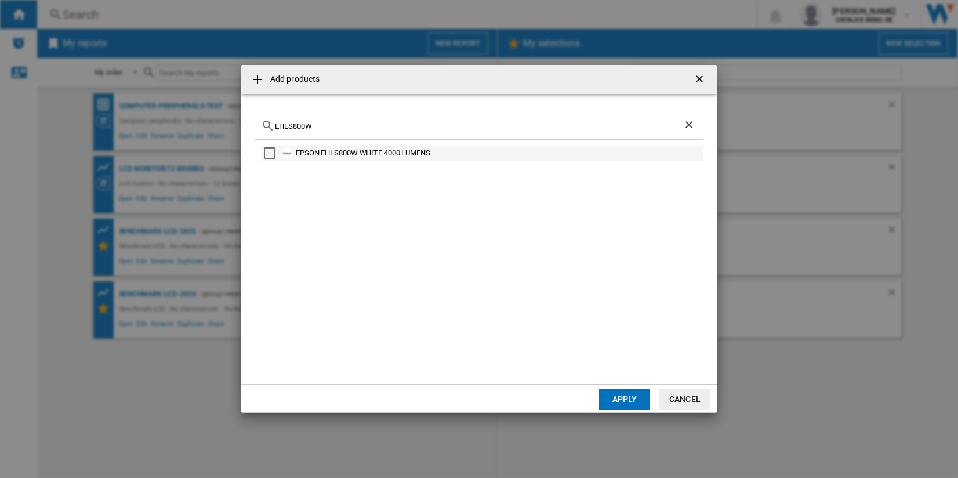
click at [395, 151] on div "EPSON EHLS800W WHITE 4000 LUMENS" at bounding box center [498, 153] width 405 height 12
click at [424, 130] on input "EHLS800W" at bounding box center [479, 126] width 408 height 9
paste input "W5800"
click at [330, 158] on div "BENQ W5800 BLACK 2600 ANSI LUMENS" at bounding box center [498, 153] width 405 height 12
click at [293, 125] on input "W5800" at bounding box center [479, 126] width 408 height 9
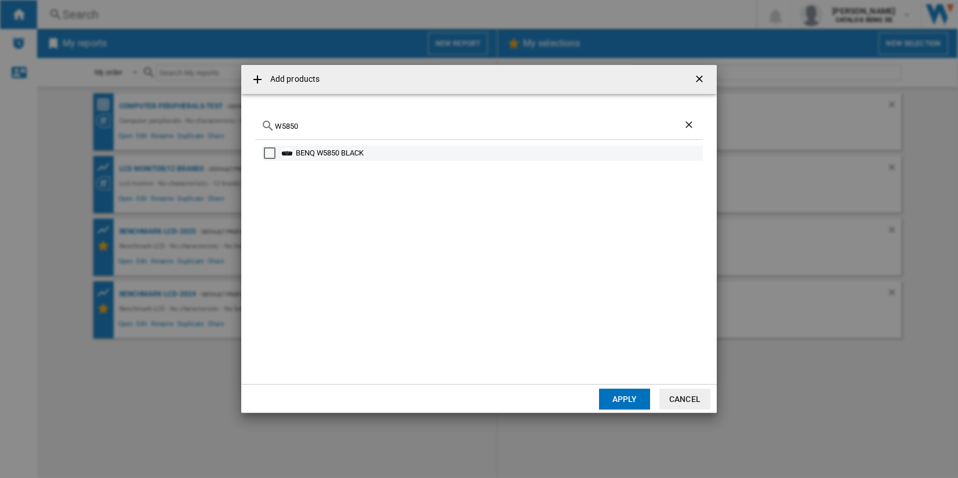
click at [360, 150] on div "BENQ W5850 BLACK" at bounding box center [498, 153] width 405 height 12
click at [469, 126] on input "W5850" at bounding box center [479, 126] width 408 height 9
paste input "XW5000ES"
click at [402, 157] on div "SONY VPLXW5000ES WHITE 2000 ANSI LUMENS" at bounding box center [498, 153] width 405 height 12
click at [311, 131] on div "XW5000ES" at bounding box center [479, 126] width 448 height 27
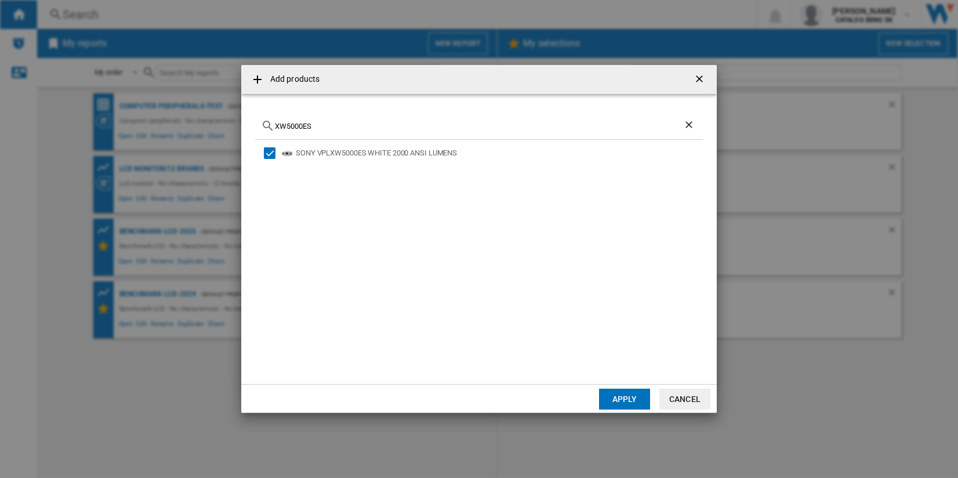
click at [318, 126] on input "XW5000ES" at bounding box center [479, 126] width 408 height 9
paste input "LSI12000"
click at [275, 125] on input "LSI12000" at bounding box center [479, 126] width 408 height 9
click at [346, 127] on input "LSI12000" at bounding box center [479, 126] width 408 height 9
paste input "EH-LS12000B"
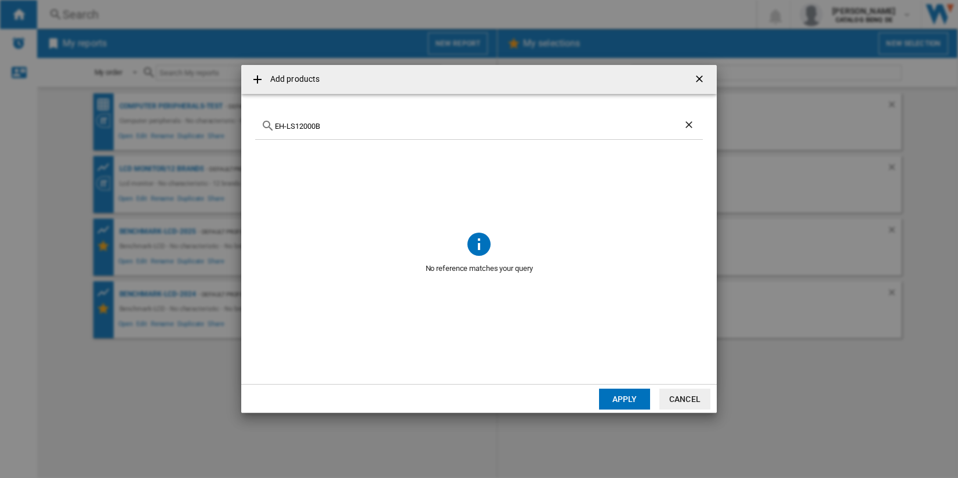
click at [286, 125] on input "EH-LS12000B" at bounding box center [479, 126] width 408 height 9
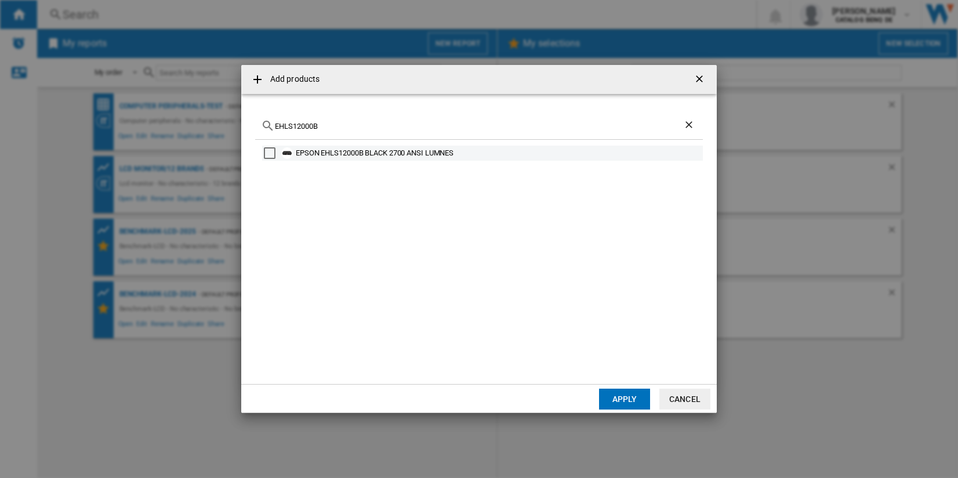
drag, startPoint x: 372, startPoint y: 150, endPoint x: 449, endPoint y: 160, distance: 78.3
click at [372, 150] on div "EPSON EHLS12000B BLACK 2700 ANSI LUMNES" at bounding box center [498, 153] width 405 height 12
click at [367, 125] on input "EHLS12000B" at bounding box center [479, 126] width 408 height 9
paste input "XW5000ES"
click at [432, 126] on input "XW5000ES" at bounding box center [479, 126] width 408 height 9
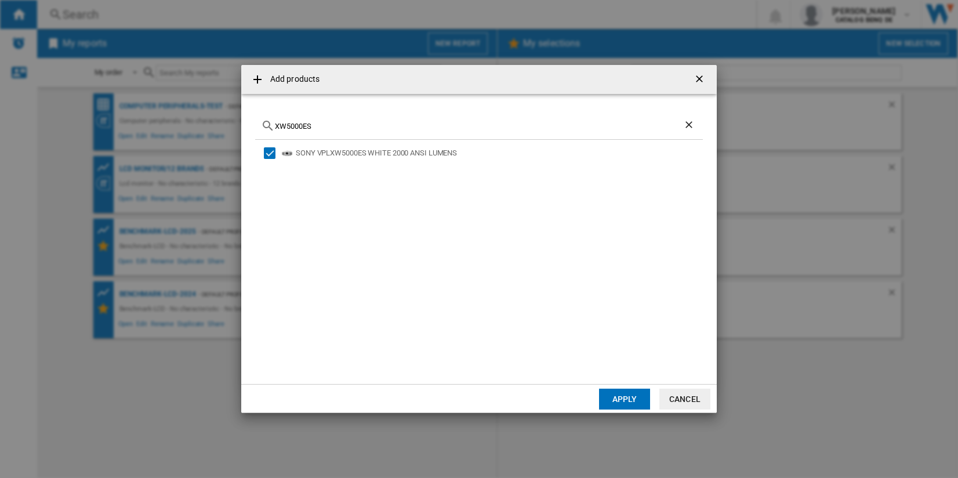
paste input "UHZ916"
drag, startPoint x: 310, startPoint y: 123, endPoint x: 213, endPoint y: 122, distance: 97.4
click at [214, 122] on div "Add products UHZ916 No reference matches your query Apply Cancel" at bounding box center [479, 239] width 958 height 478
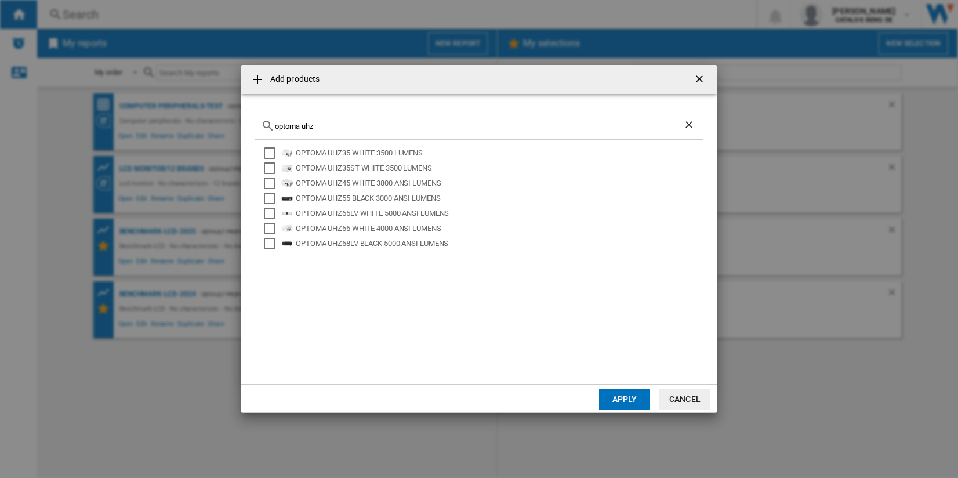
type input "optoma uhz"
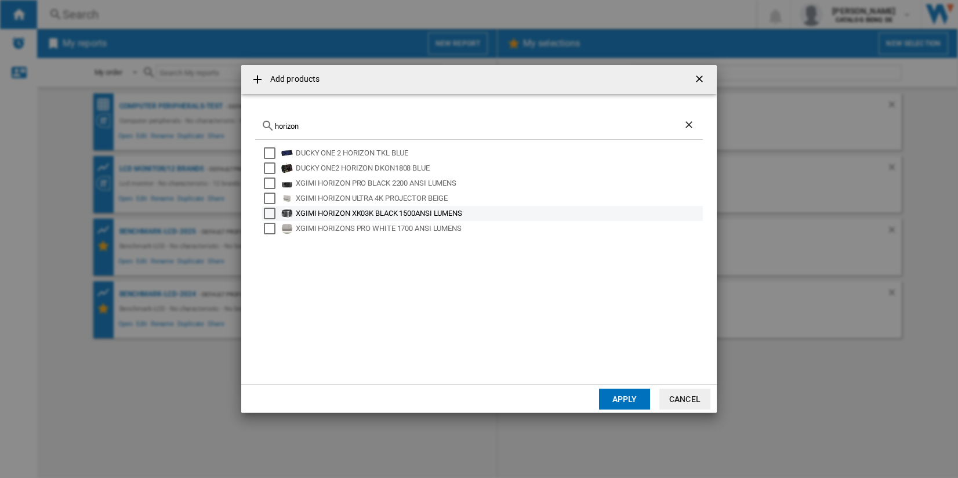
click at [489, 202] on div "XGIMI HORIZON ULTRA 4K PROJECTOR BEIGE" at bounding box center [498, 199] width 405 height 12
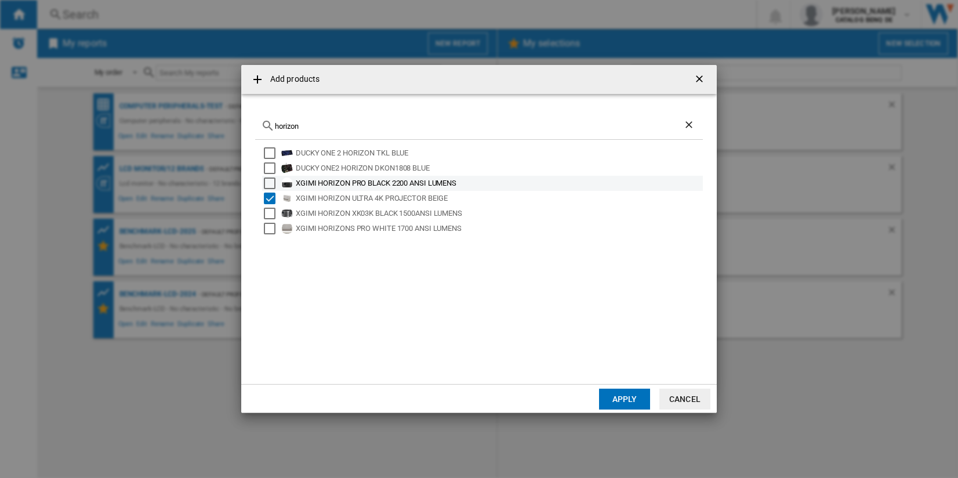
click at [473, 178] on div "XGIMI HORIZON PRO BLACK 2200 ANSI LUMENS" at bounding box center [498, 183] width 405 height 12
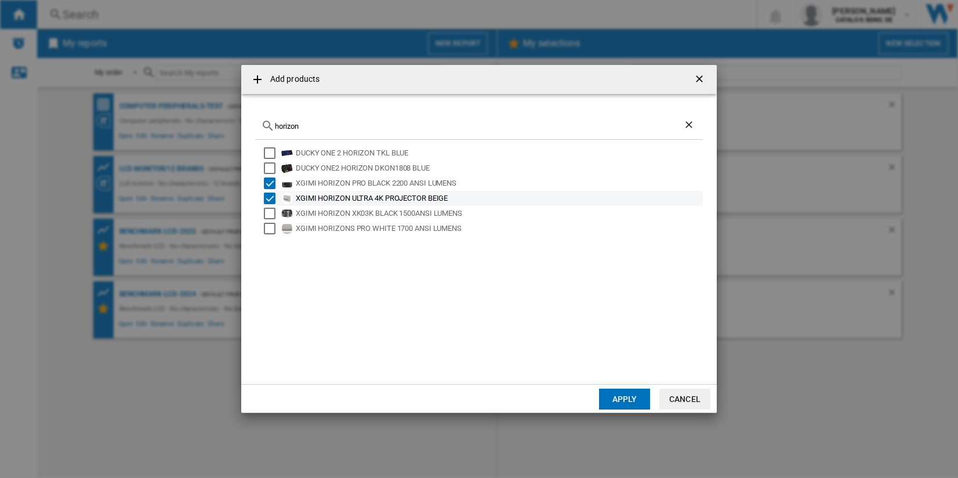
click at [488, 193] on div "XGIMI HORIZON ULTRA 4K PROJECTOR BEIGE" at bounding box center [498, 199] width 405 height 12
click at [456, 191] on div "XGIMI HORIZON ULTRA 4K PROJECTOR BEIGE" at bounding box center [482, 198] width 441 height 15
click at [273, 197] on div "Select" at bounding box center [270, 199] width 12 height 12
click at [357, 122] on input "horizon" at bounding box center [479, 126] width 408 height 9
click at [344, 125] on input "horizon" at bounding box center [479, 126] width 408 height 9
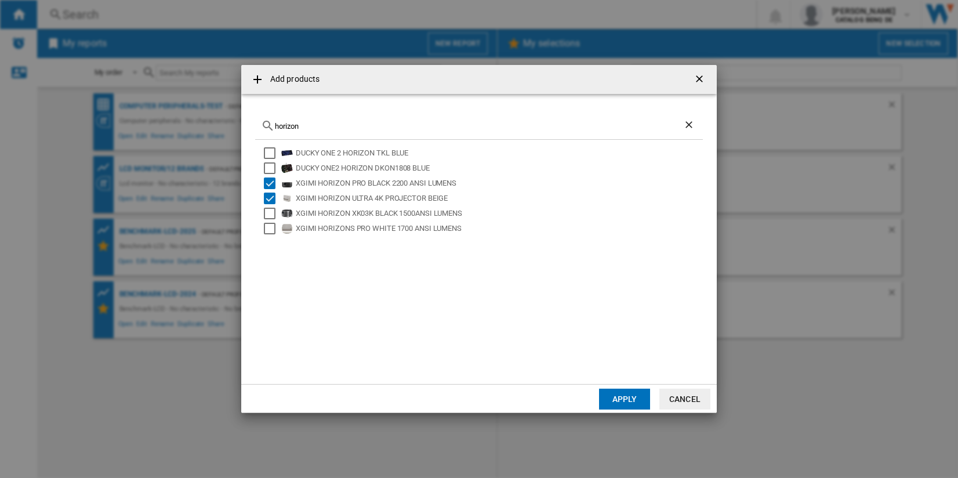
paste input "TK710"
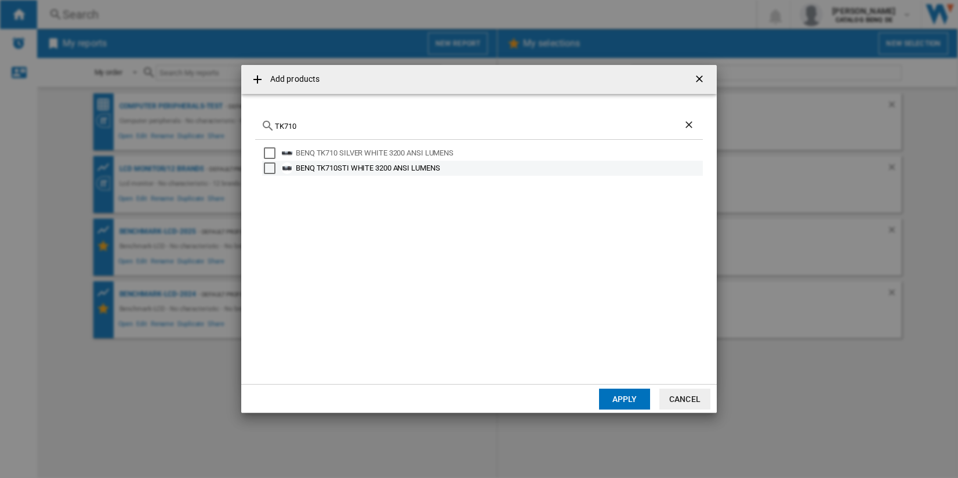
click at [370, 151] on div "BENQ TK710 SILVER WHITE 3200 ANSI LUMENS" at bounding box center [498, 153] width 405 height 12
click at [371, 166] on div "BENQ TK710STI WHITE 3200 ANSI LUMENS" at bounding box center [498, 168] width 405 height 12
click at [437, 118] on div "TK710" at bounding box center [479, 126] width 448 height 27
click at [435, 125] on input "TK710" at bounding box center [479, 126] width 408 height 9
paste input "UHZ35"
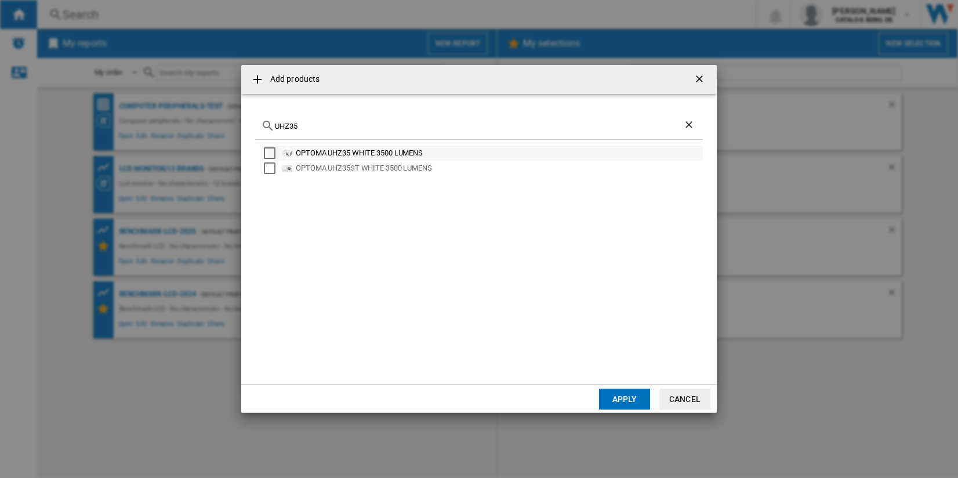
click at [407, 153] on div "OPTOMA UHZ35 WHITE 3500 LUMENS" at bounding box center [498, 153] width 405 height 12
click at [347, 128] on input "UHZ35" at bounding box center [479, 126] width 408 height 9
paste input "V554K"
click at [448, 157] on div "VIEWSONIC V554K WHITE 3500 ANSI LUMENS" at bounding box center [498, 153] width 405 height 12
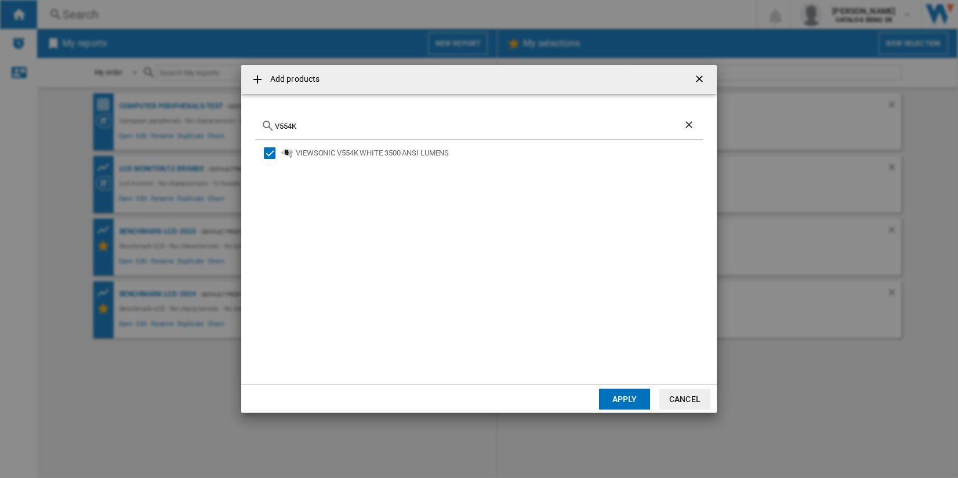
click at [311, 124] on input "V554K" at bounding box center [479, 126] width 408 height 9
paste input "GP520"
click at [364, 157] on div "BENQ GP520 BLACK 2600 LUMENS" at bounding box center [498, 153] width 405 height 12
click at [345, 133] on div "GP520" at bounding box center [479, 126] width 448 height 27
click at [345, 131] on div "GP520" at bounding box center [479, 126] width 448 height 27
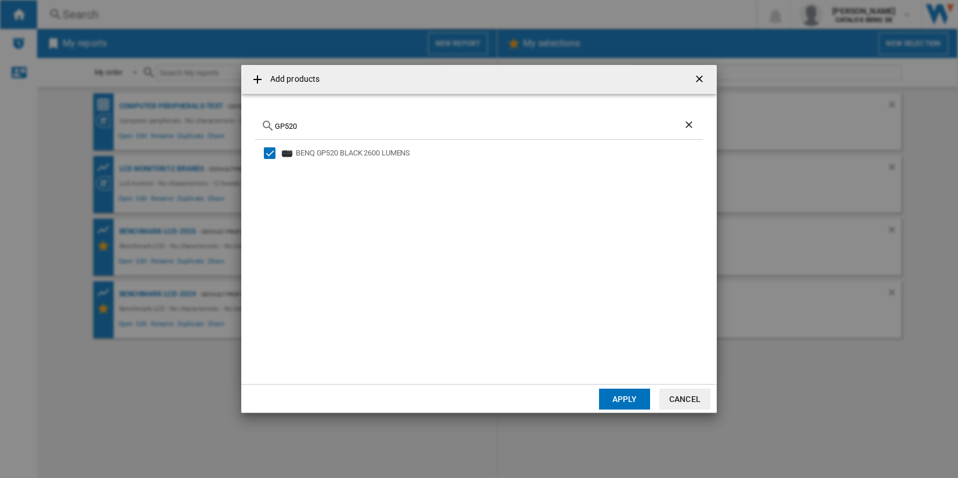
click at [344, 128] on input "GP520" at bounding box center [479, 126] width 408 height 9
paste input "XGIMI Horizon Pro"
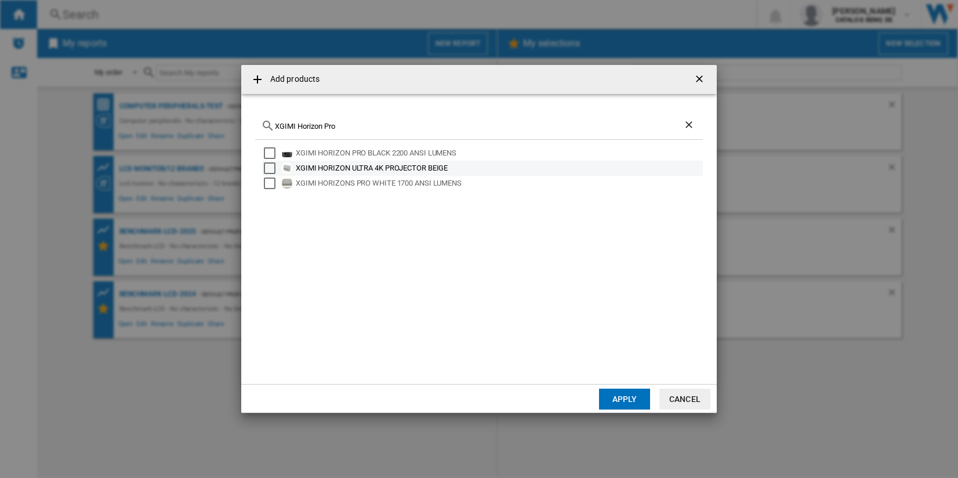
drag, startPoint x: 400, startPoint y: 150, endPoint x: 430, endPoint y: 172, distance: 37.7
click at [400, 150] on div "XGIMI HORIZON PRO BLACK 2200 ANSI LUMENS" at bounding box center [498, 153] width 405 height 12
click at [445, 173] on div "XGIMI HORIZON ULTRA 4K PROJECTOR BEIGE" at bounding box center [498, 168] width 405 height 12
drag, startPoint x: 297, startPoint y: 126, endPoint x: 209, endPoint y: 118, distance: 87.9
click at [209, 118] on div "Add products XGIMI Horizon Pro XGIMI HORIZON PRO BLACK 2200 ANSI LUMENS XGIMI H…" at bounding box center [479, 239] width 958 height 478
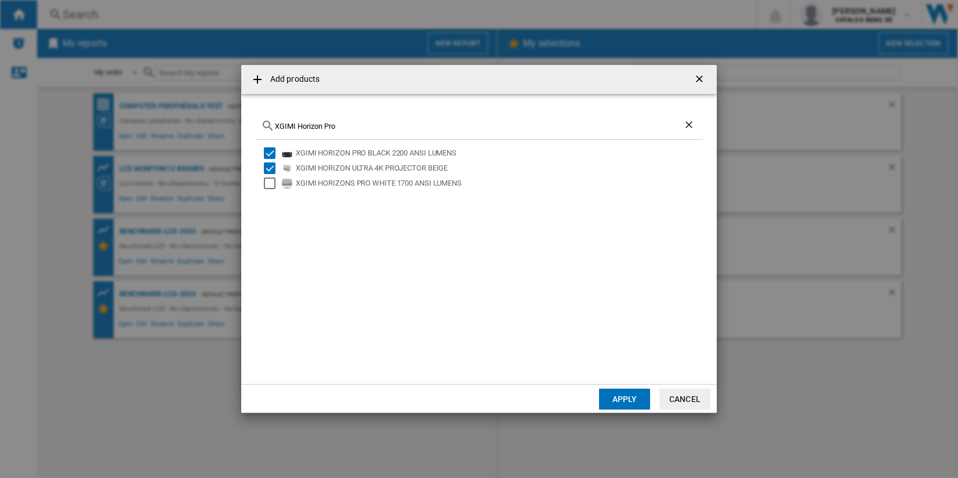
click at [321, 125] on input "XGIMI Horizon Pro" at bounding box center [479, 126] width 408 height 9
drag, startPoint x: 323, startPoint y: 126, endPoint x: 365, endPoint y: 125, distance: 42.4
click at [365, 125] on input "XGIMI Horizon Pro" at bounding box center [479, 126] width 408 height 9
click at [445, 183] on div "XGIMI HORIZONS PRO WHITE 1700 ANSI LUMENS" at bounding box center [498, 183] width 405 height 12
click at [366, 125] on input "XGIMI Horizon Pro" at bounding box center [479, 126] width 408 height 9
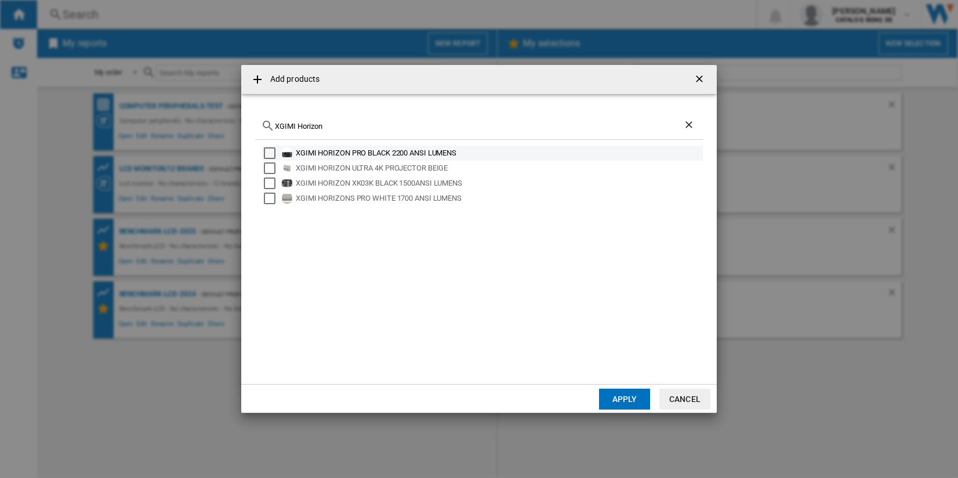
type input "XGIMI Horizon"
click at [425, 153] on div "XGIMI HORIZON PRO BLACK 2200 ANSI LUMENS" at bounding box center [498, 153] width 405 height 12
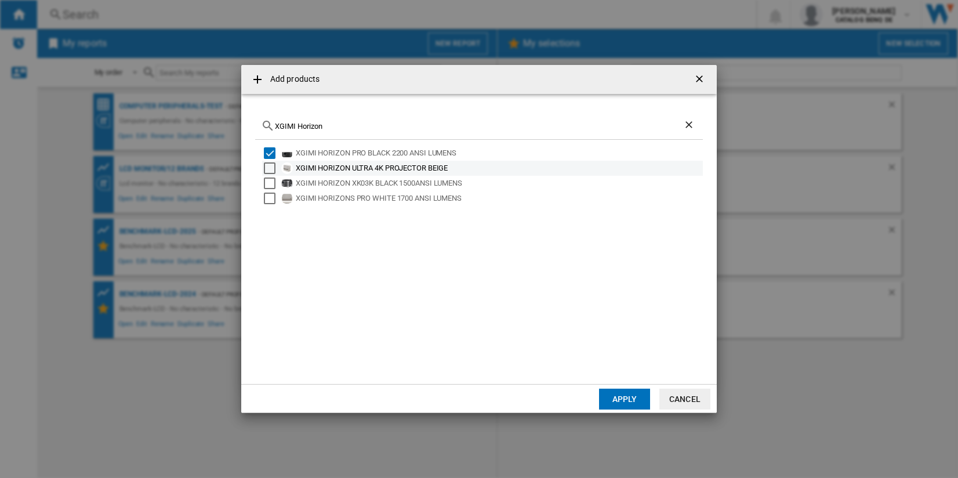
click at [419, 169] on div "XGIMI HORIZON ULTRA 4K PROJECTOR BEIGE" at bounding box center [498, 168] width 405 height 12
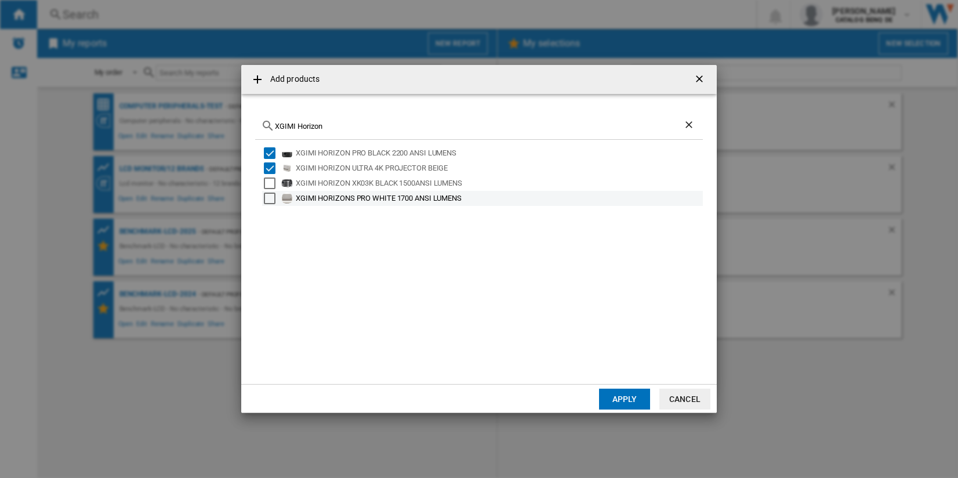
click at [421, 194] on div "XGIMI HORIZONS PRO WHITE 1700 ANSI LUMENS" at bounding box center [498, 199] width 405 height 12
click at [605, 393] on button "Apply" at bounding box center [624, 399] width 51 height 21
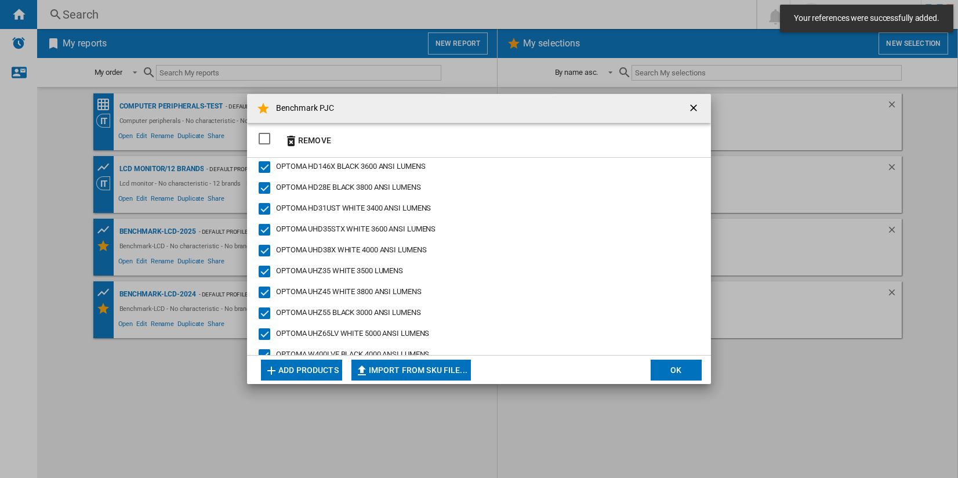
scroll to position [942, 0]
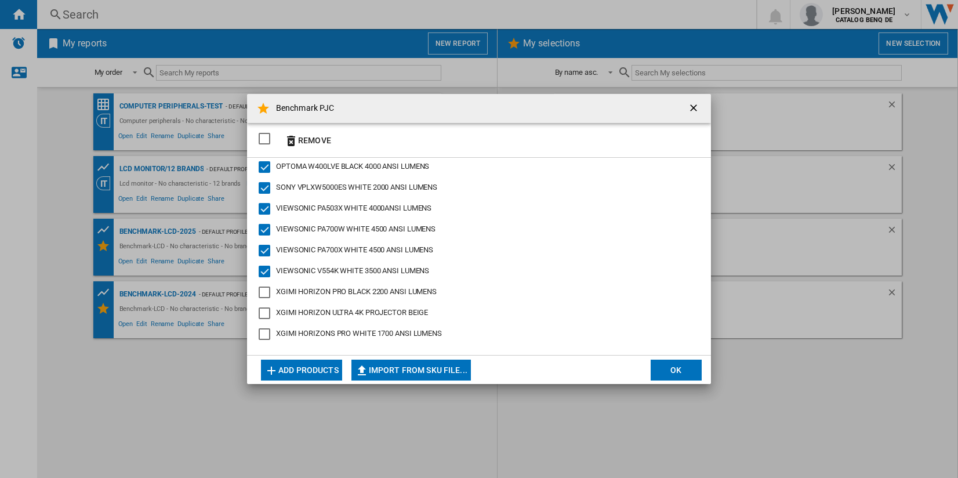
click at [382, 293] on span "XGIMI HORIZON PRO BLACK 2200 ANSI LUMENS" at bounding box center [356, 291] width 161 height 9
click at [375, 307] on div "XGIMI HORIZON ULTRA 4K PROJECTOR BEIGE" at bounding box center [352, 312] width 152 height 10
click at [371, 328] on md-checkbox "XGIMI HORIZONS PRO WHITE 1700 ANSI LUMENS" at bounding box center [479, 334] width 441 height 12
click at [683, 368] on button "OK" at bounding box center [676, 370] width 51 height 21
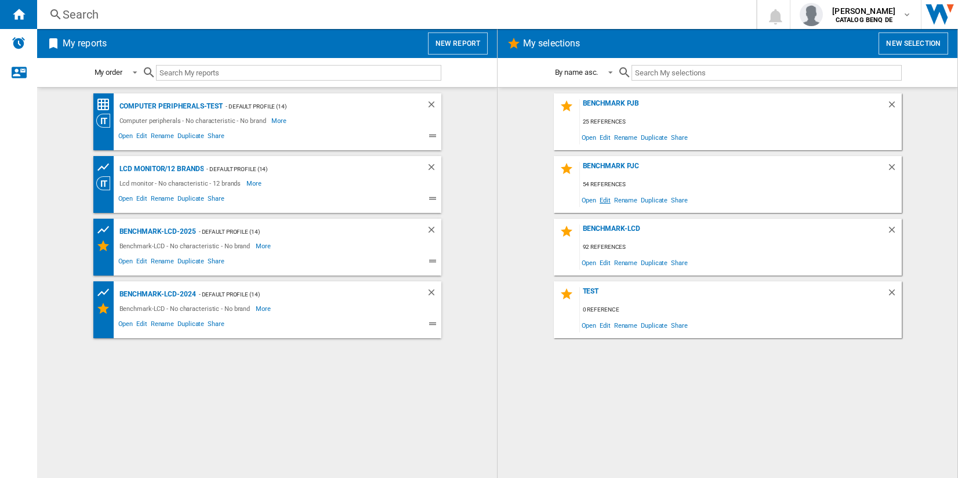
click at [607, 199] on span "Edit" at bounding box center [605, 200] width 14 height 16
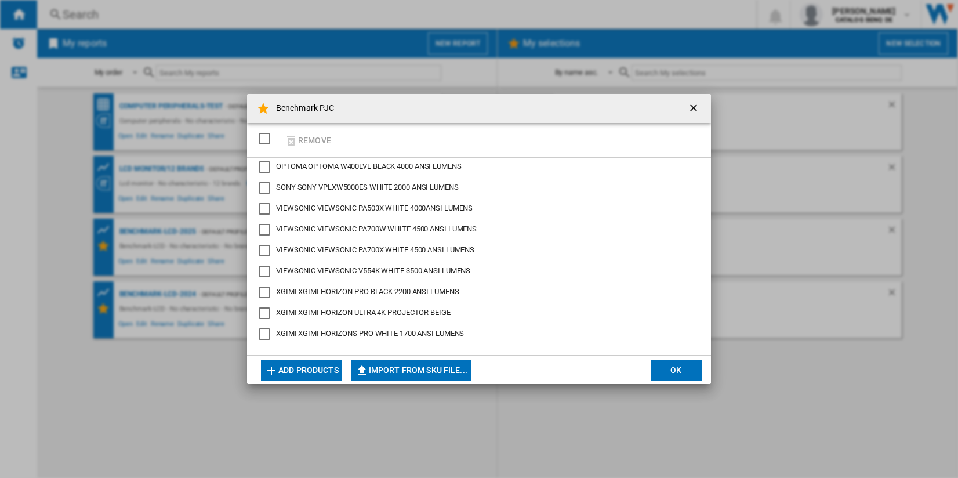
click at [319, 363] on button "Add products" at bounding box center [301, 370] width 81 height 21
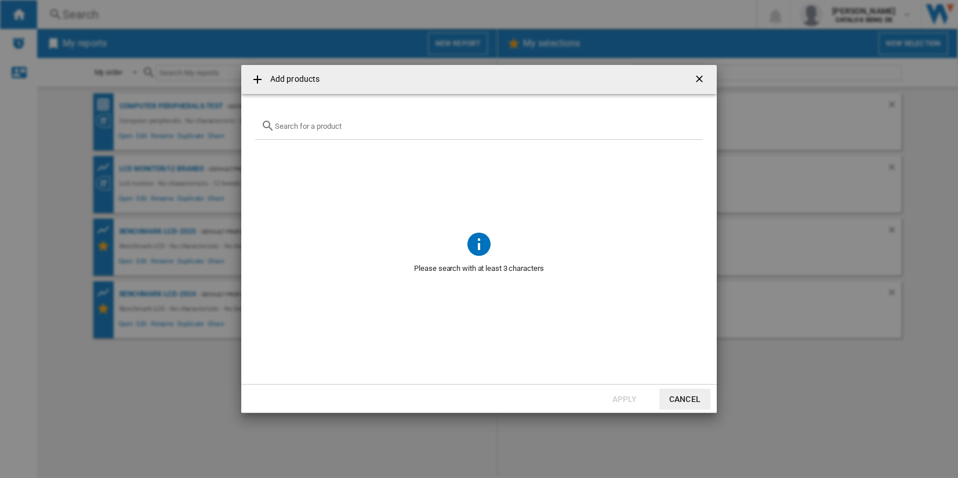
click at [351, 129] on input "{{getI18NText('SELECTIONS.EDITION_POPUP.OPEN_PRODUCTS_POPUP')}} {{::getI18NText…" at bounding box center [486, 126] width 422 height 9
type input "uhz35"
click at [598, 313] on div "OPTOMA UHZ35ST WHITE 3500 LUMENS" at bounding box center [479, 255] width 448 height 230
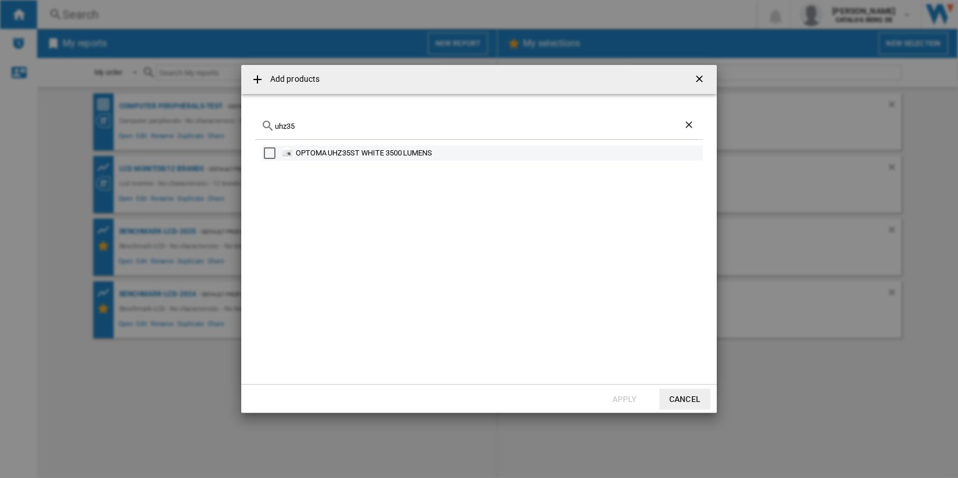
click at [323, 150] on div "OPTOMA UHZ35ST WHITE 3500 LUMENS" at bounding box center [498, 153] width 405 height 12
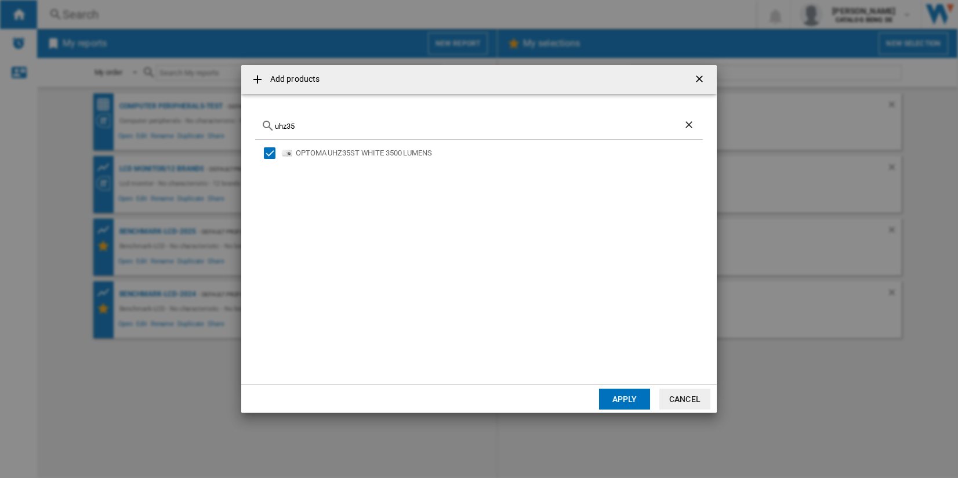
click at [621, 398] on button "Apply" at bounding box center [624, 399] width 51 height 21
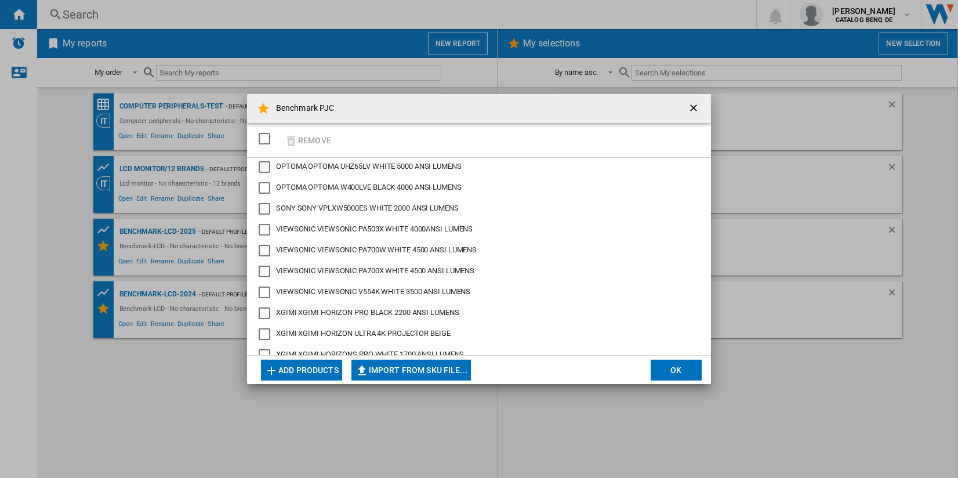
scroll to position [963, 0]
click at [333, 368] on button "Add products" at bounding box center [301, 370] width 81 height 21
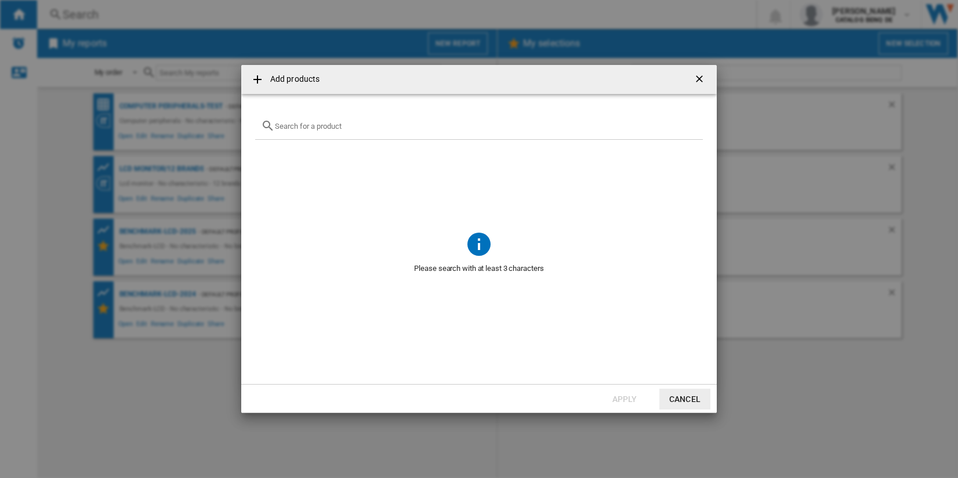
click at [400, 127] on input "{{getI18NText('SELECTIONS.EDITION_POPUP.OPEN_PRODUCTS_POPUP')}} {{::getI18NText…" at bounding box center [486, 126] width 422 height 9
paste input "V554K"
drag, startPoint x: 350, startPoint y: 130, endPoint x: 209, endPoint y: 108, distance: 142.1
click at [350, 130] on input "V554K" at bounding box center [479, 126] width 408 height 9
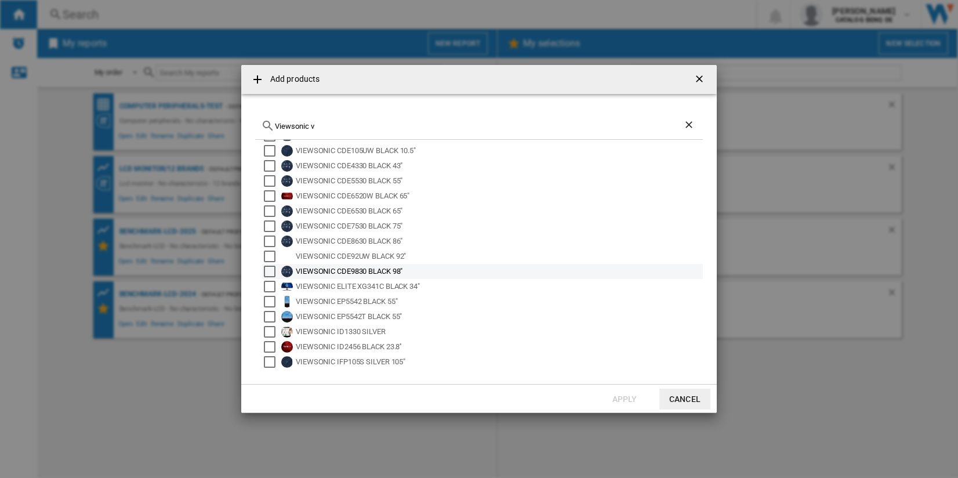
scroll to position [0, 0]
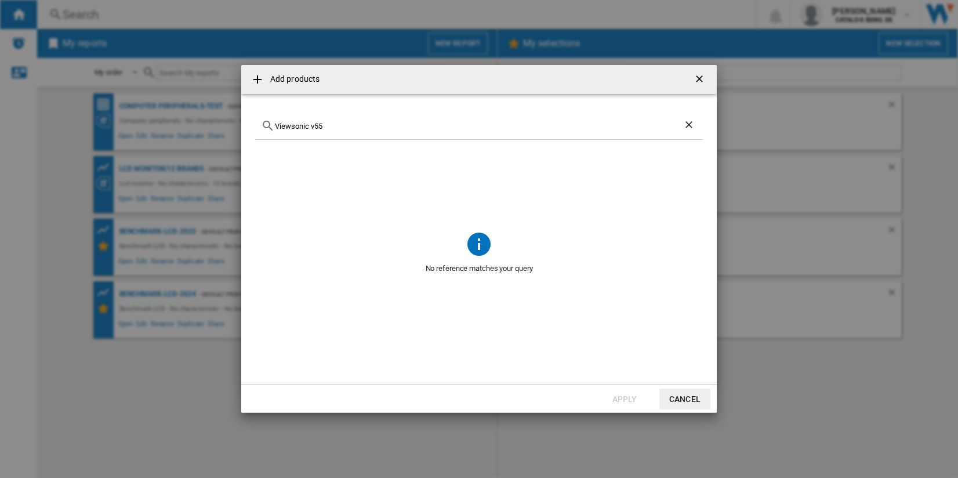
drag, startPoint x: 311, startPoint y: 128, endPoint x: 228, endPoint y: 136, distance: 83.3
click at [228, 136] on div "Add products Viewsonic v55 No reference matches your query Apply Cancel" at bounding box center [479, 239] width 958 height 478
click at [357, 129] on input "Viewsonic v55" at bounding box center [479, 126] width 408 height 9
paste input "GP520"
type input "G"
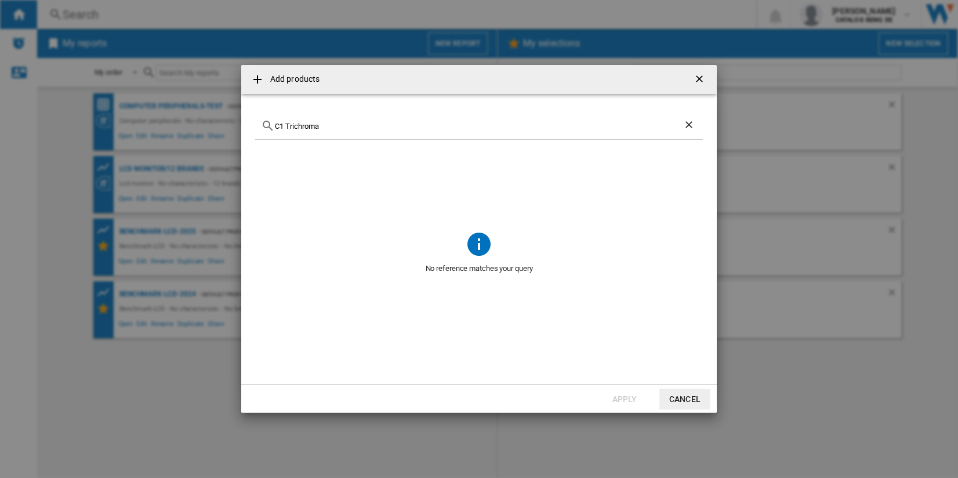
drag, startPoint x: 331, startPoint y: 126, endPoint x: 242, endPoint y: 133, distance: 89.0
click at [242, 133] on md-dialog-content "C1 Trichroma No reference matches your query" at bounding box center [479, 239] width 476 height 290
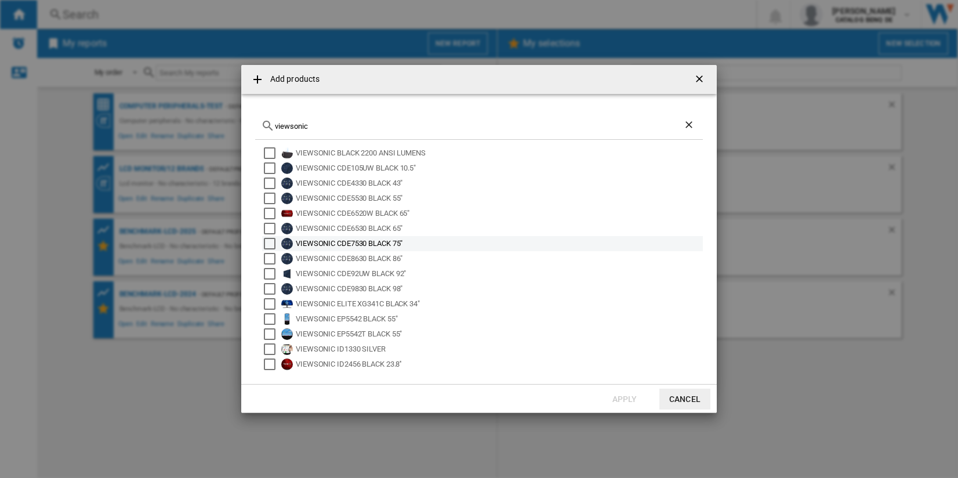
scroll to position [77, 0]
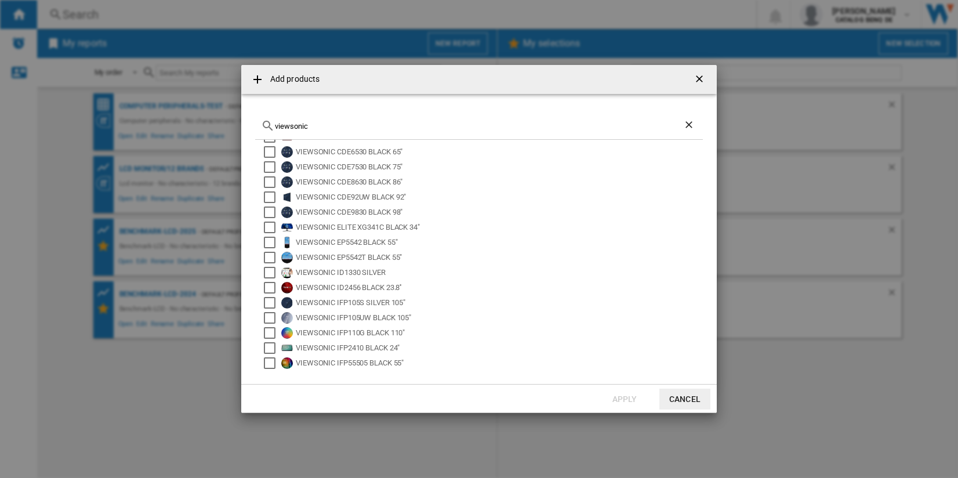
type input "viewsonic"
click at [688, 124] on ng-md-icon "Clear search" at bounding box center [690, 126] width 14 height 14
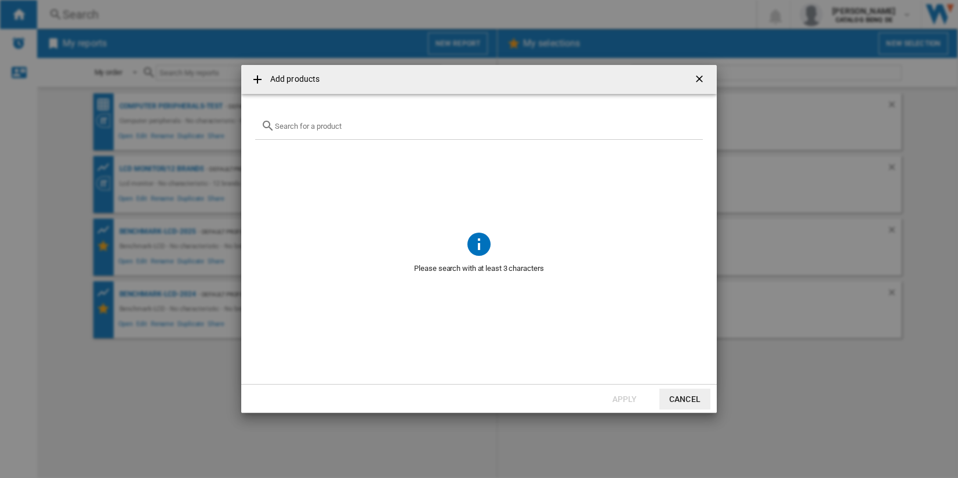
click at [684, 393] on button "Cancel" at bounding box center [684, 399] width 51 height 21
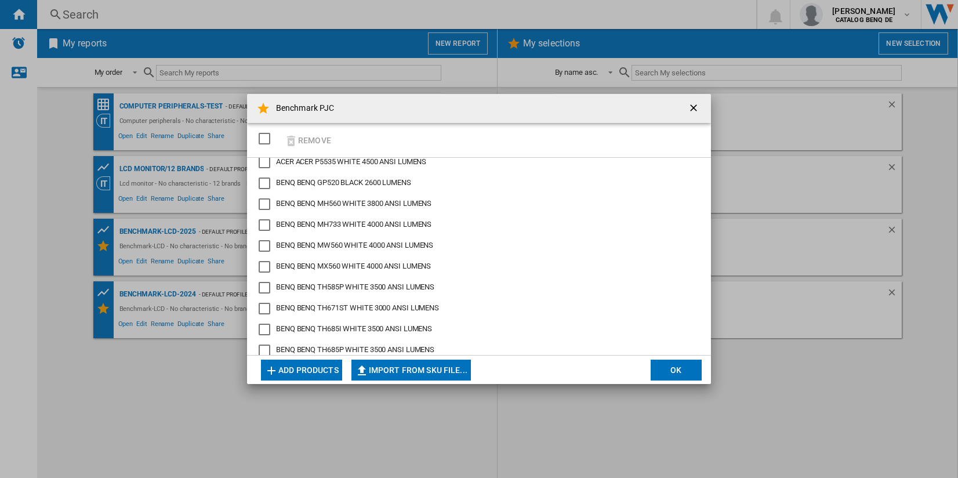
scroll to position [0, 0]
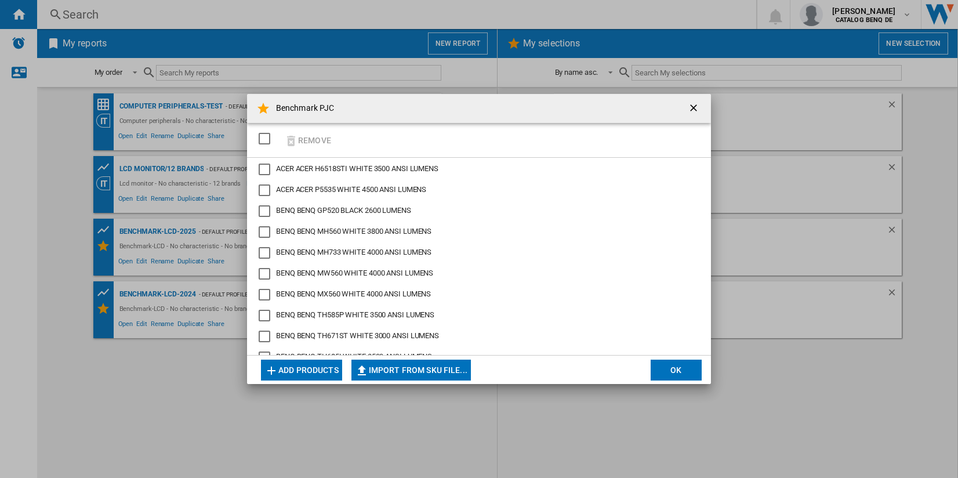
click at [676, 364] on button "OK" at bounding box center [676, 370] width 51 height 21
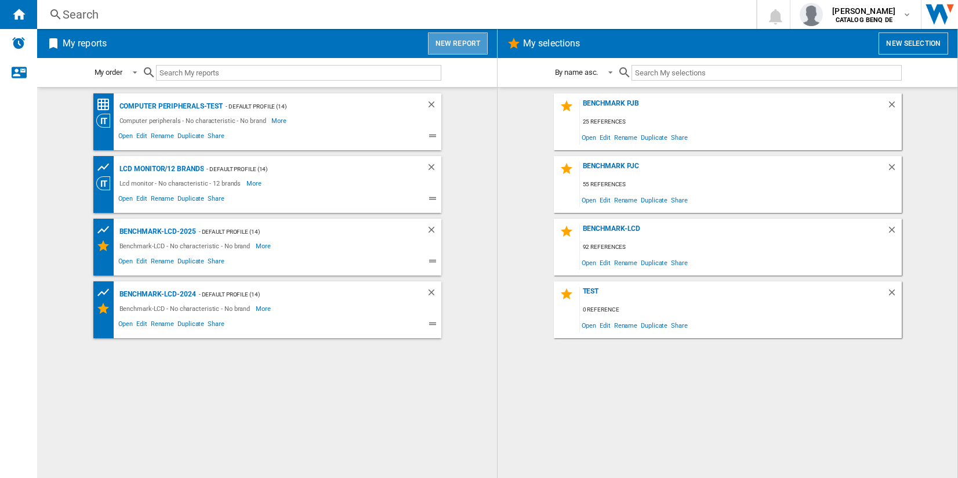
click at [476, 42] on button "New report" at bounding box center [458, 43] width 60 height 22
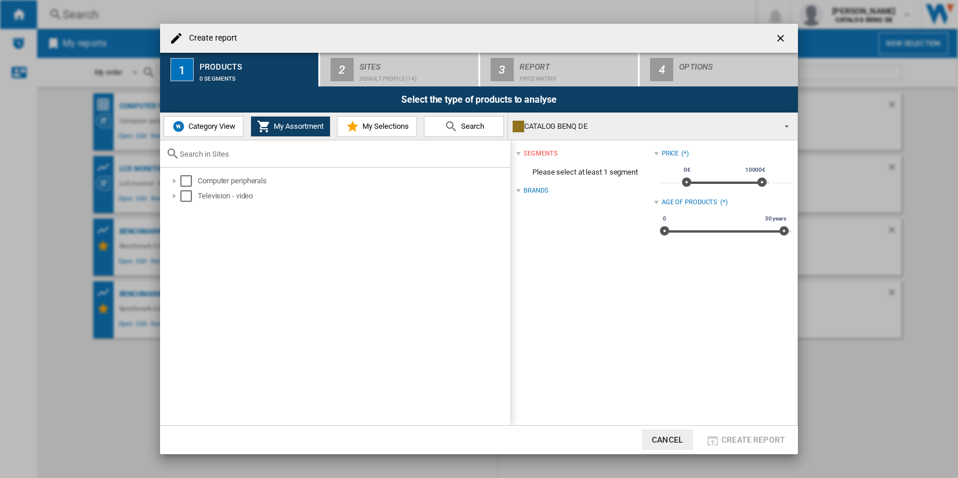
click at [369, 125] on span "My Selections" at bounding box center [384, 126] width 49 height 9
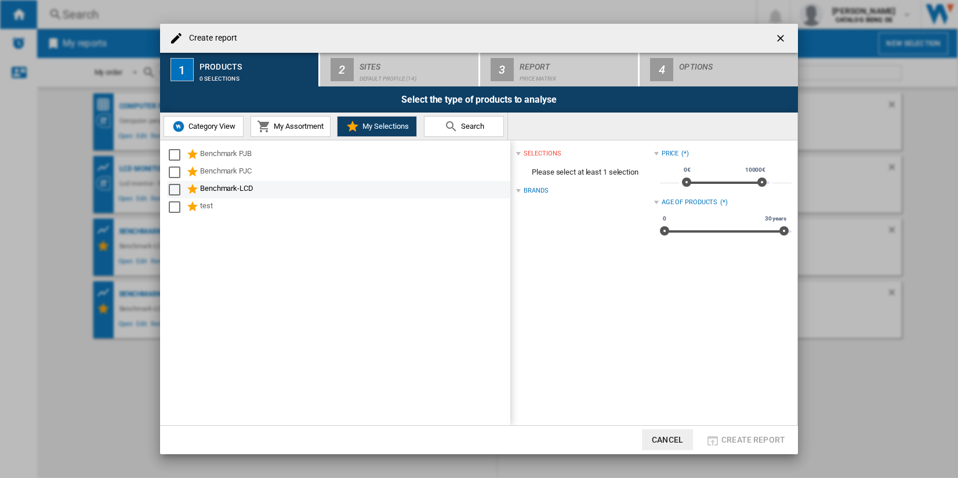
click at [278, 187] on div "Benchmark-LCD" at bounding box center [354, 190] width 309 height 14
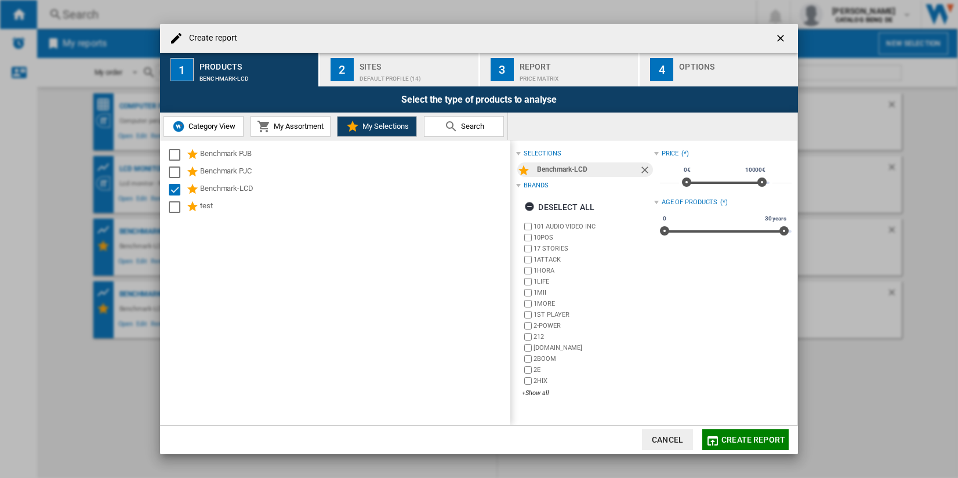
click at [424, 66] on div "Sites" at bounding box center [417, 63] width 114 height 12
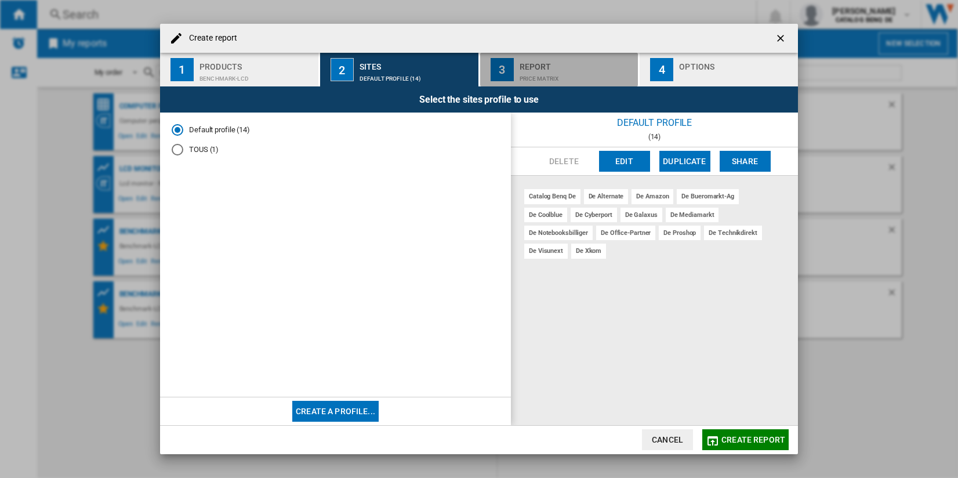
click at [522, 68] on div "Report" at bounding box center [577, 63] width 114 height 12
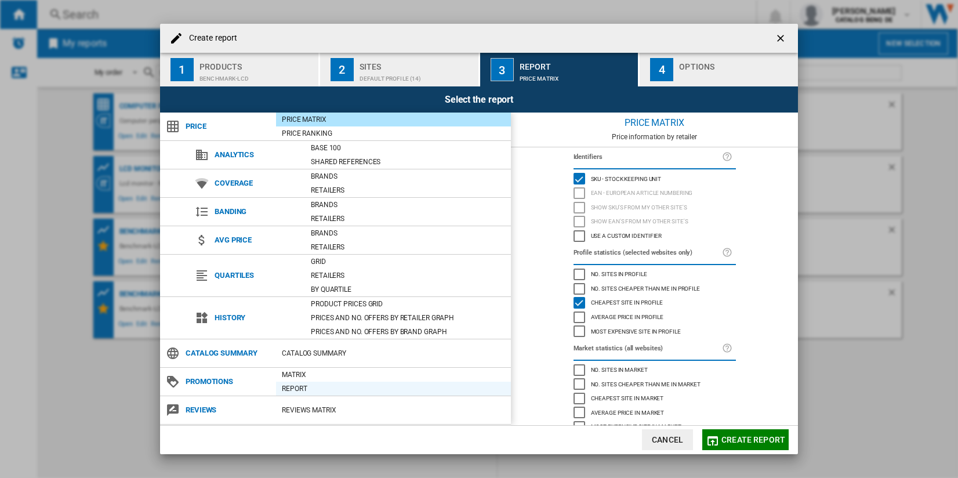
click at [324, 383] on div "Report" at bounding box center [393, 389] width 235 height 12
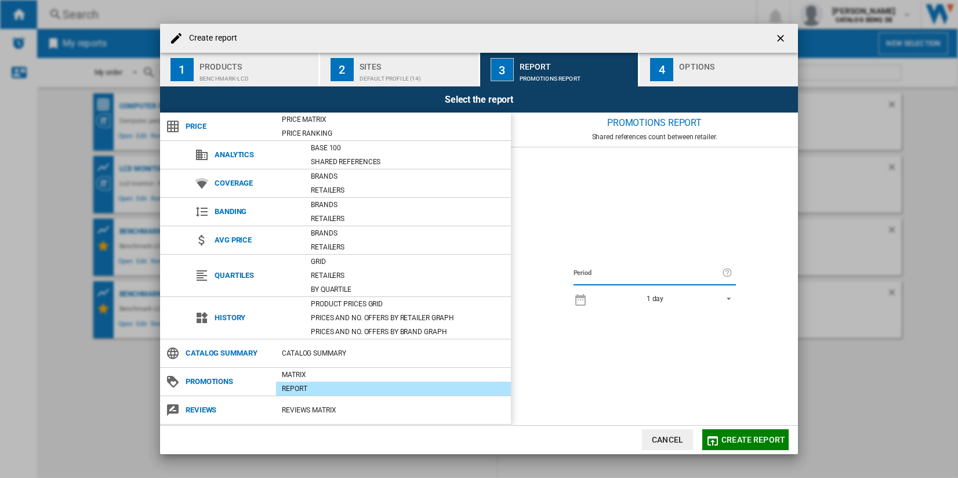
click at [709, 295] on span "1 day" at bounding box center [655, 299] width 122 height 10
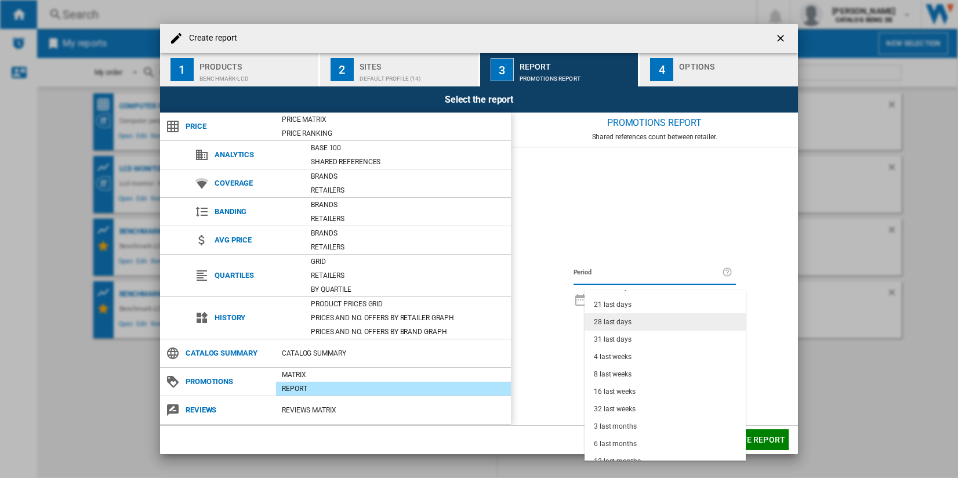
scroll to position [73, 0]
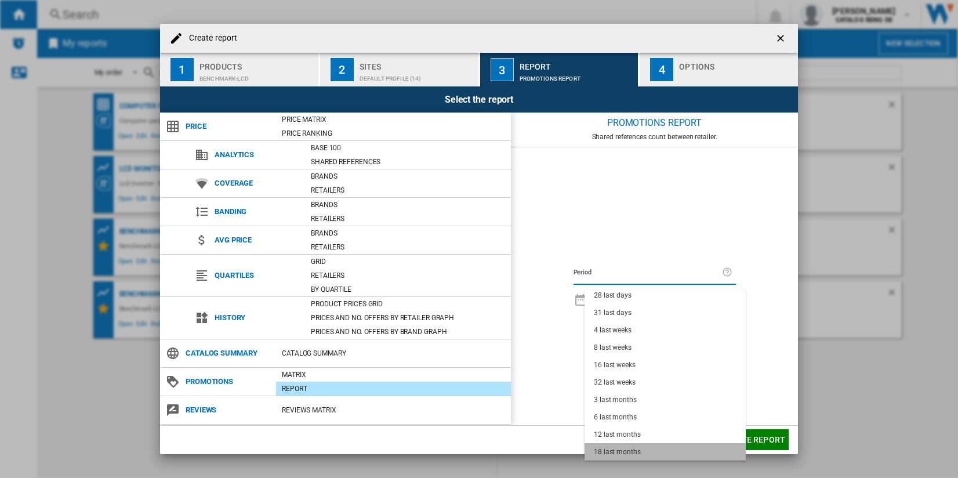
click at [670, 443] on md-option "18 last months" at bounding box center [665, 451] width 161 height 17
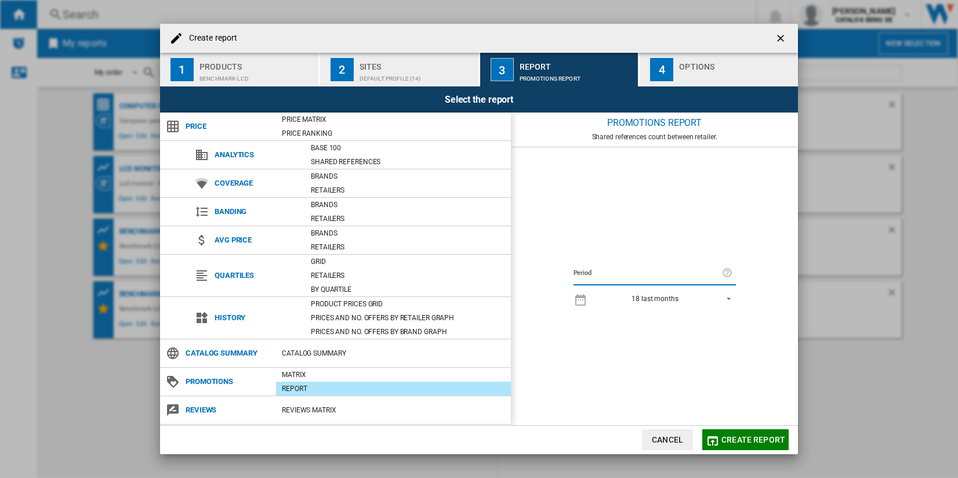
click at [656, 297] on div "18 last months" at bounding box center [655, 299] width 47 height 8
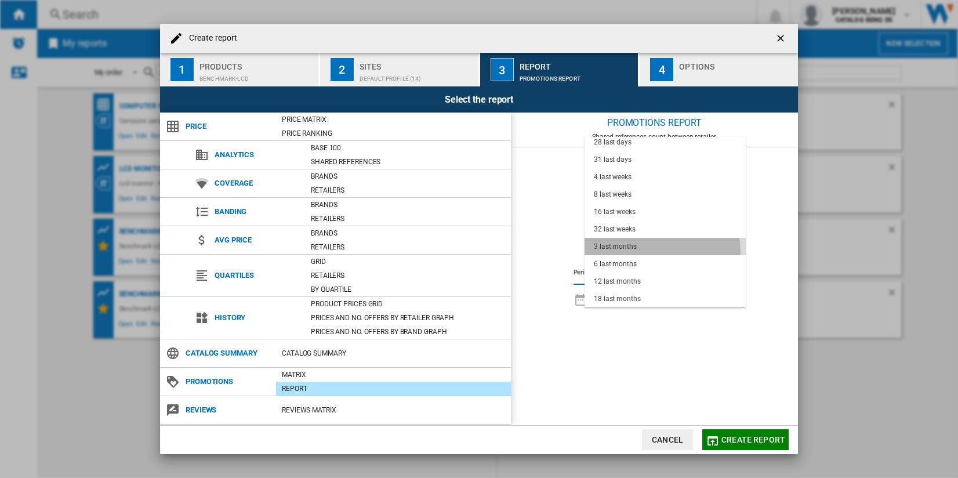
click at [638, 253] on md-option "3 last months" at bounding box center [665, 246] width 161 height 17
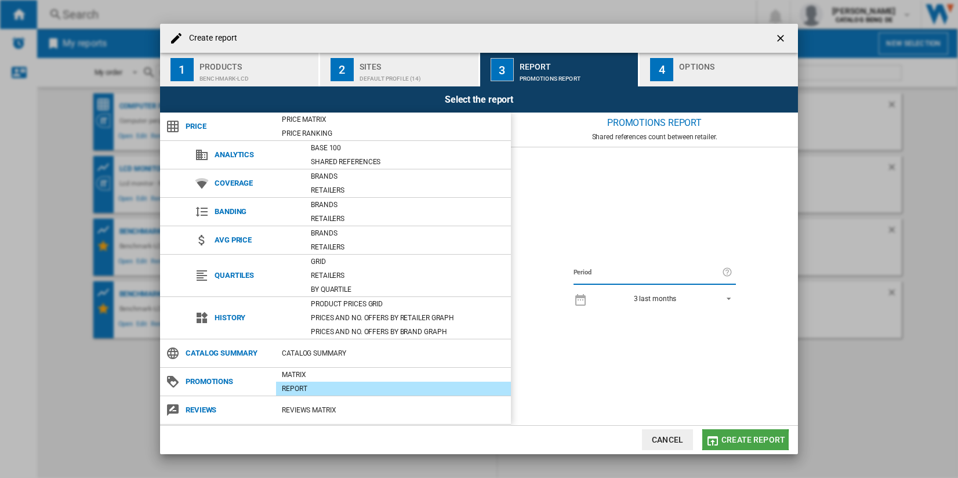
click at [737, 442] on span "Create report" at bounding box center [753, 439] width 64 height 9
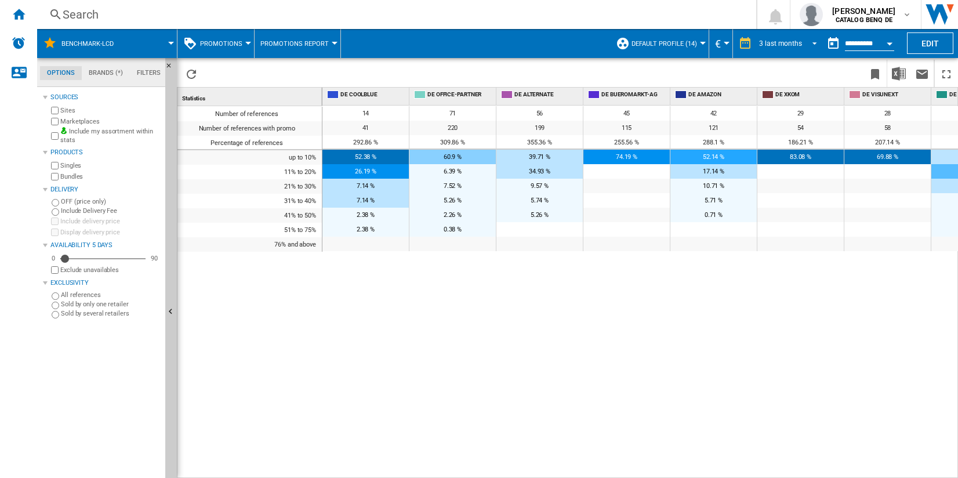
click at [772, 48] on md-select-value "3 last months" at bounding box center [790, 43] width 64 height 17
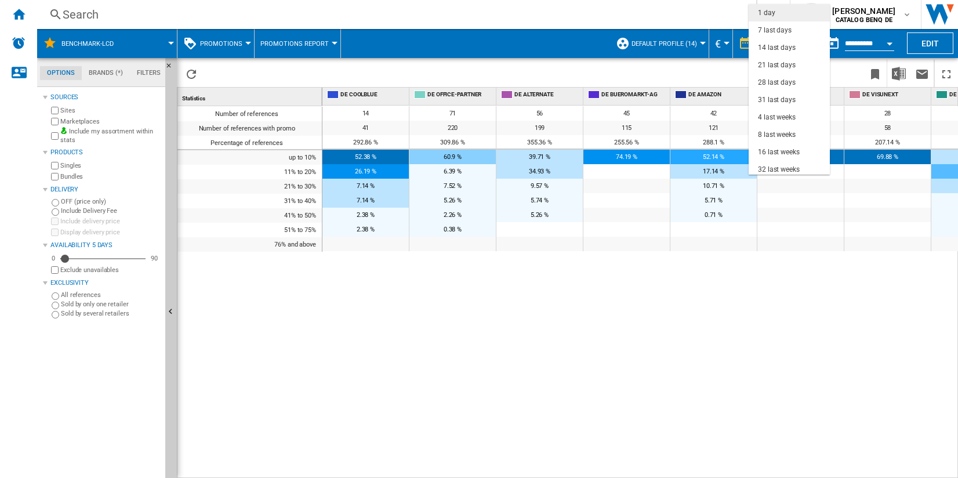
click at [786, 14] on md-option "1 day" at bounding box center [789, 12] width 81 height 17
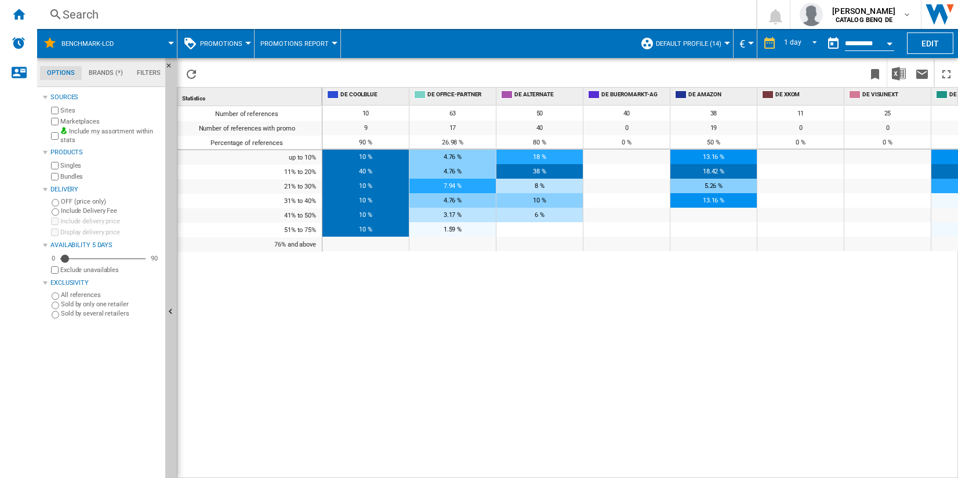
click at [884, 45] on button "Open calendar" at bounding box center [889, 41] width 21 height 21
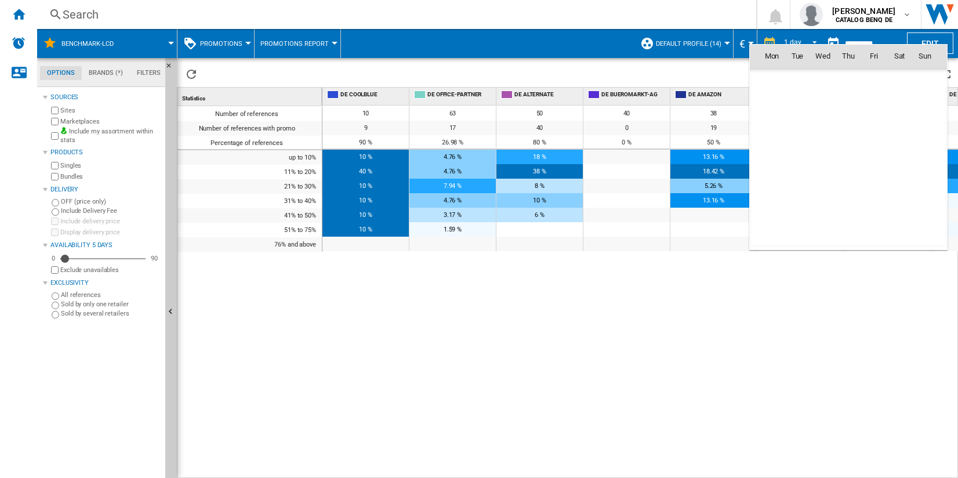
scroll to position [5533, 0]
click at [803, 38] on div at bounding box center [479, 239] width 958 height 478
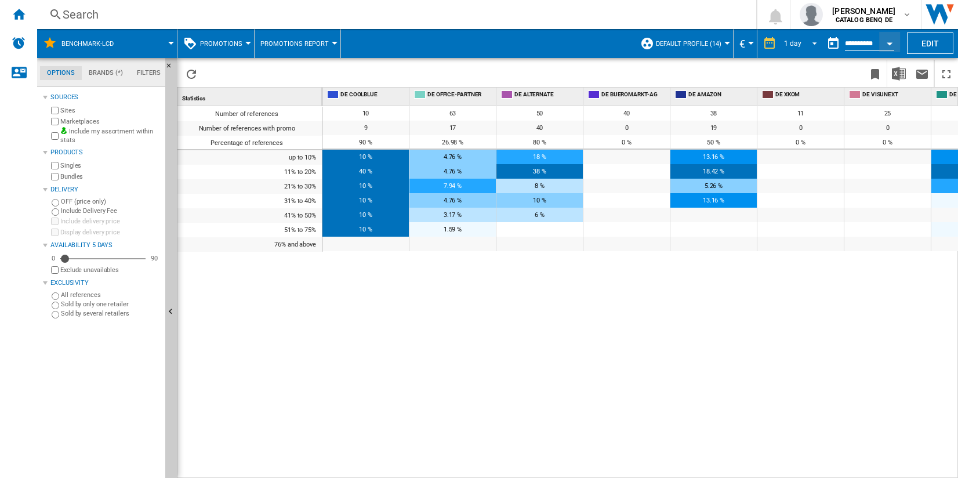
click at [800, 39] on span "1 day" at bounding box center [792, 44] width 19 height 10
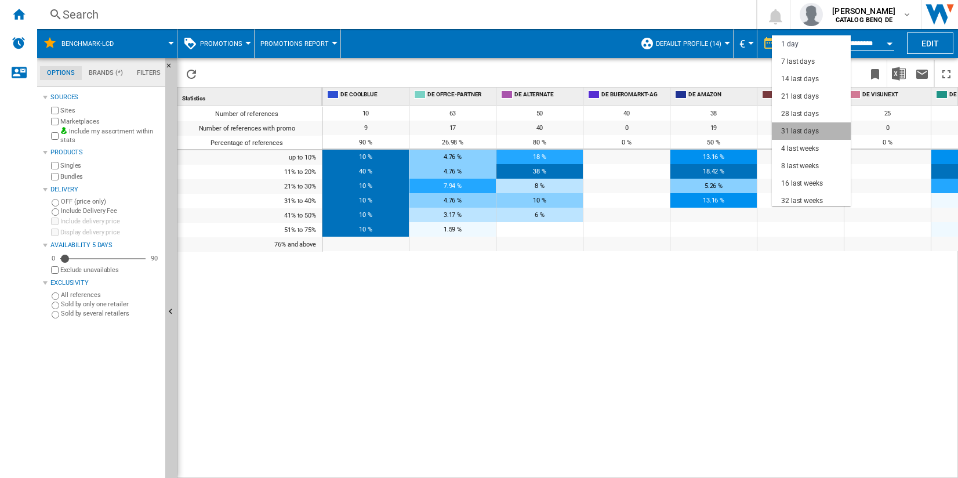
click at [828, 129] on md-option "31 last days" at bounding box center [811, 130] width 79 height 17
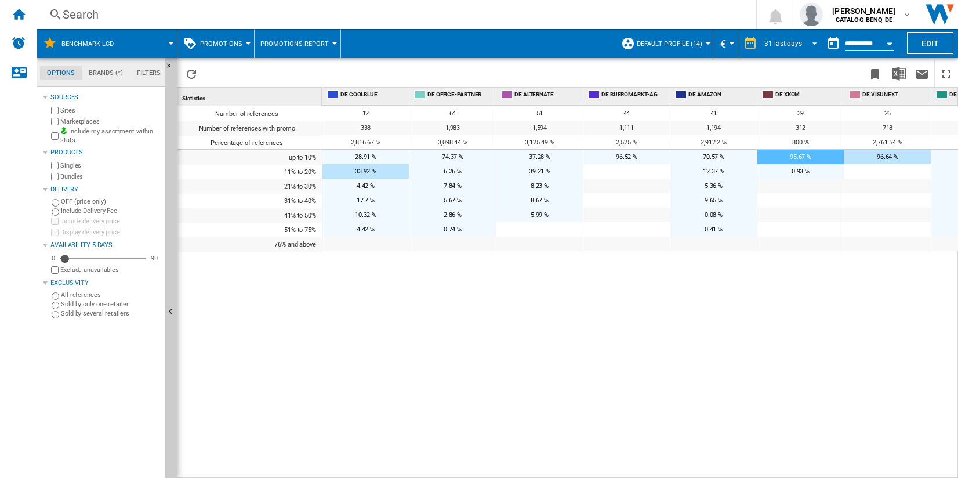
click at [790, 41] on div "31 last days" at bounding box center [783, 43] width 38 height 8
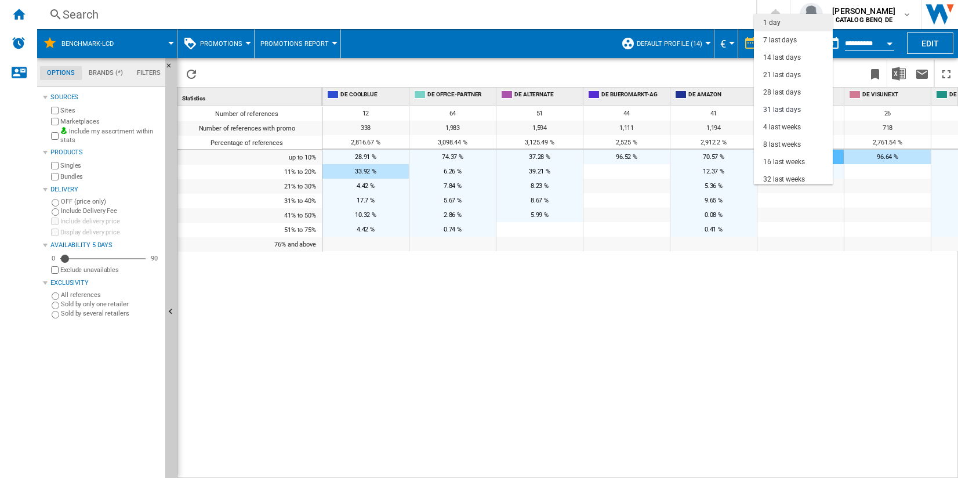
click at [795, 19] on md-option "1 day" at bounding box center [793, 22] width 79 height 17
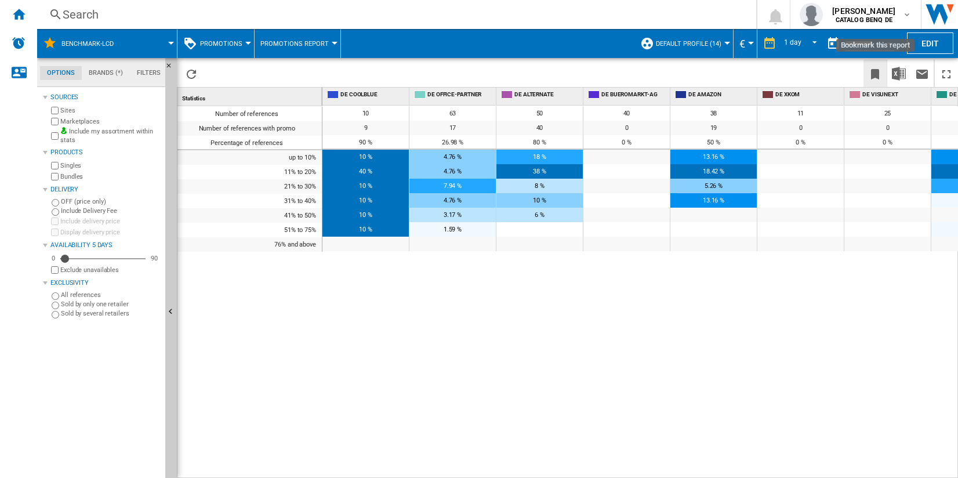
click at [870, 71] on ng-md-icon "Bookmark this report" at bounding box center [875, 74] width 14 height 14
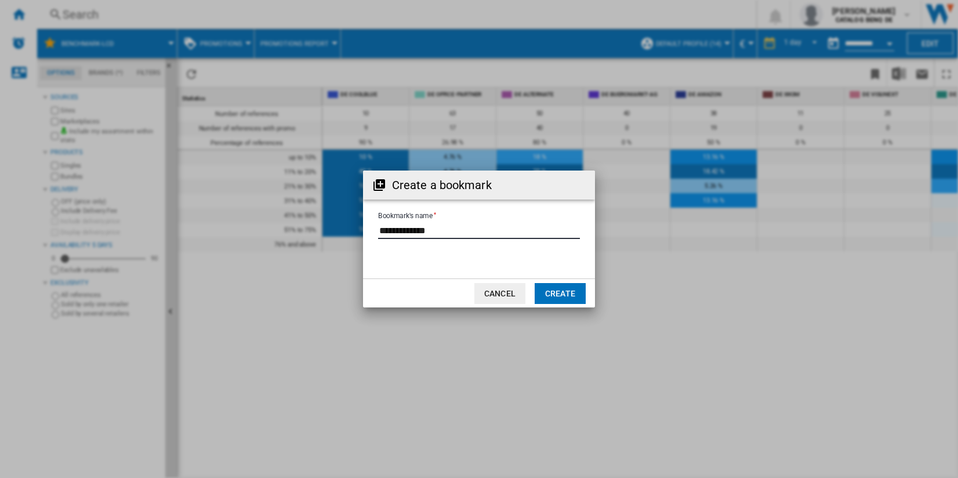
click at [427, 228] on input "Bookmark's name" at bounding box center [479, 230] width 202 height 17
click at [442, 228] on input "Bookmark's name" at bounding box center [479, 230] width 202 height 17
type input "**********"
click at [574, 299] on button "Create" at bounding box center [560, 293] width 51 height 21
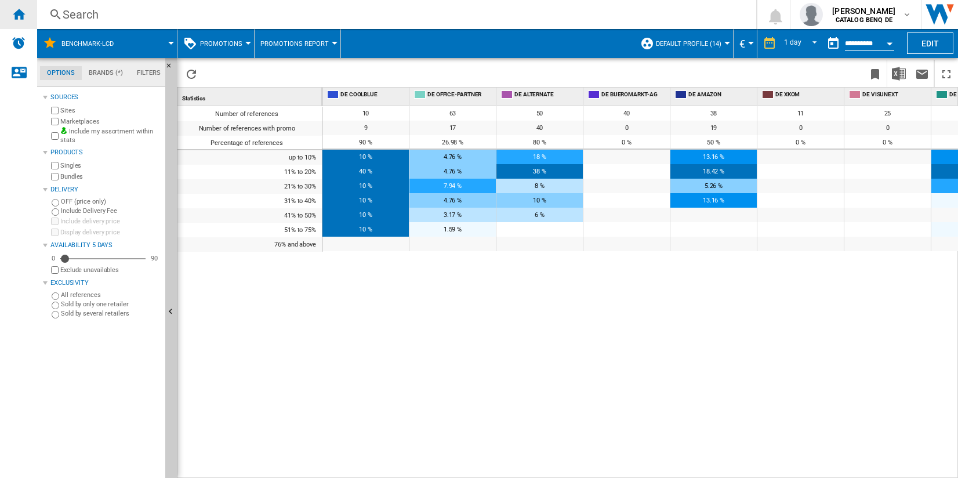
click at [26, 23] on div "Home" at bounding box center [18, 14] width 37 height 29
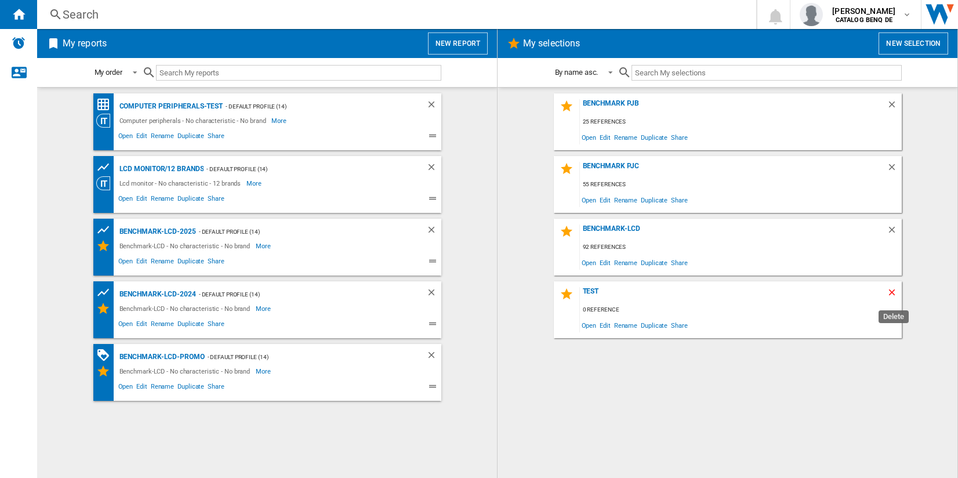
click at [888, 291] on ng-md-icon "Delete" at bounding box center [894, 294] width 14 height 14
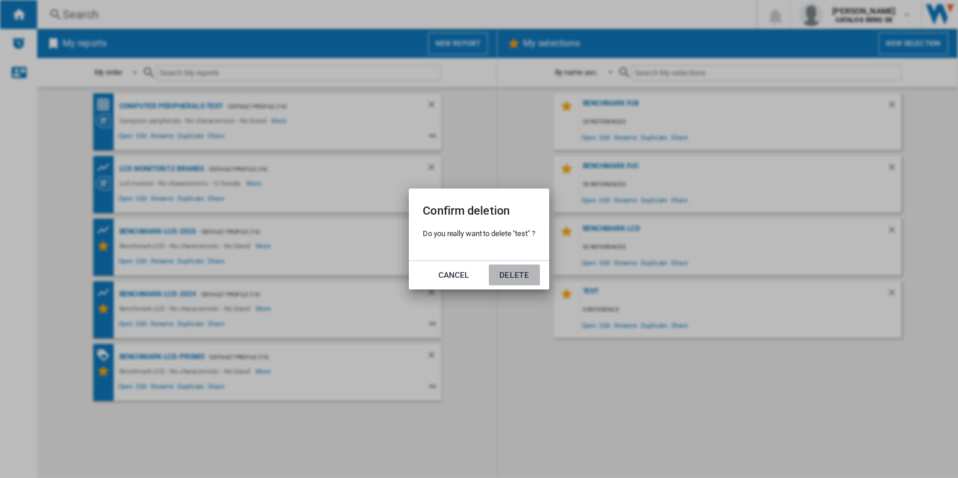
click at [513, 275] on button "Delete" at bounding box center [514, 274] width 51 height 21
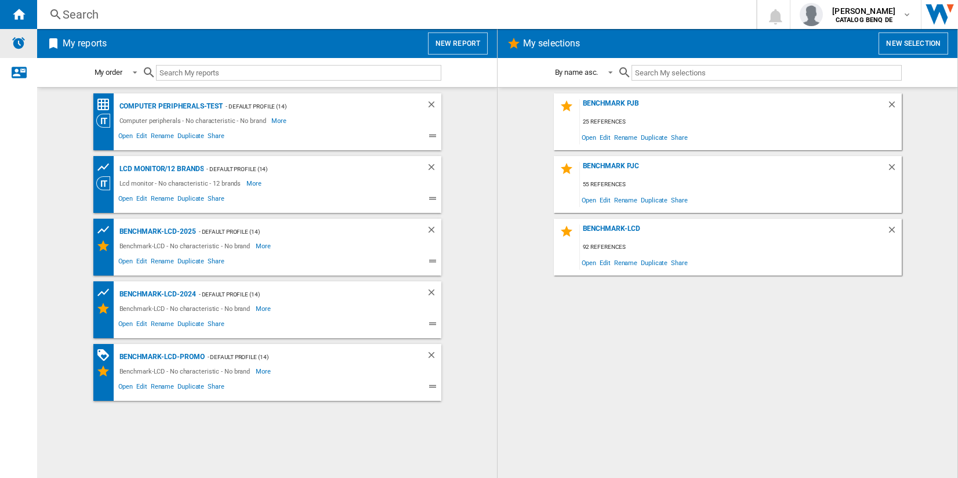
click at [23, 42] on img "Alerts" at bounding box center [19, 43] width 14 height 14
click at [611, 199] on span "Edit" at bounding box center [605, 200] width 14 height 16
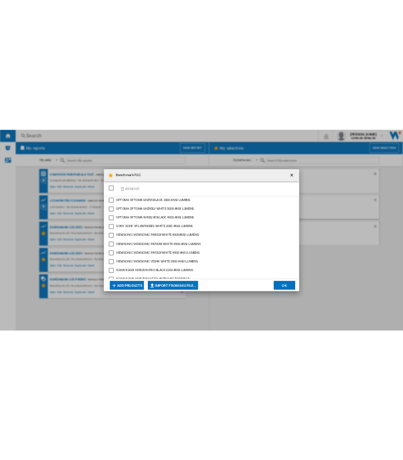
scroll to position [963, 0]
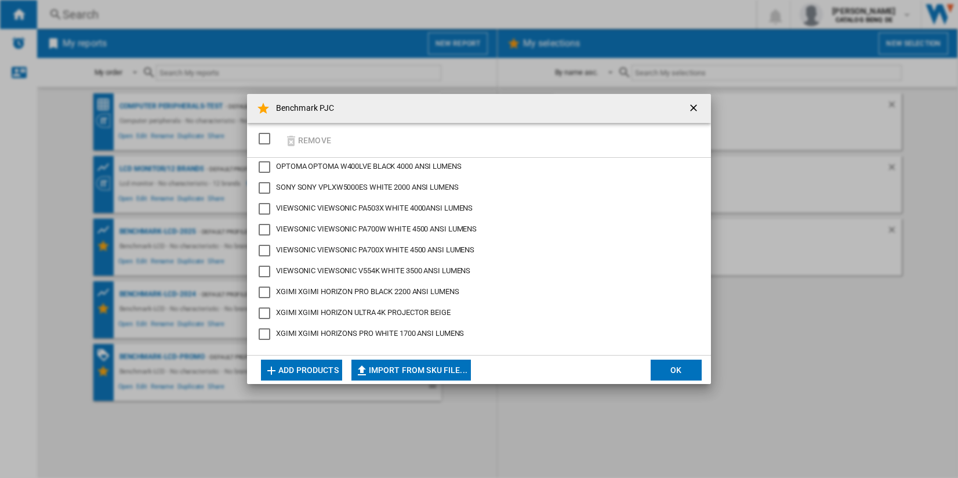
click at [324, 369] on button "Add products" at bounding box center [301, 370] width 81 height 21
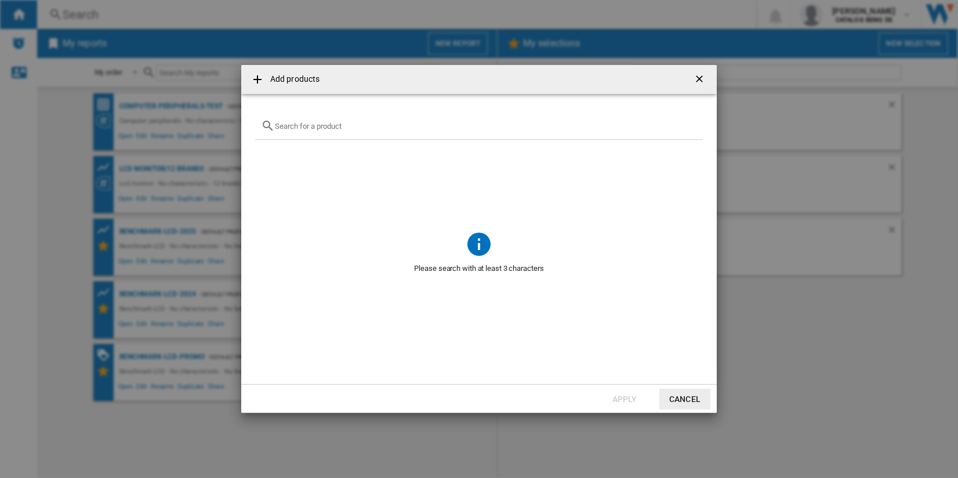
click at [424, 125] on input "Add products ..." at bounding box center [486, 126] width 422 height 9
type input "g"
type input "benq gp"
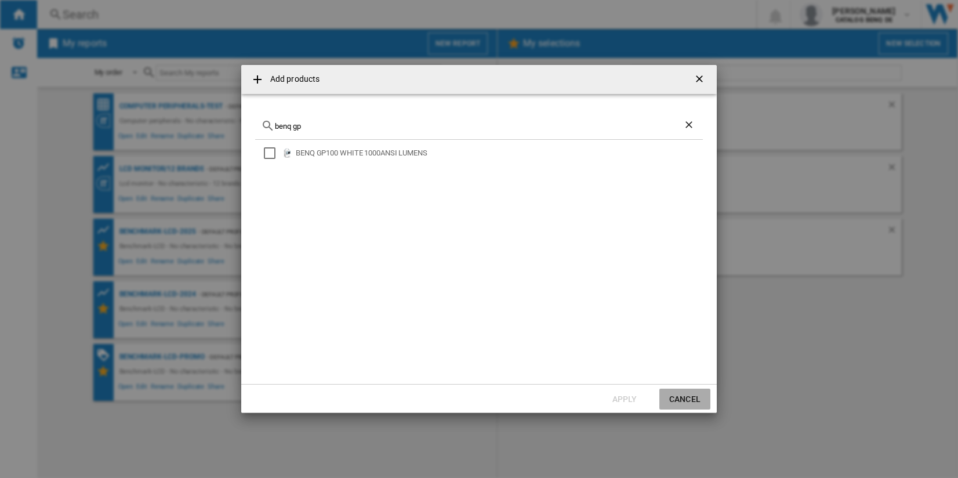
click at [681, 395] on button "Cancel" at bounding box center [684, 399] width 51 height 21
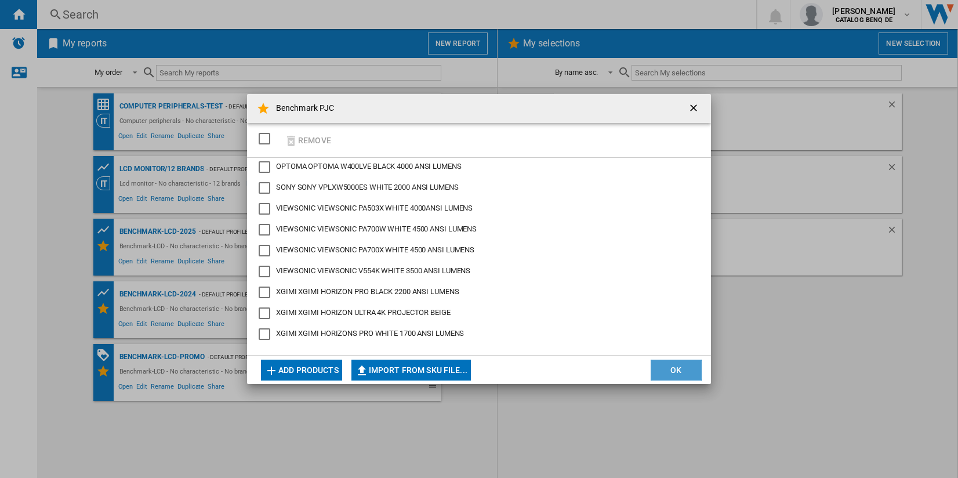
click at [677, 362] on button "OK" at bounding box center [676, 370] width 51 height 21
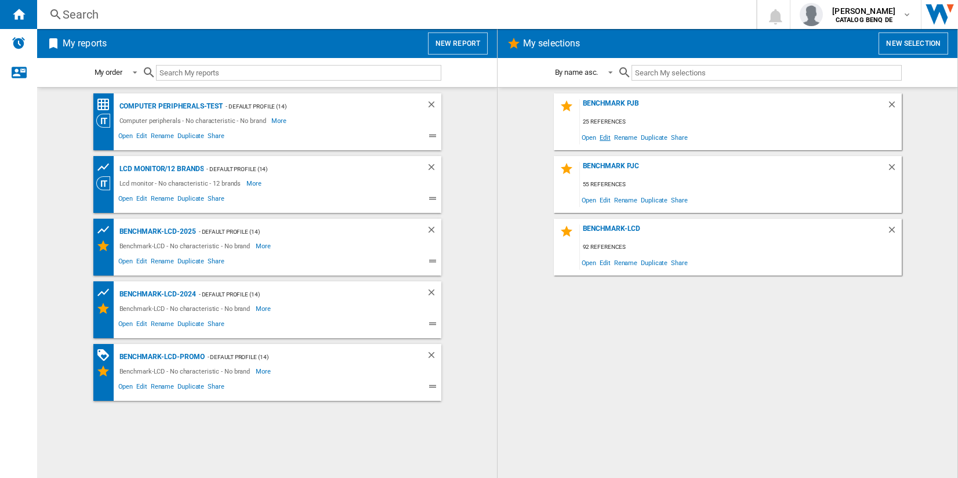
click at [606, 139] on span "Edit" at bounding box center [605, 137] width 14 height 16
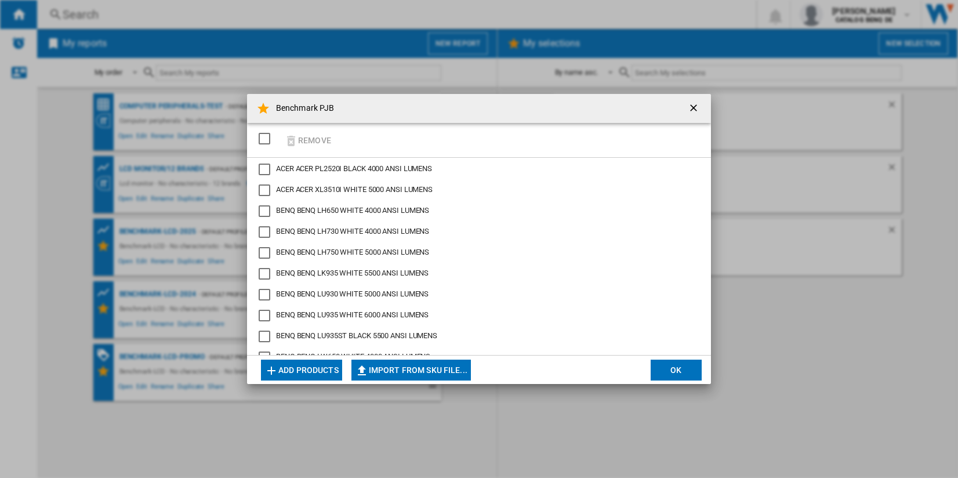
click at [325, 365] on button "Add products" at bounding box center [301, 370] width 81 height 21
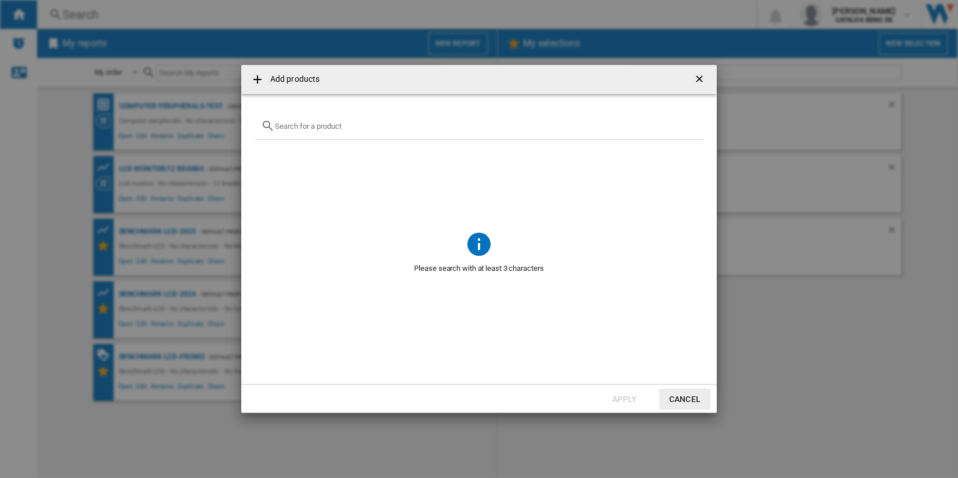
click at [413, 132] on div "Add products ..." at bounding box center [479, 126] width 448 height 27
click at [414, 132] on div "Add products ..." at bounding box center [479, 126] width 448 height 27
click at [414, 126] on input "Add products ..." at bounding box center [486, 126] width 422 height 9
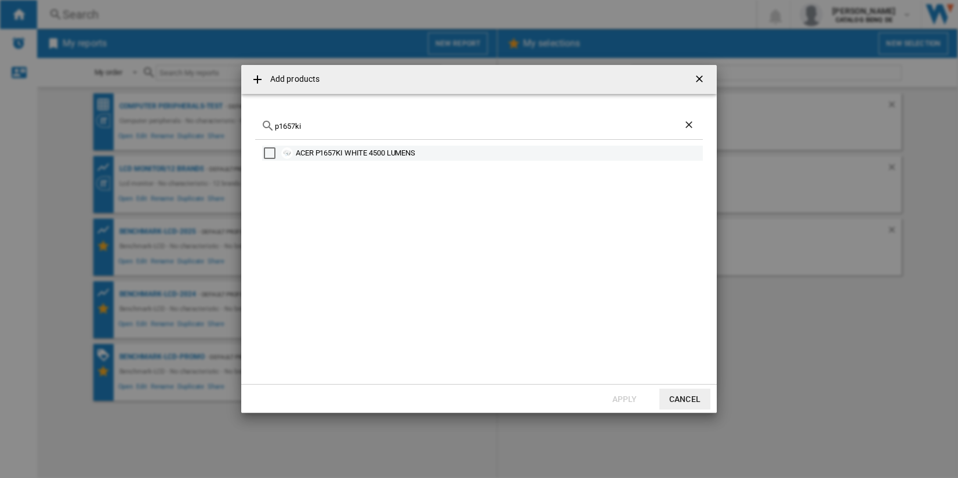
click at [325, 151] on div "ACER P1657KI WHITE 4500 LUMENS" at bounding box center [498, 153] width 405 height 12
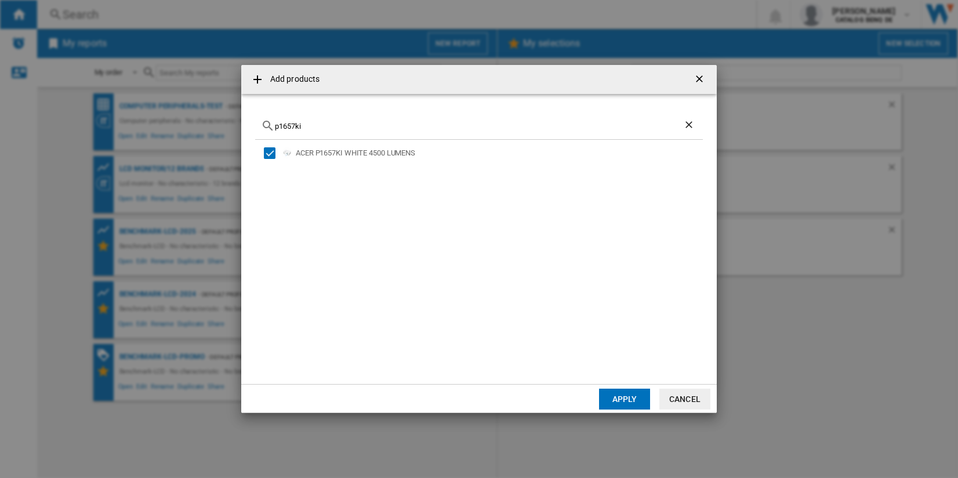
click at [331, 124] on input "p1657ki" at bounding box center [479, 126] width 408 height 9
type input "p"
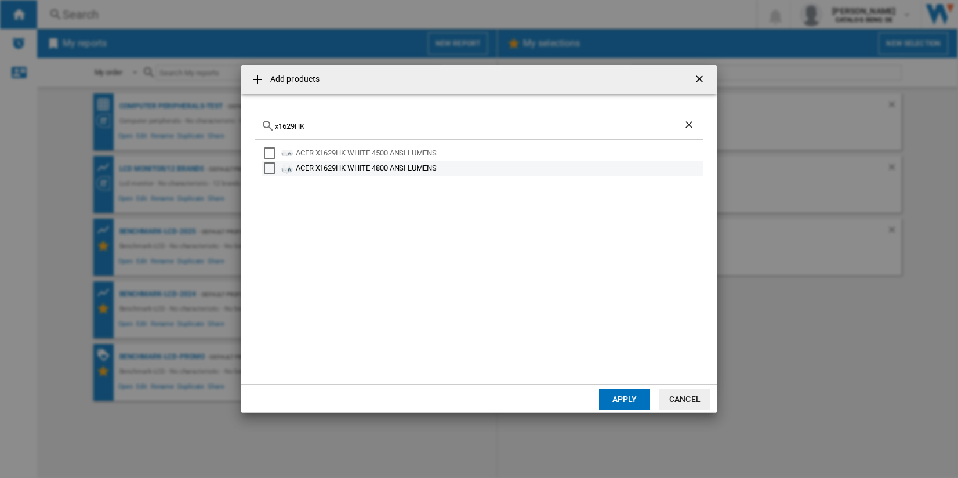
click at [391, 170] on div "ACER X1629HK WHITE 4800 ANSI LUMENS" at bounding box center [498, 168] width 405 height 12
drag, startPoint x: 313, startPoint y: 125, endPoint x: 260, endPoint y: 125, distance: 52.8
click at [260, 125] on div "x1629HK" at bounding box center [479, 126] width 448 height 27
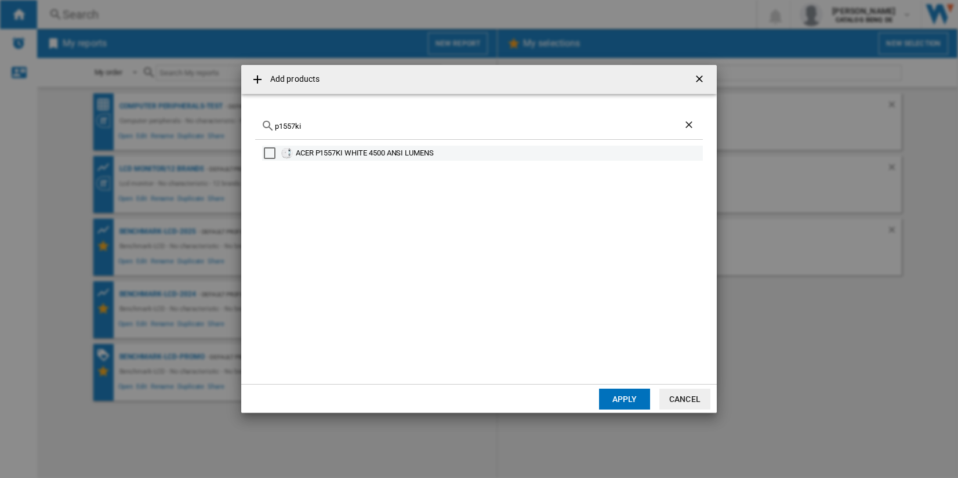
click at [350, 156] on div "ACER P1557KI WHITE 4500 ANSI LUMENS" at bounding box center [498, 153] width 405 height 12
click at [352, 124] on input "p1557ki" at bounding box center [479, 126] width 408 height 9
drag, startPoint x: 557, startPoint y: 125, endPoint x: 269, endPoint y: 118, distance: 288.3
click at [269, 118] on div "p1557ki" at bounding box center [479, 126] width 448 height 27
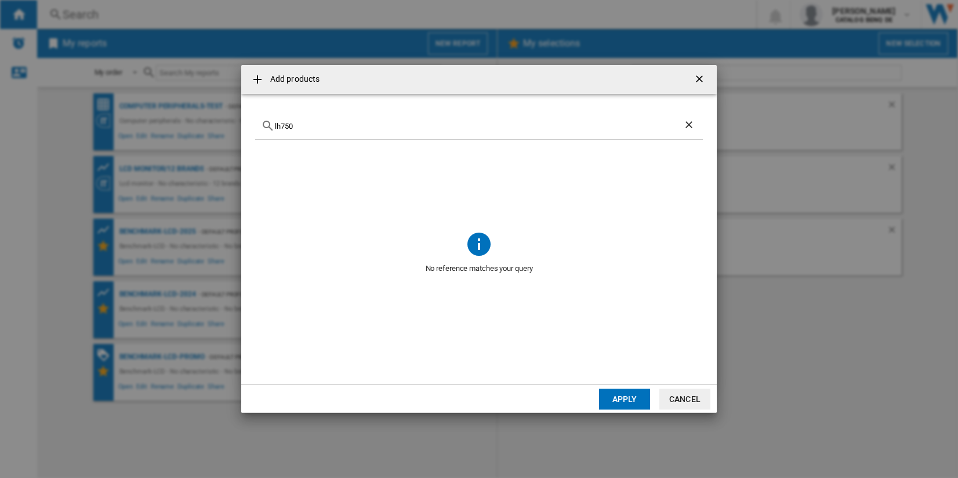
drag, startPoint x: 323, startPoint y: 125, endPoint x: 255, endPoint y: 121, distance: 68.6
click at [255, 121] on md-dialog-content "lh750 No reference matches your query" at bounding box center [479, 239] width 476 height 290
click at [378, 130] on input "lh750" at bounding box center [479, 126] width 408 height 9
type input "l"
type input "e"
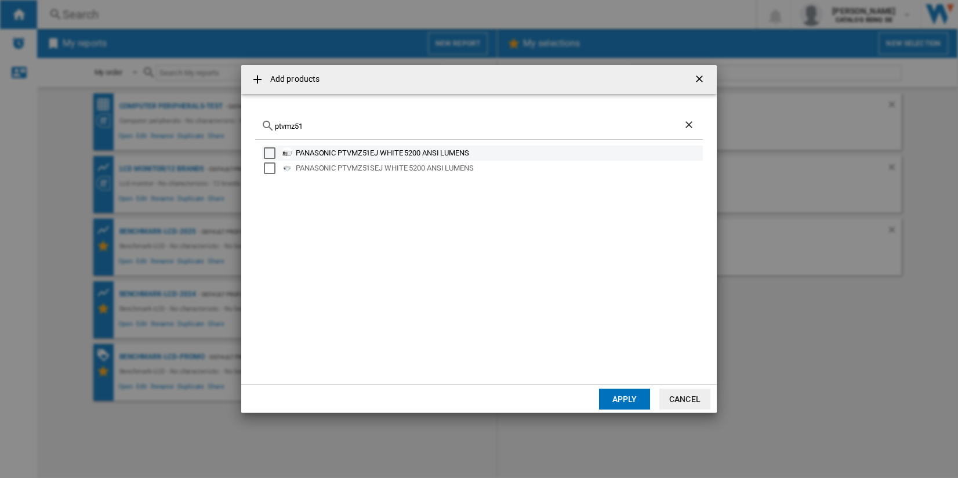
type input "ptvmz51"
click at [407, 148] on div "PANASONIC PTVMZ51EJ WHITE 5200 ANSI LUMENS" at bounding box center [498, 153] width 405 height 12
click at [627, 396] on button "Apply" at bounding box center [624, 399] width 51 height 21
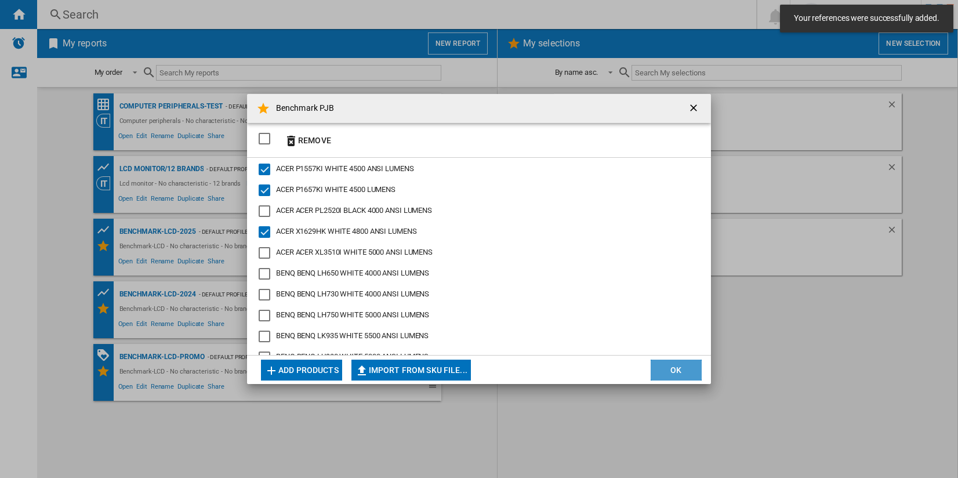
click at [677, 362] on button "OK" at bounding box center [676, 370] width 51 height 21
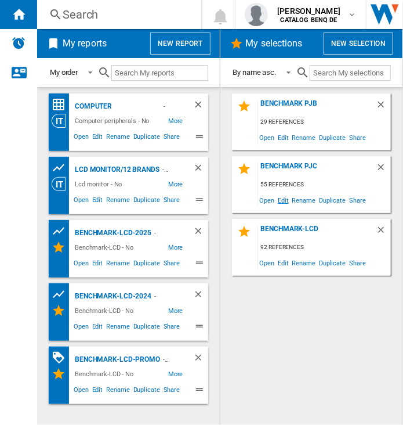
click at [284, 202] on span "Edit" at bounding box center [283, 200] width 14 height 16
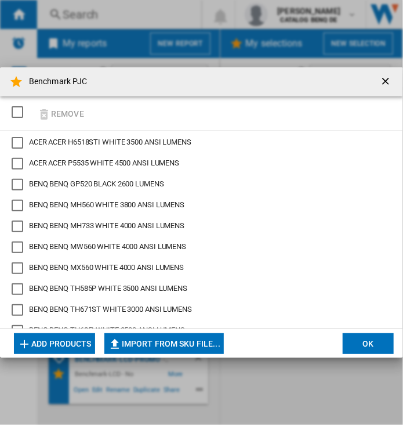
click at [259, 342] on md-dialog-actions "Add products Import from SKU file... Import manually... OK" at bounding box center [201, 342] width 403 height 29
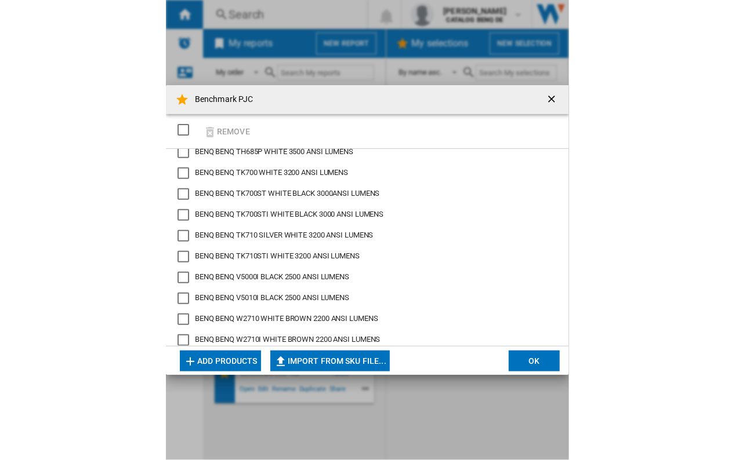
scroll to position [232, 0]
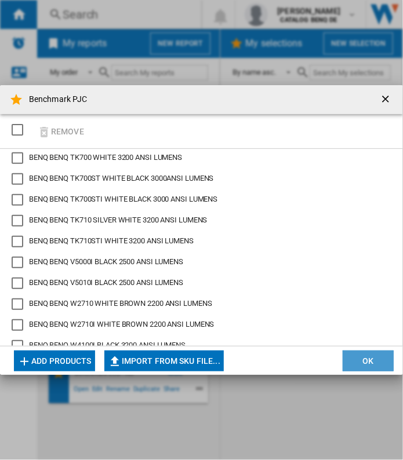
click at [366, 357] on button "OK" at bounding box center [368, 361] width 51 height 21
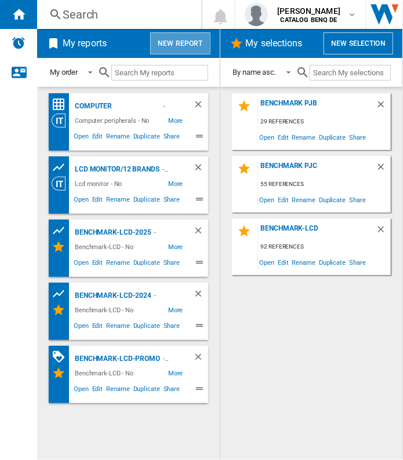
click at [190, 52] on button "New report" at bounding box center [180, 43] width 60 height 22
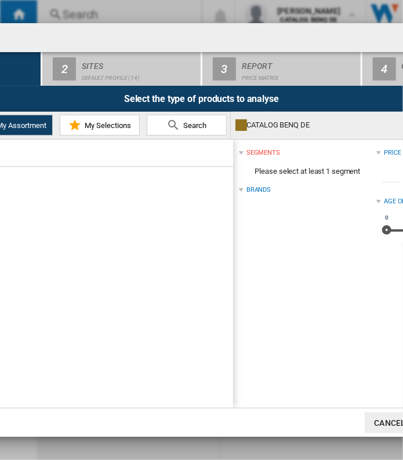
click at [108, 121] on span "My Selections" at bounding box center [106, 125] width 49 height 9
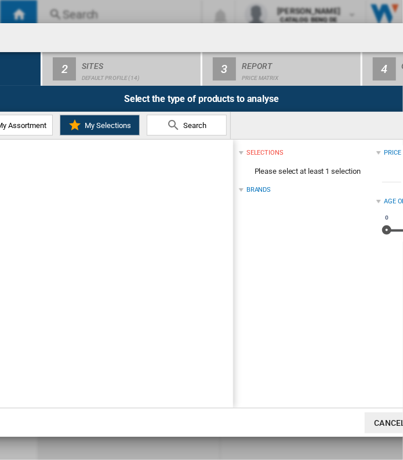
click at [403, 81] on html "In order to access Insight, please log out and log in again OK NEW Search Searc…" at bounding box center [201, 230] width 403 height 460
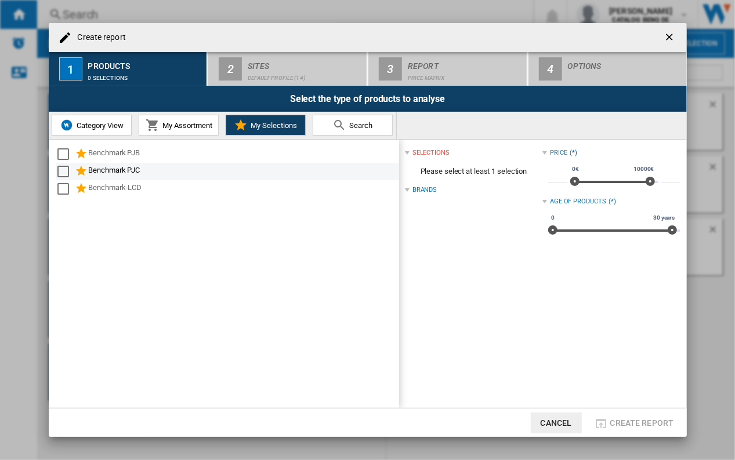
click at [110, 166] on div "Benchmark PJC" at bounding box center [243, 172] width 309 height 14
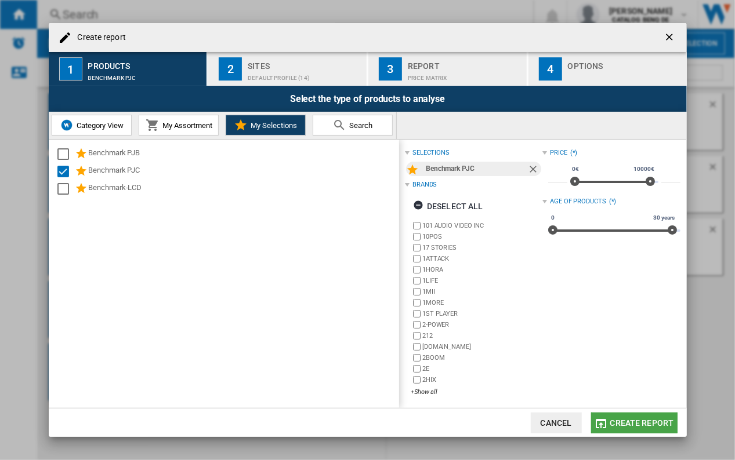
click at [642, 419] on span "Create report" at bounding box center [642, 423] width 64 height 9
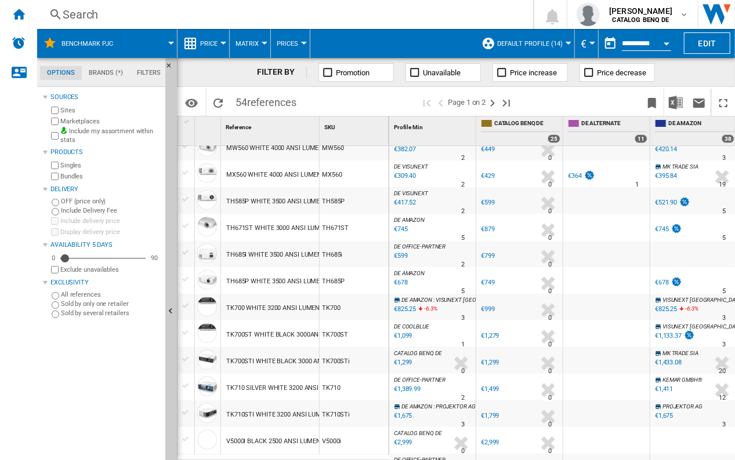
click at [70, 121] on label "Marketplaces" at bounding box center [110, 121] width 100 height 9
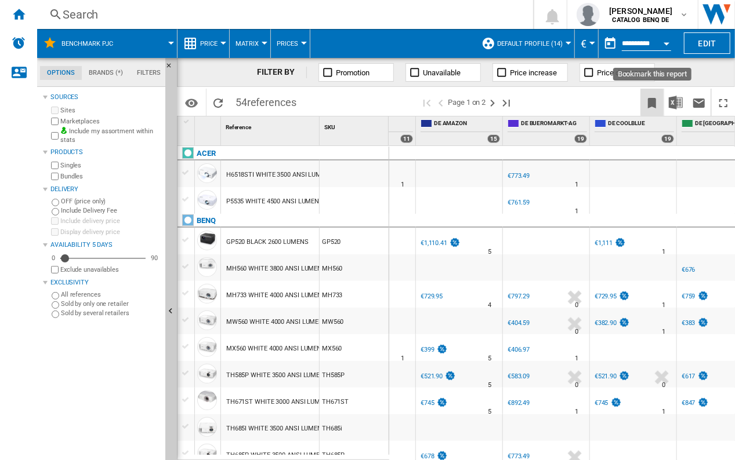
click at [651, 95] on button "Bookmark this report" at bounding box center [651, 102] width 23 height 27
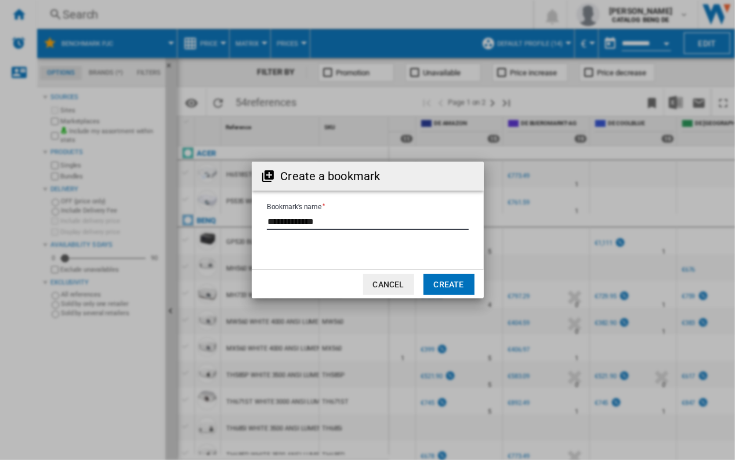
click at [358, 227] on input "Bookmark's name" at bounding box center [368, 221] width 202 height 17
click at [467, 280] on button "Create" at bounding box center [448, 284] width 51 height 21
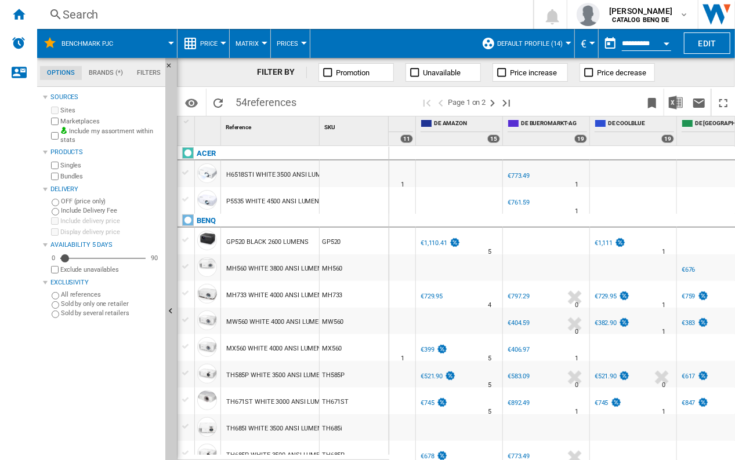
click at [211, 43] on span "Price" at bounding box center [208, 44] width 17 height 8
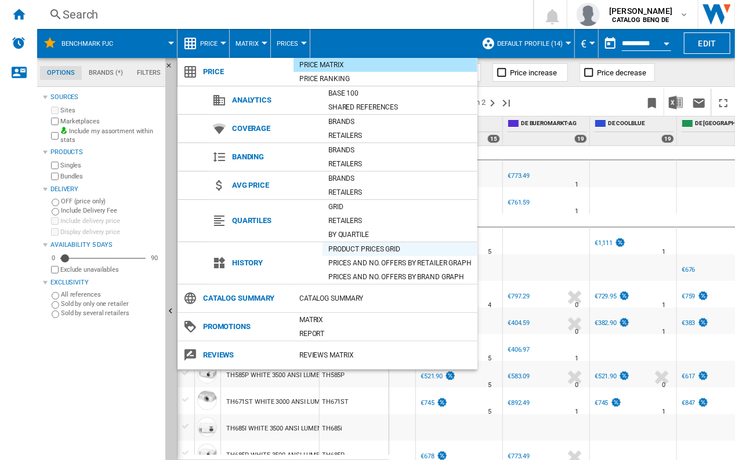
click at [402, 244] on div "Product prices grid" at bounding box center [399, 250] width 155 height 12
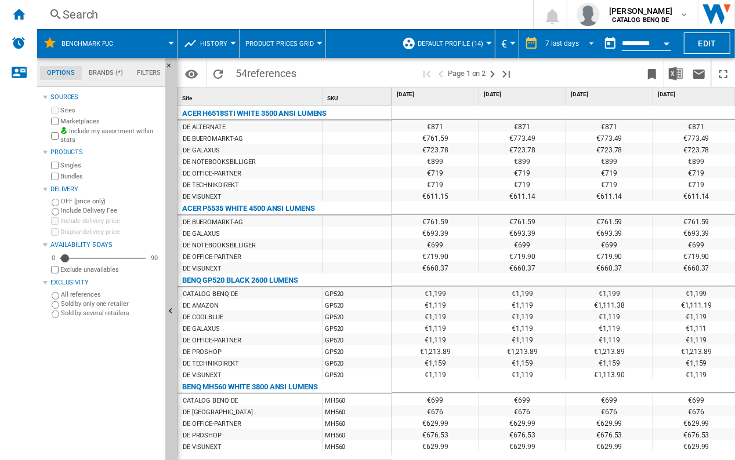
click at [583, 42] on span "REPORTS.WIZARD.STEPS.REPORT.STEPS.REPORT_OPTIONS.PERIOD: 7 last days" at bounding box center [588, 42] width 14 height 10
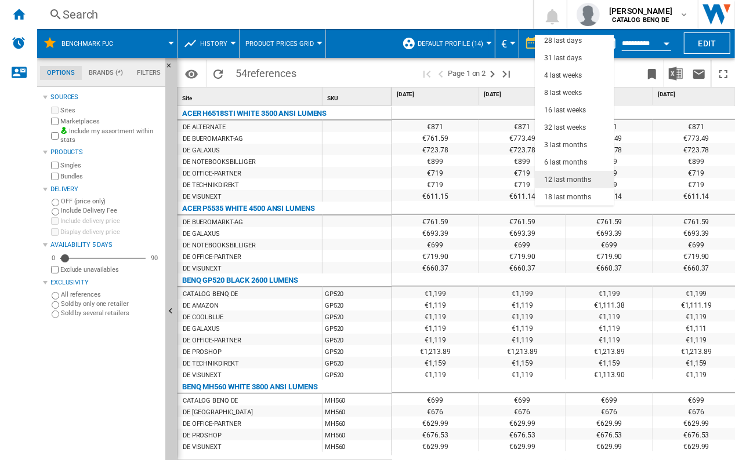
click at [579, 177] on div "12 last months" at bounding box center [567, 180] width 47 height 10
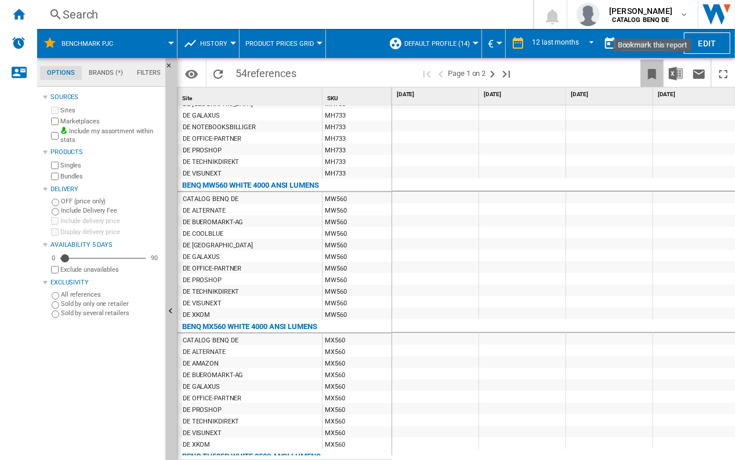
click at [655, 75] on ng-md-icon "Bookmark this report" at bounding box center [652, 74] width 14 height 14
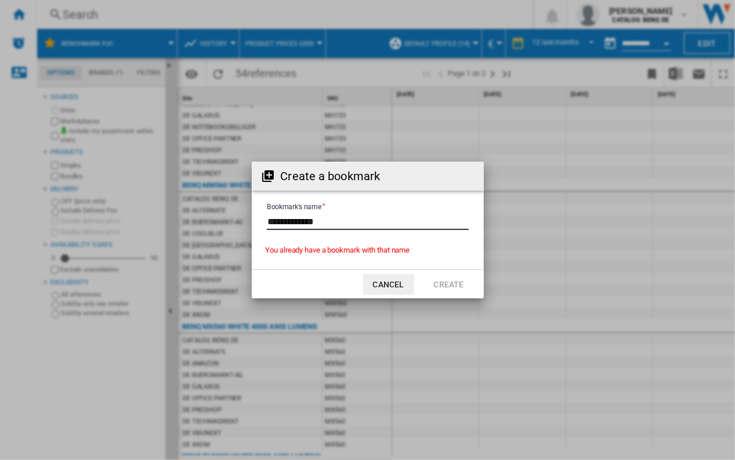
click at [360, 226] on input "Bookmark's name" at bounding box center [368, 221] width 202 height 17
type input "**********"
click at [447, 289] on button "Create" at bounding box center [448, 284] width 51 height 21
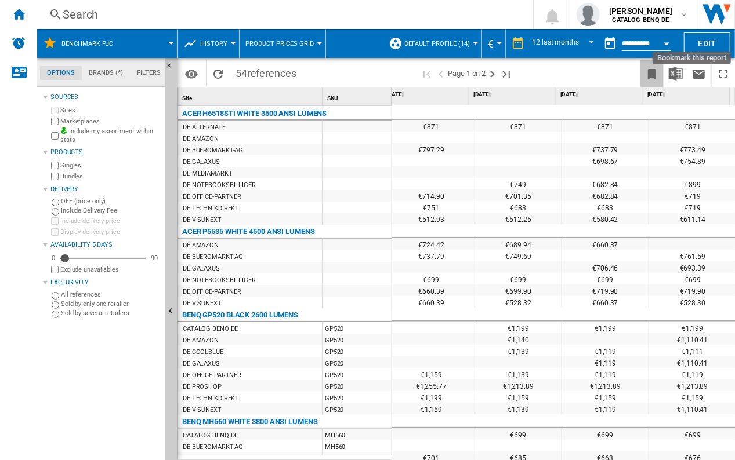
click at [652, 79] on ng-md-icon "Bookmark this report" at bounding box center [652, 74] width 14 height 14
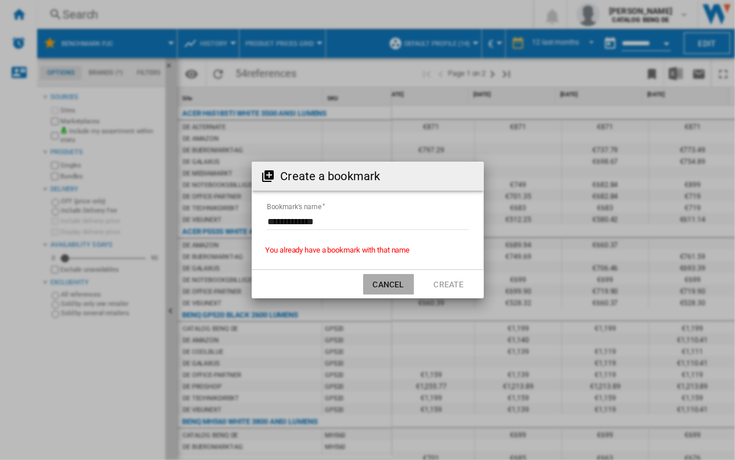
click at [401, 286] on button "Cancel" at bounding box center [388, 284] width 51 height 21
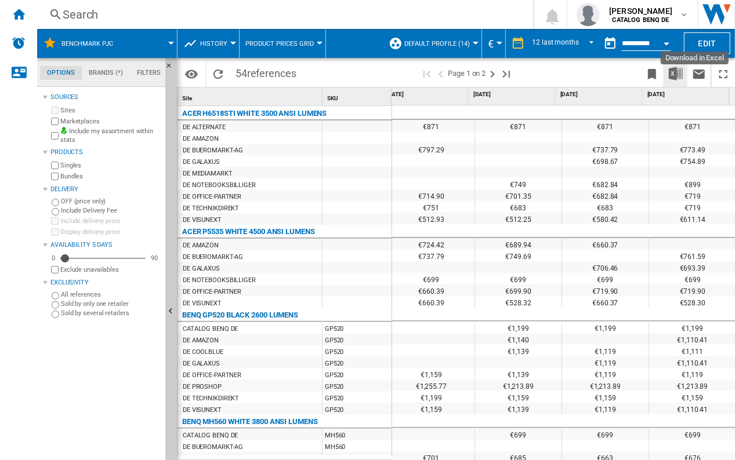
click at [685, 78] on button "Download in Excel" at bounding box center [675, 73] width 23 height 27
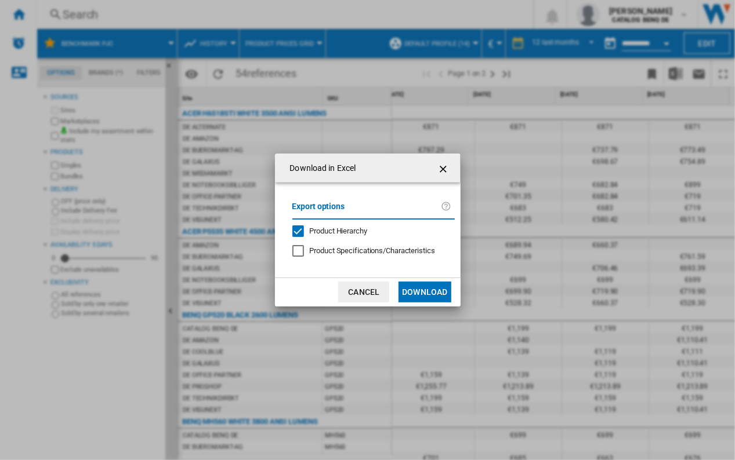
click at [408, 292] on button "Download" at bounding box center [424, 292] width 52 height 21
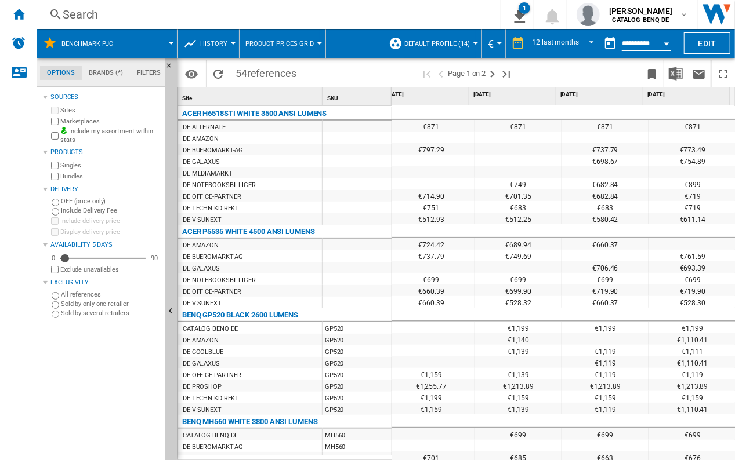
click at [257, 46] on span "Product prices grid" at bounding box center [279, 44] width 68 height 8
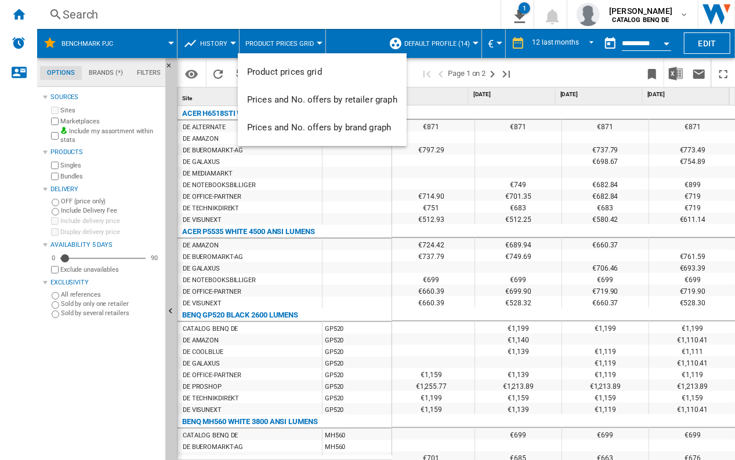
click at [234, 50] on md-backdrop at bounding box center [367, 230] width 735 height 460
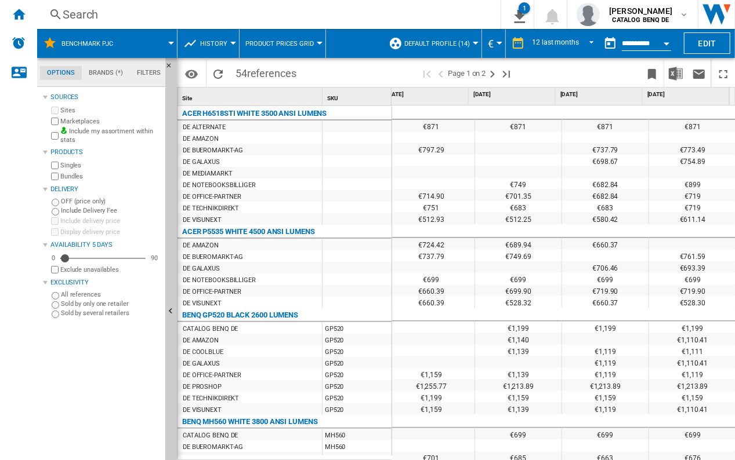
click at [227, 49] on button "History" at bounding box center [216, 43] width 33 height 29
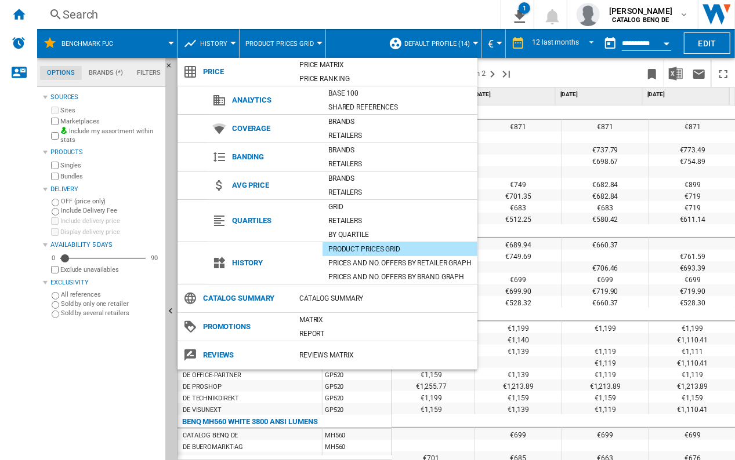
click at [289, 42] on md-backdrop at bounding box center [367, 230] width 735 height 460
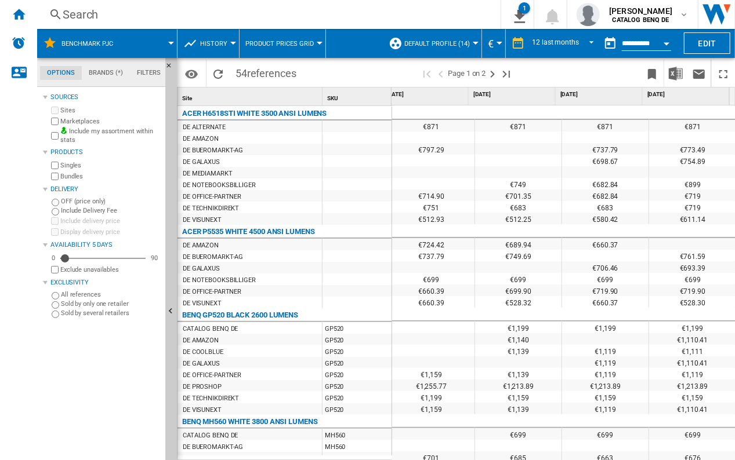
click at [302, 39] on button "Product prices grid" at bounding box center [282, 43] width 74 height 29
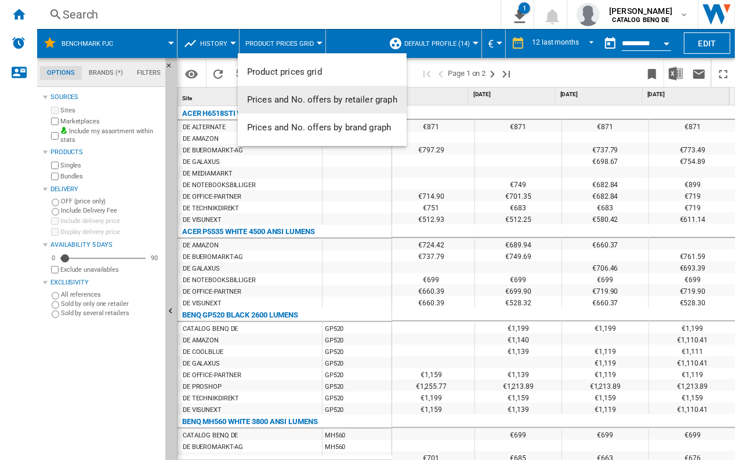
click at [309, 97] on span "Prices and No. offers by retailer graph" at bounding box center [322, 100] width 150 height 10
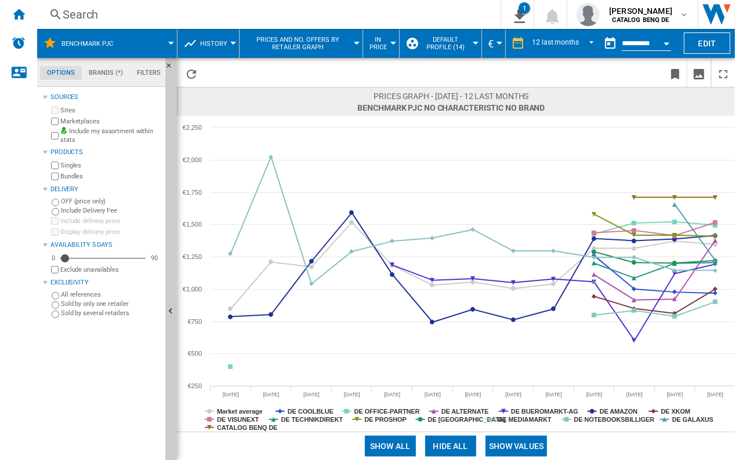
click at [225, 44] on span "History" at bounding box center [213, 44] width 27 height 8
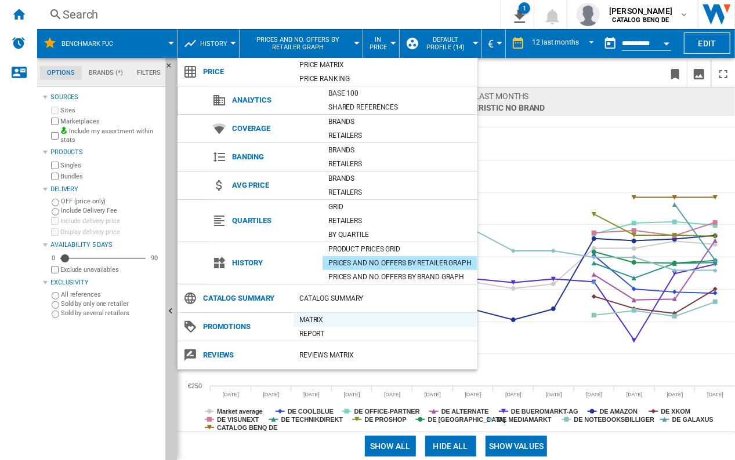
click at [324, 321] on div "Matrix" at bounding box center [385, 320] width 184 height 12
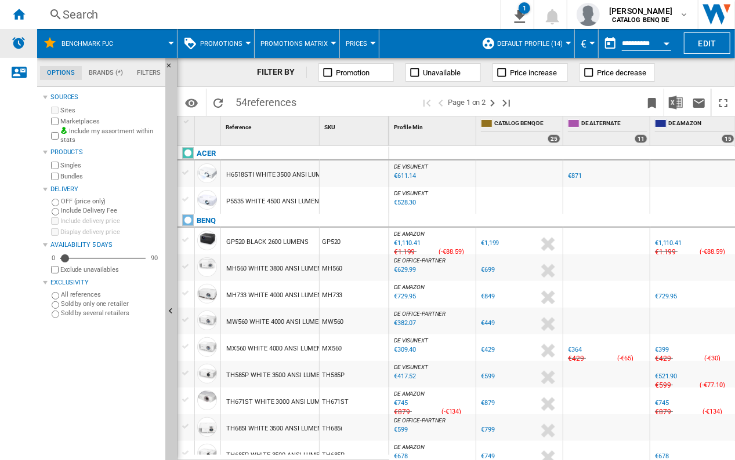
click at [14, 35] on div "Alerts" at bounding box center [18, 43] width 37 height 29
click at [19, 13] on ng-md-icon "Home" at bounding box center [19, 14] width 14 height 14
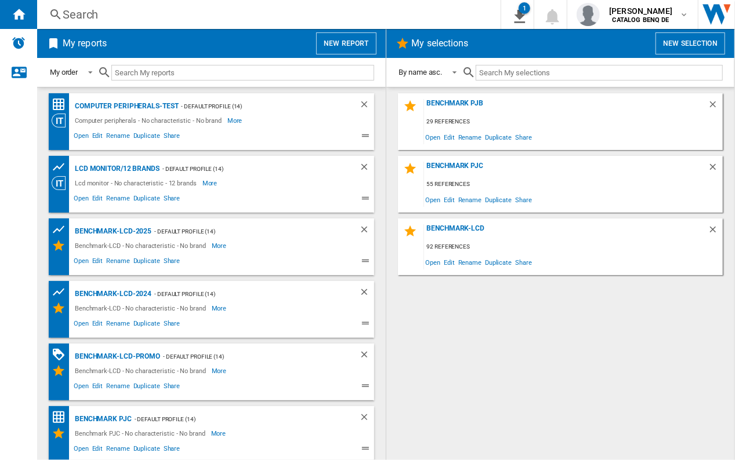
click at [696, 434] on div "Benchmark PJB 29 references Open Edit Rename Duplicate Share Benchmark PJC 55 r…" at bounding box center [560, 273] width 325 height 361
click at [108, 350] on div "Benchmark-LCD-Promo" at bounding box center [116, 357] width 88 height 14
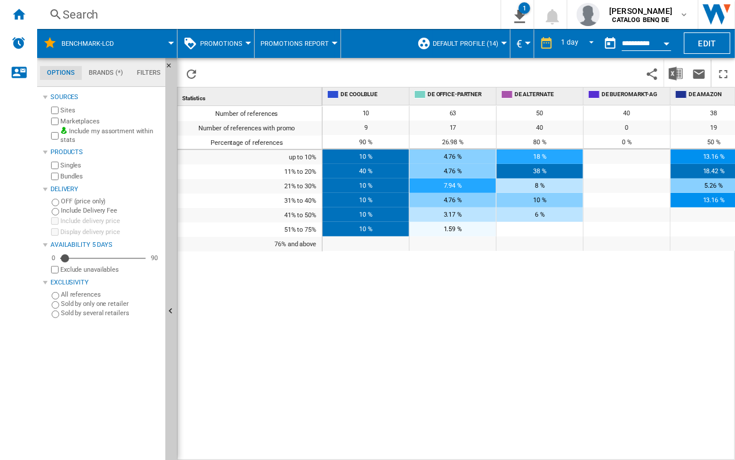
click at [314, 50] on button "Promotions Report" at bounding box center [297, 43] width 74 height 29
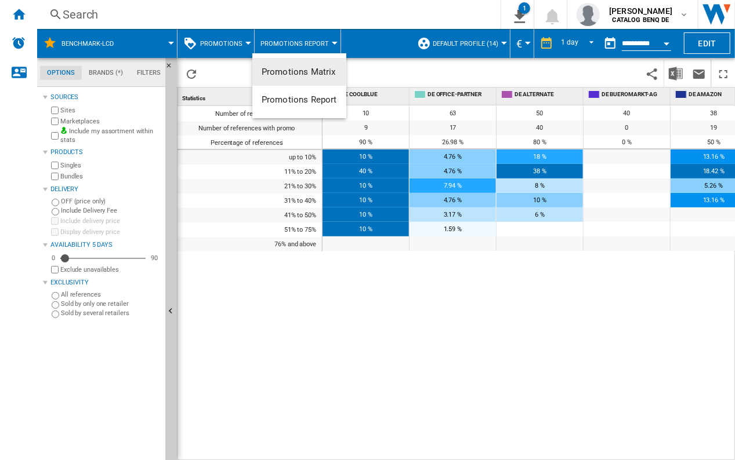
click at [306, 70] on span "Promotions Matrix" at bounding box center [299, 72] width 74 height 10
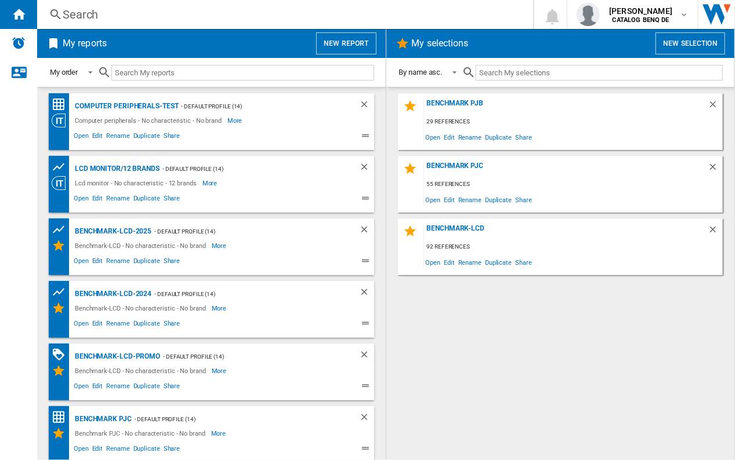
click at [347, 39] on button "New report" at bounding box center [346, 43] width 60 height 22
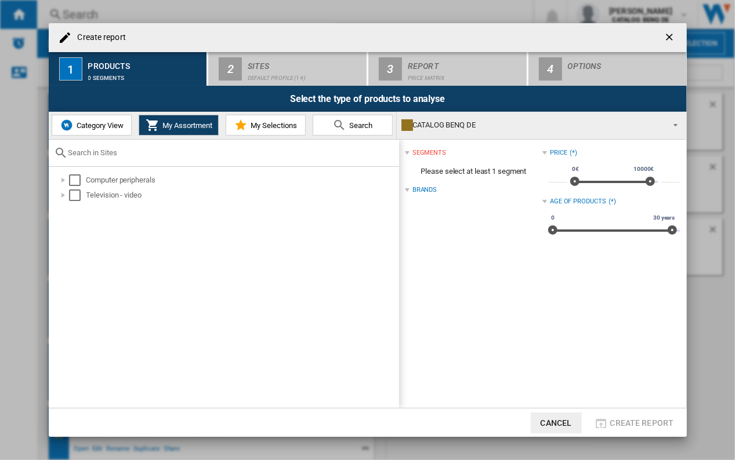
click at [124, 125] on span "Category View" at bounding box center [99, 125] width 50 height 9
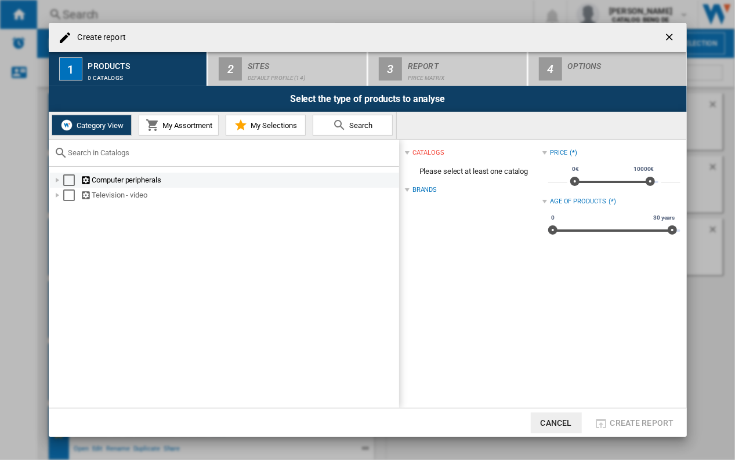
click at [71, 179] on div "Select" at bounding box center [69, 181] width 12 height 12
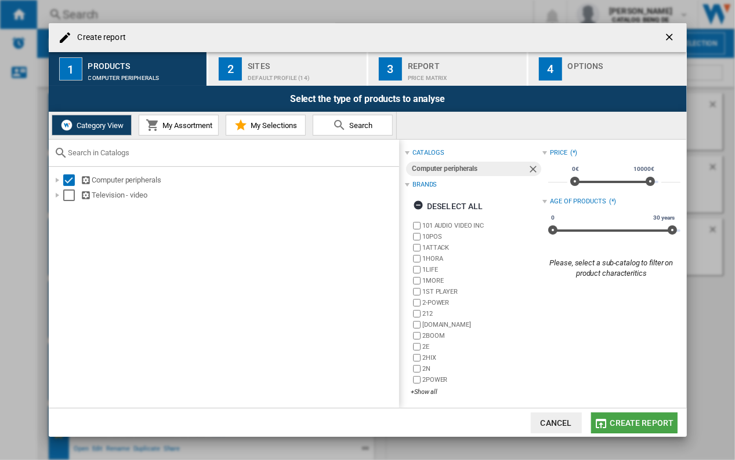
click at [642, 424] on span "Create report" at bounding box center [642, 423] width 64 height 9
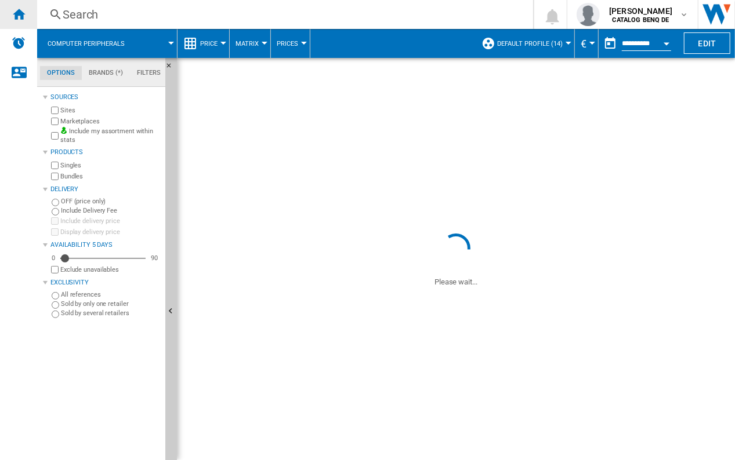
click at [31, 12] on div "Home" at bounding box center [18, 14] width 37 height 29
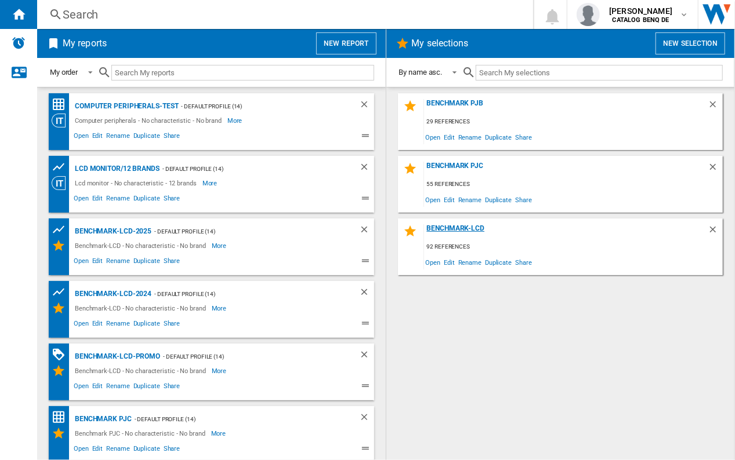
click at [482, 237] on div "Benchmark-LCD" at bounding box center [566, 232] width 284 height 16
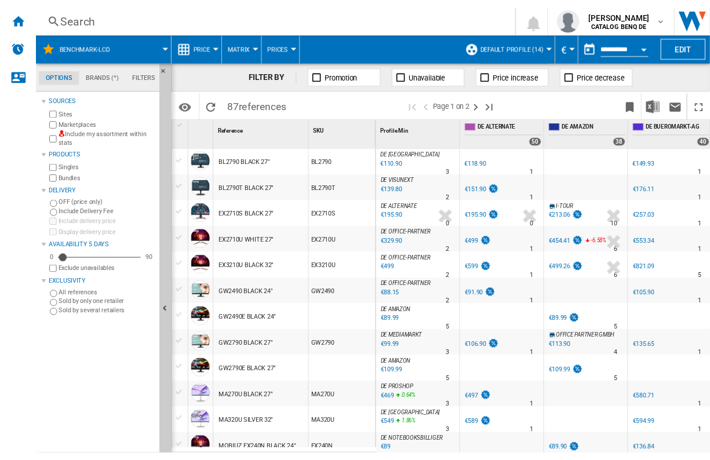
scroll to position [491, 0]
